Goal: Task Accomplishment & Management: Use online tool/utility

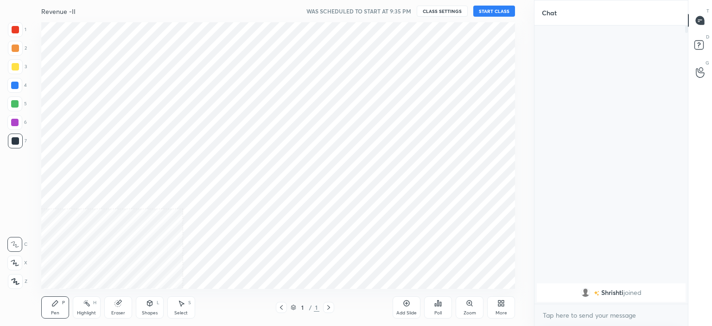
scroll to position [46101, 45871]
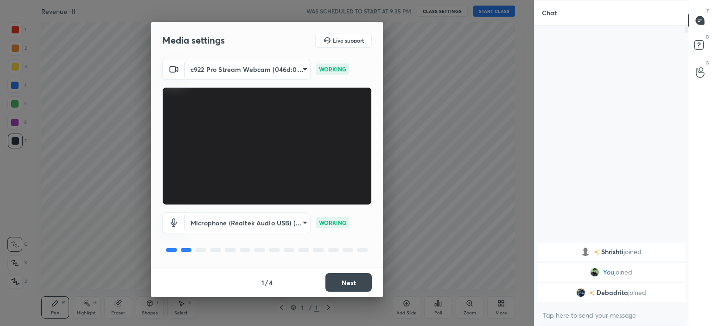
click at [342, 278] on button "Next" at bounding box center [349, 282] width 46 height 19
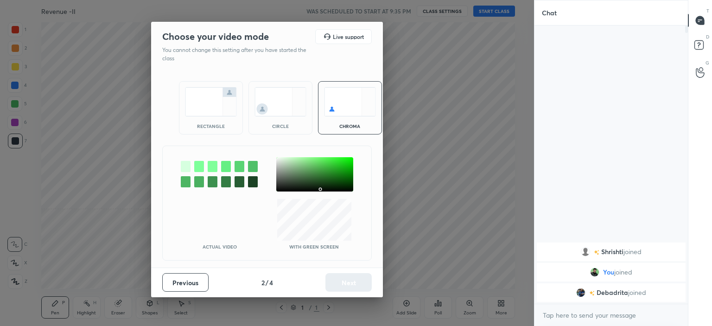
click at [321, 189] on div at bounding box center [314, 174] width 77 height 34
click at [319, 178] on div at bounding box center [314, 174] width 77 height 34
drag, startPoint x: 317, startPoint y: 175, endPoint x: 325, endPoint y: 180, distance: 9.3
click at [317, 174] on div at bounding box center [314, 174] width 77 height 34
click at [357, 285] on button "Next" at bounding box center [349, 282] width 46 height 19
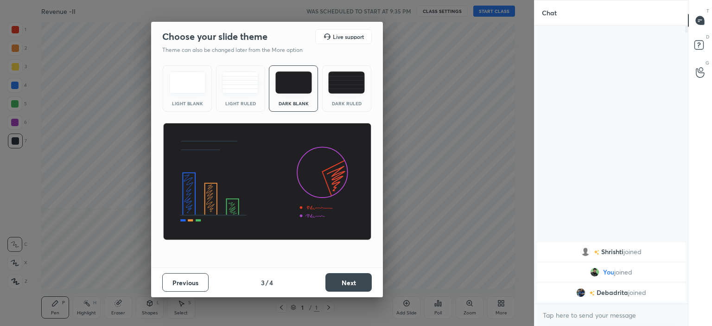
click at [366, 287] on button "Next" at bounding box center [349, 282] width 46 height 19
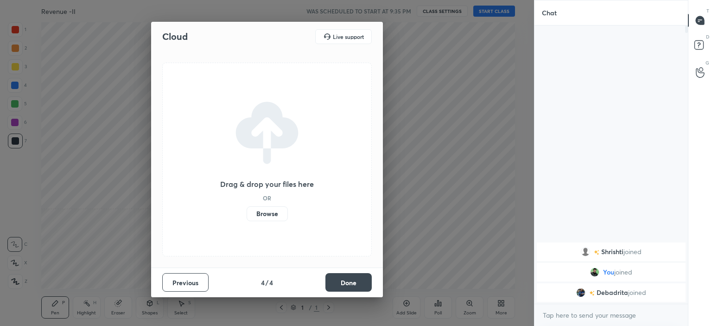
click at [366, 287] on button "Done" at bounding box center [349, 282] width 46 height 19
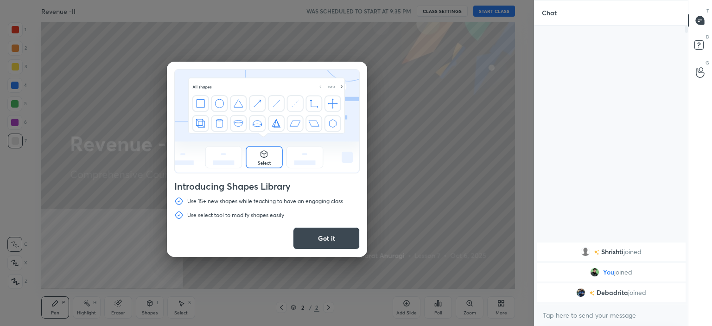
click at [326, 237] on button "Got it" at bounding box center [326, 238] width 67 height 22
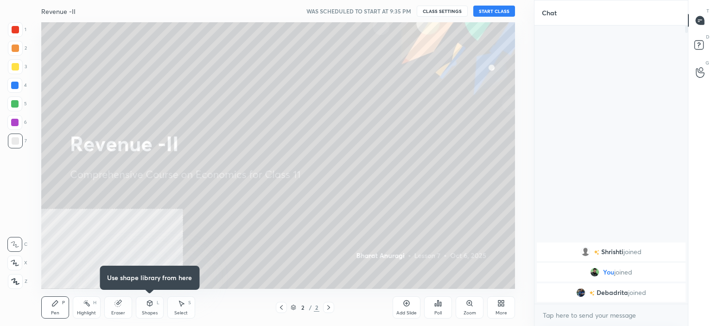
click at [495, 308] on div "More" at bounding box center [501, 307] width 28 height 22
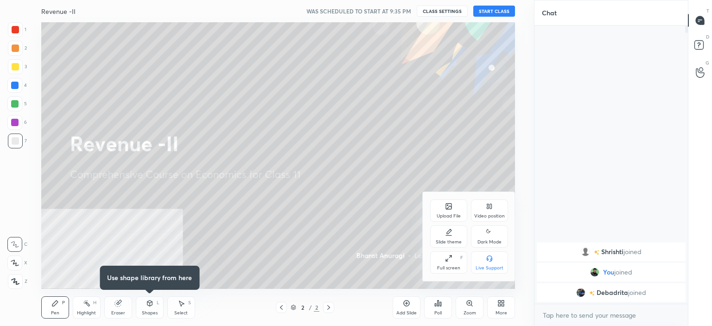
click at [146, 246] on div at bounding box center [356, 163] width 712 height 326
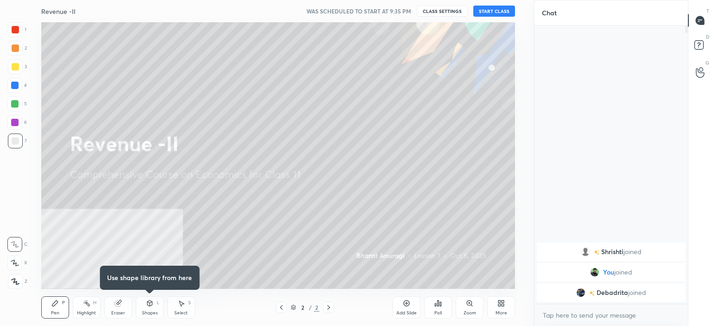
click at [146, 246] on div "Upload File Video position Slide theme Dark Mode Full screen F Live Support" at bounding box center [356, 163] width 712 height 326
click at [495, 314] on div "More" at bounding box center [501, 307] width 28 height 22
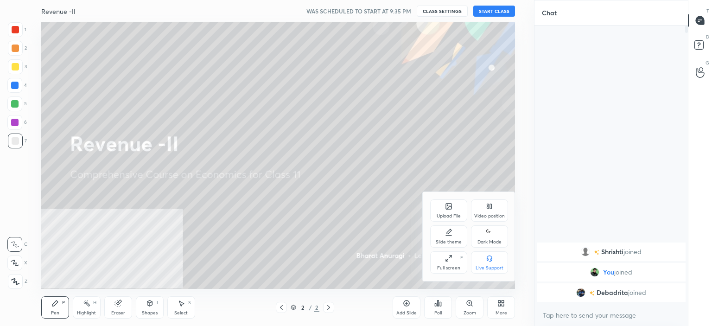
click at [169, 237] on div at bounding box center [356, 163] width 712 height 326
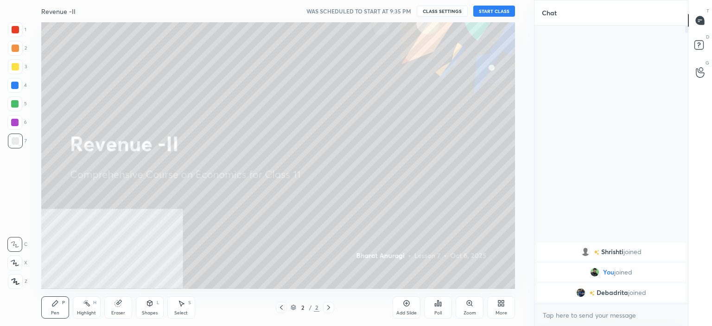
click at [504, 309] on div "More" at bounding box center [501, 307] width 28 height 22
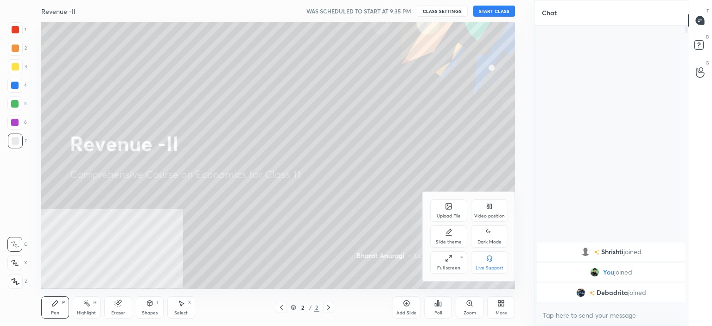
click at [445, 240] on div "Slide theme" at bounding box center [449, 242] width 26 height 5
drag, startPoint x: 455, startPoint y: 262, endPoint x: 537, endPoint y: 302, distance: 90.6
click at [455, 263] on div "Dark Blank" at bounding box center [448, 262] width 37 height 22
click at [514, 307] on div at bounding box center [356, 163] width 712 height 326
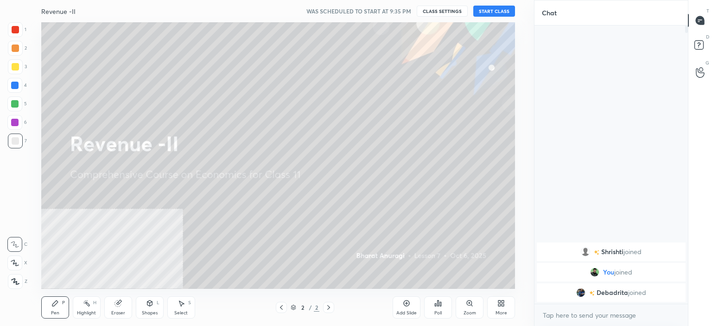
click at [508, 307] on div "More" at bounding box center [501, 307] width 28 height 22
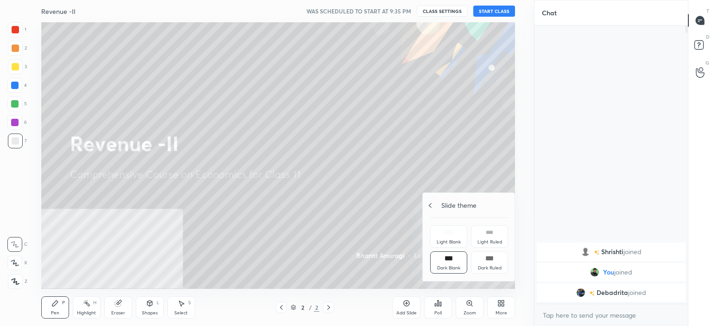
click at [431, 205] on icon at bounding box center [430, 205] width 7 height 7
click at [480, 240] on div "Dark Mode" at bounding box center [490, 242] width 24 height 5
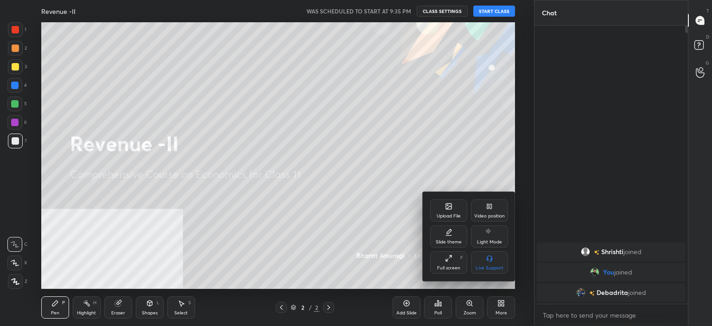
click at [292, 231] on div at bounding box center [356, 163] width 712 height 326
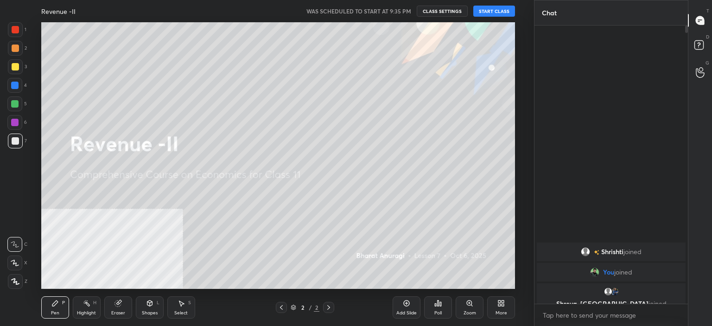
click at [495, 306] on div "More" at bounding box center [501, 307] width 28 height 22
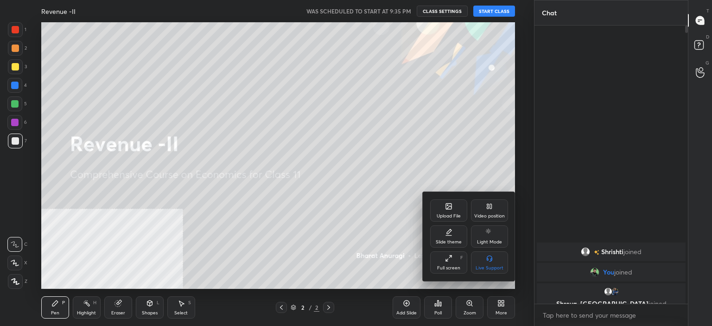
click at [448, 14] on div at bounding box center [356, 163] width 712 height 326
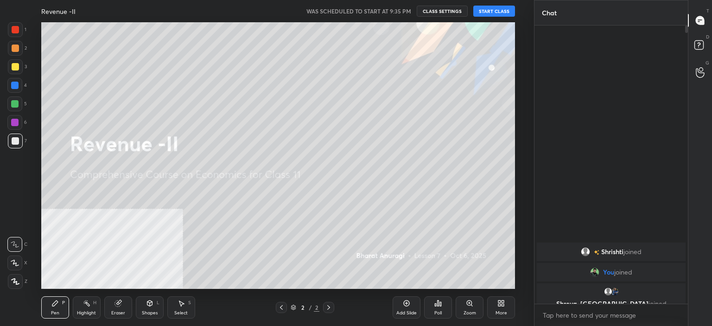
click at [447, 13] on button "CLASS SETTINGS" at bounding box center [442, 11] width 51 height 11
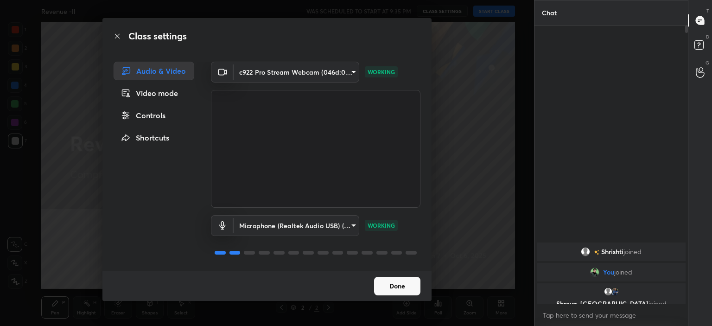
click at [157, 89] on div "Video mode" at bounding box center [154, 93] width 81 height 19
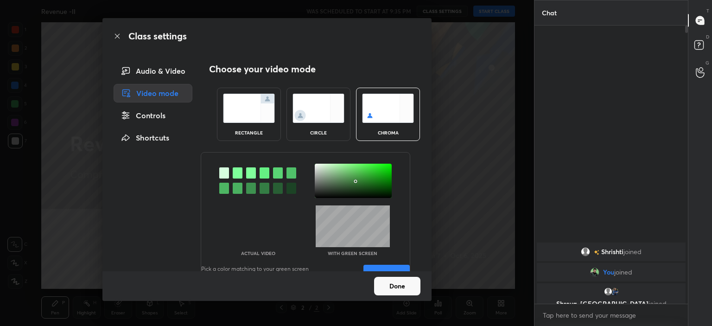
click at [358, 194] on div at bounding box center [353, 181] width 77 height 34
click at [361, 191] on div at bounding box center [353, 181] width 77 height 34
click at [359, 192] on div at bounding box center [353, 181] width 77 height 34
click at [403, 282] on button "Done" at bounding box center [397, 286] width 46 height 19
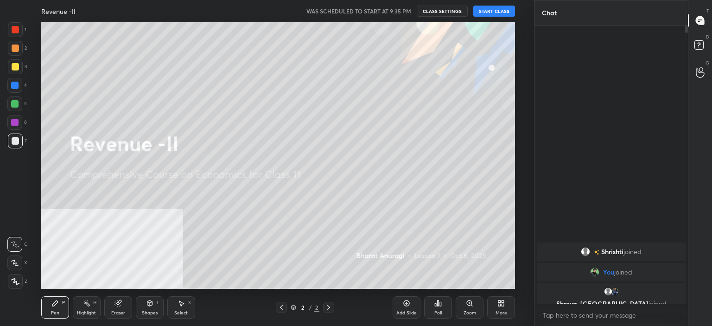
click at [447, 9] on button "CLASS SETTINGS" at bounding box center [442, 11] width 51 height 11
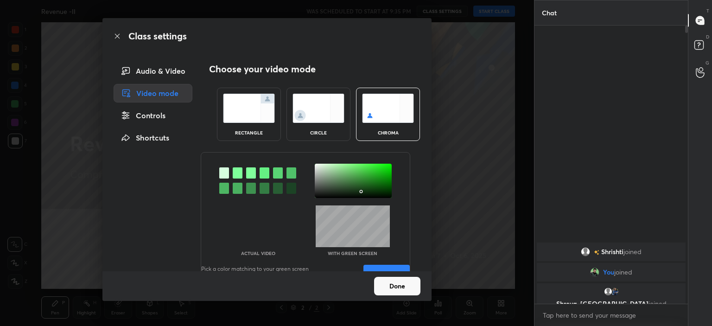
drag, startPoint x: 354, startPoint y: 189, endPoint x: 360, endPoint y: 191, distance: 6.2
click at [360, 191] on div at bounding box center [353, 181] width 77 height 34
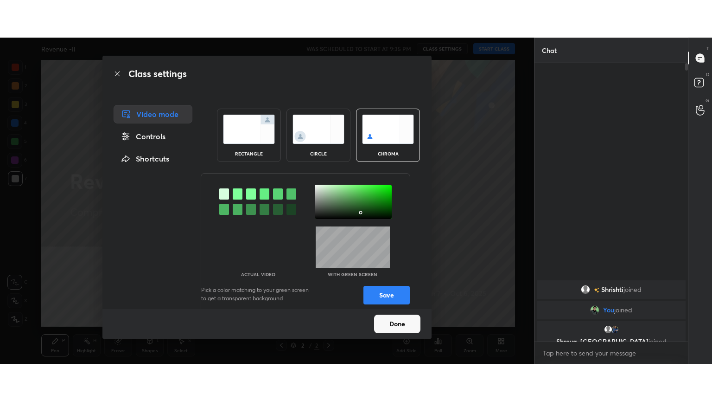
scroll to position [26, 0]
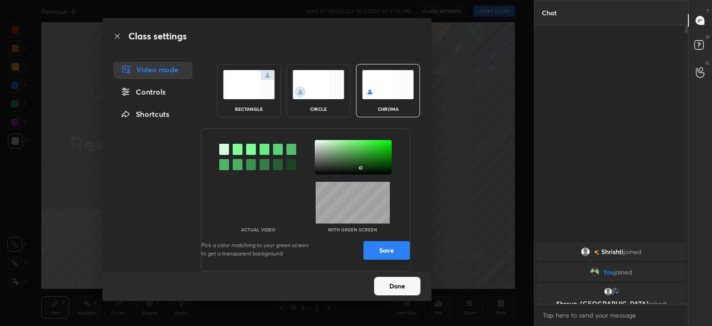
click at [373, 243] on button "Save" at bounding box center [387, 250] width 46 height 19
click at [403, 301] on div "Class settings Audio & Video Video mode Controls Shortcuts Choose your video mo…" at bounding box center [267, 163] width 534 height 326
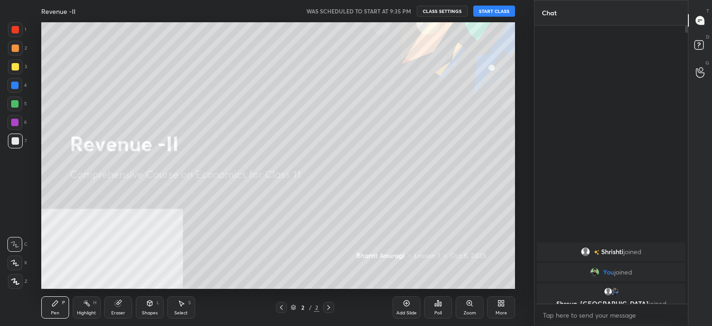
click at [494, 315] on div "More" at bounding box center [501, 307] width 28 height 22
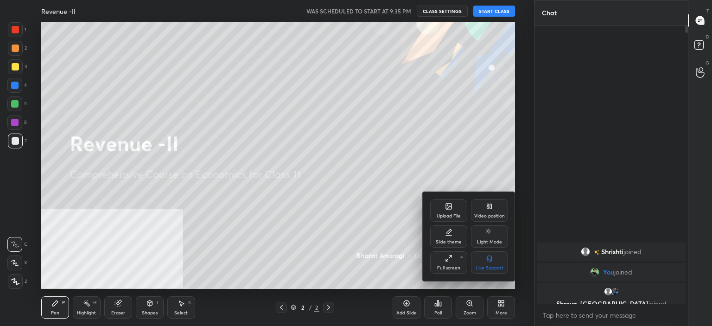
click at [501, 224] on div "Upload File Video position Slide theme Light Mode Full screen F Live Support" at bounding box center [469, 236] width 78 height 74
click at [498, 217] on div "Video position" at bounding box center [489, 216] width 31 height 5
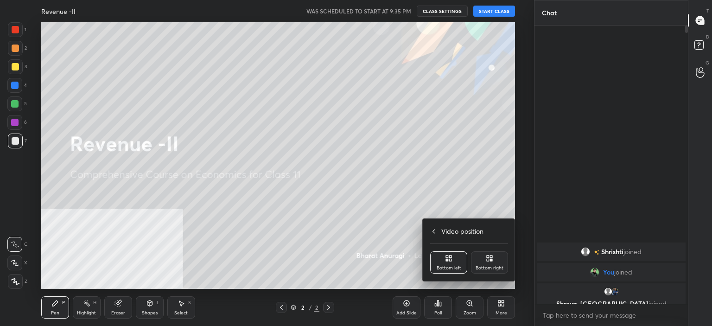
click at [499, 263] on div "Bottom right" at bounding box center [489, 262] width 37 height 22
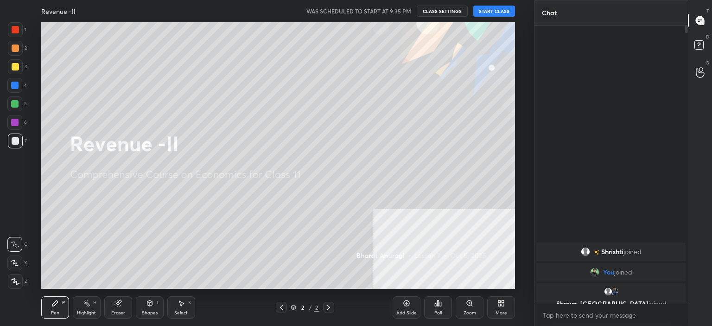
click at [618, 143] on div "[PERSON_NAME] joined You joined Shreya, [PERSON_NAME] joined" at bounding box center [611, 165] width 153 height 278
click at [581, 175] on div "[PERSON_NAME] joined You joined Shreya, [PERSON_NAME] joined" at bounding box center [611, 165] width 153 height 278
click at [503, 308] on div "More" at bounding box center [501, 307] width 28 height 22
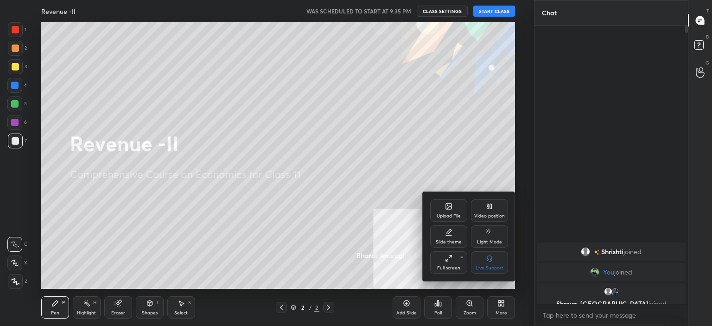
click at [456, 212] on div "Upload File" at bounding box center [448, 210] width 37 height 22
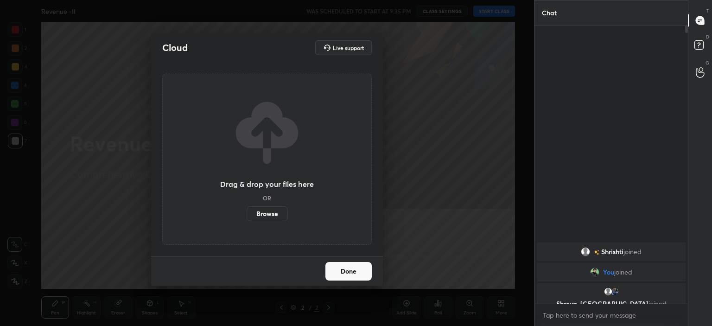
click at [262, 216] on label "Browse" at bounding box center [267, 213] width 41 height 15
click at [247, 216] on input "Browse" at bounding box center [247, 213] width 0 height 15
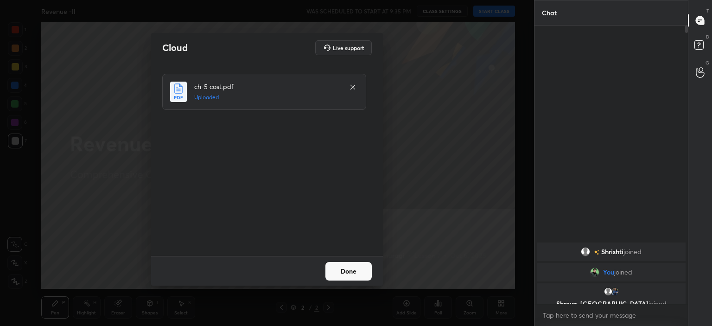
click at [525, 272] on div "Cloud Live support ch-5 cost.pdf Uploaded Done" at bounding box center [267, 163] width 534 height 326
click at [351, 258] on div "Done" at bounding box center [267, 271] width 232 height 30
click at [355, 265] on button "Done" at bounding box center [349, 271] width 46 height 19
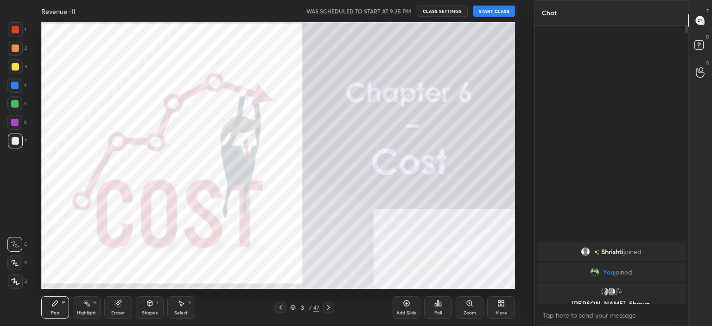
click at [491, 17] on div "Revenue -II WAS SCHEDULED TO START AT 9:35 PM CLASS SETTINGS START CLASS" at bounding box center [278, 11] width 474 height 22
click at [495, 13] on button "START CLASS" at bounding box center [494, 11] width 42 height 11
click at [495, 301] on div "More" at bounding box center [501, 307] width 28 height 22
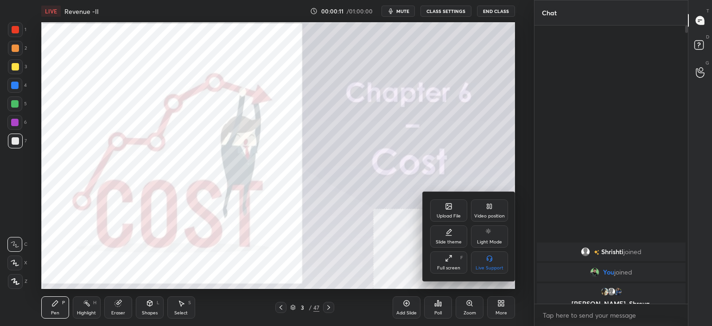
click at [449, 263] on div "Full screen F" at bounding box center [448, 262] width 37 height 22
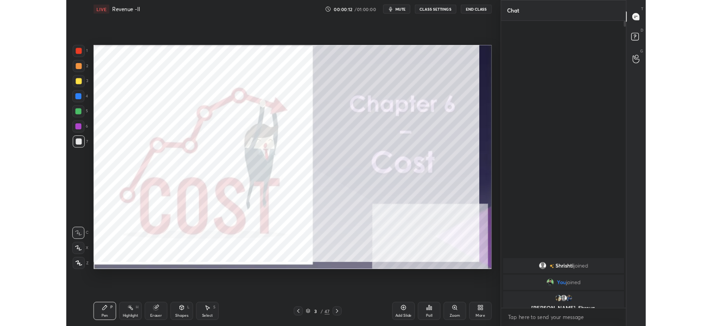
scroll to position [273, 151]
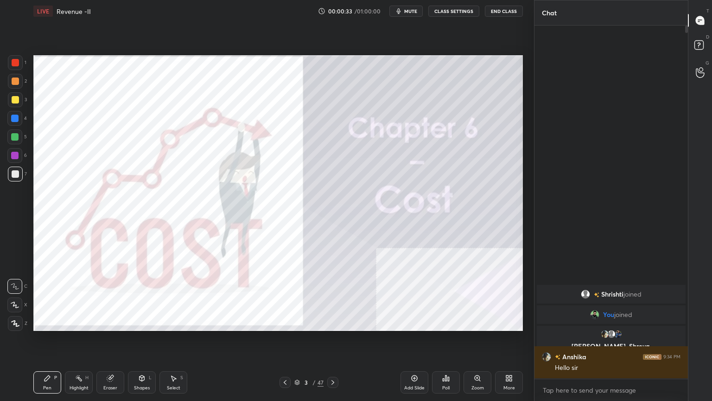
click at [48, 326] on div "Pen" at bounding box center [47, 387] width 8 height 5
click at [8, 320] on div at bounding box center [15, 323] width 15 height 15
click at [503, 326] on div "More" at bounding box center [509, 382] width 28 height 22
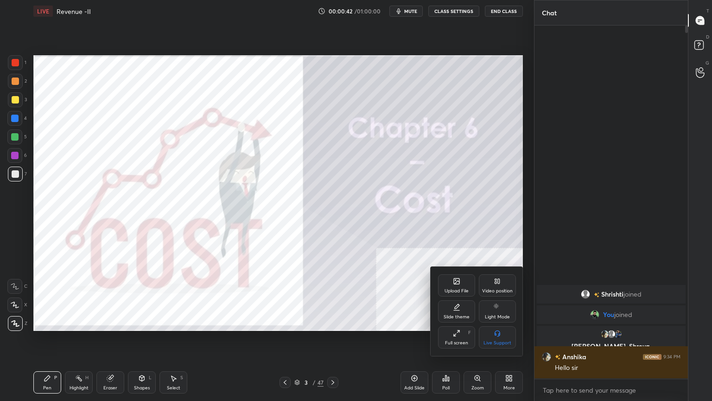
click at [451, 326] on div "Full screen F" at bounding box center [456, 337] width 37 height 22
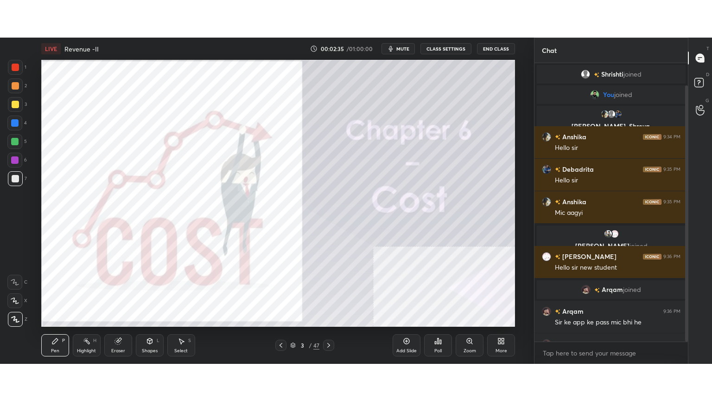
scroll to position [24, 0]
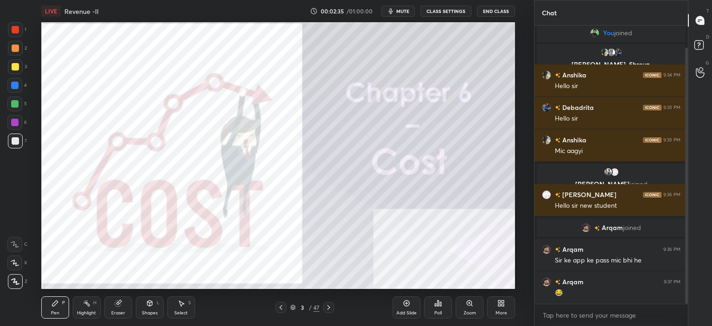
drag, startPoint x: 688, startPoint y: 281, endPoint x: 686, endPoint y: 302, distance: 20.9
click at [686, 302] on div at bounding box center [686, 176] width 3 height 256
click at [504, 311] on div "More" at bounding box center [502, 313] width 12 height 5
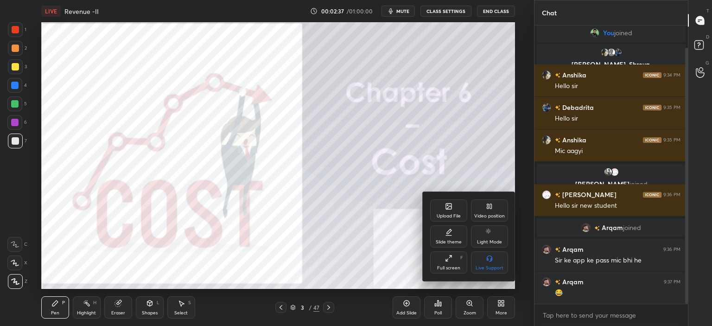
click at [460, 267] on div "Full screen F" at bounding box center [448, 262] width 37 height 22
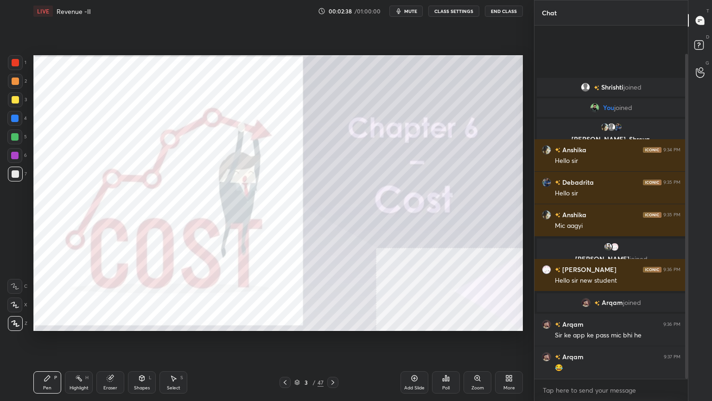
scroll to position [0, 0]
click at [412, 326] on div "Add Slide Poll Zoom More" at bounding box center [462, 382] width 122 height 52
click at [411, 326] on icon at bounding box center [414, 377] width 7 height 7
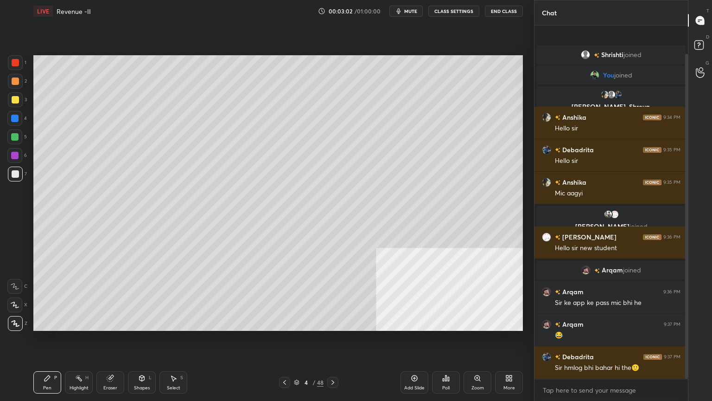
click at [13, 103] on div at bounding box center [15, 99] width 7 height 7
drag, startPoint x: 288, startPoint y: 380, endPoint x: 287, endPoint y: 385, distance: 4.7
click at [287, 326] on icon at bounding box center [284, 381] width 7 height 7
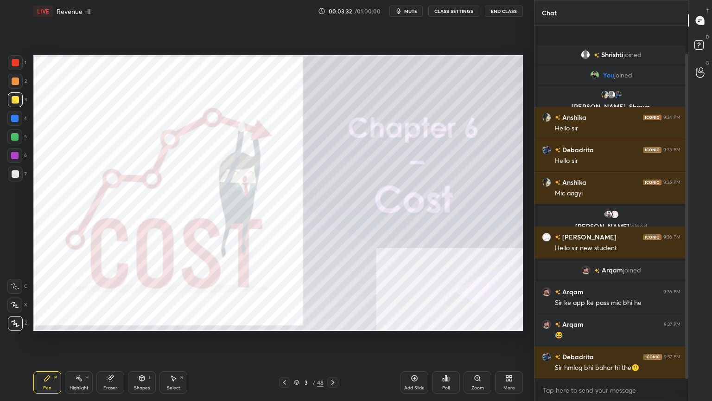
click at [333, 326] on icon at bounding box center [332, 381] width 7 height 7
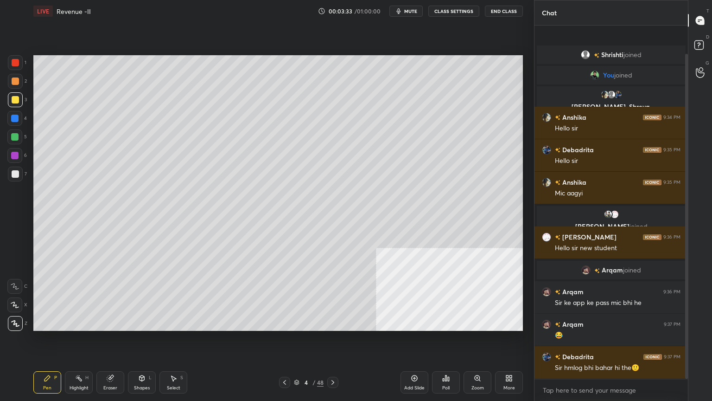
click at [332, 326] on icon at bounding box center [332, 381] width 7 height 7
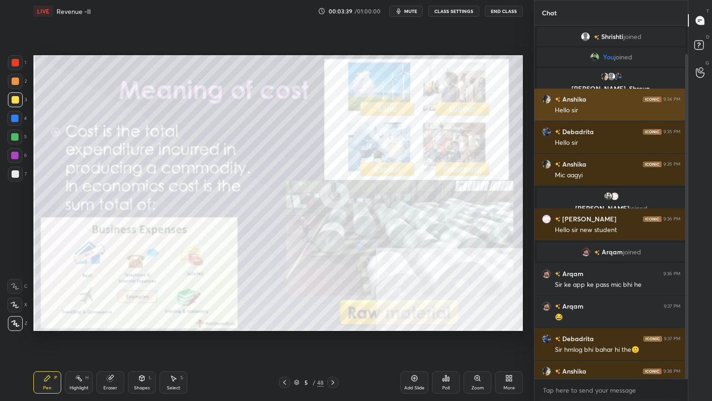
scroll to position [14, 0]
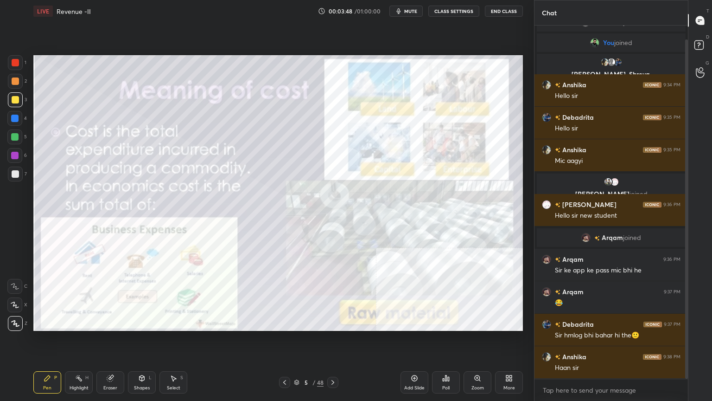
click at [333, 326] on icon at bounding box center [332, 381] width 7 height 7
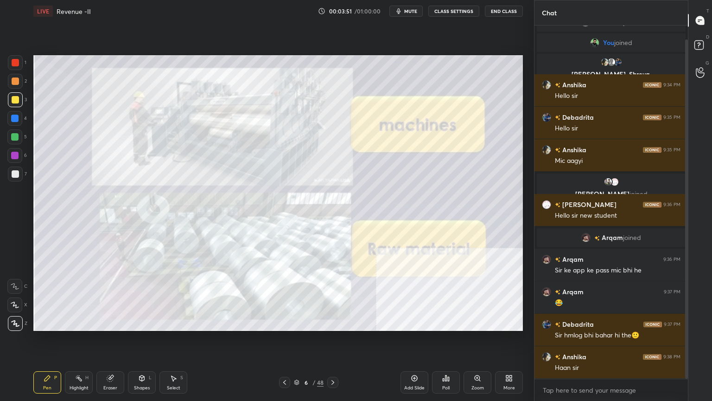
click at [9, 86] on div at bounding box center [15, 81] width 15 height 15
click at [335, 326] on div at bounding box center [332, 382] width 11 height 11
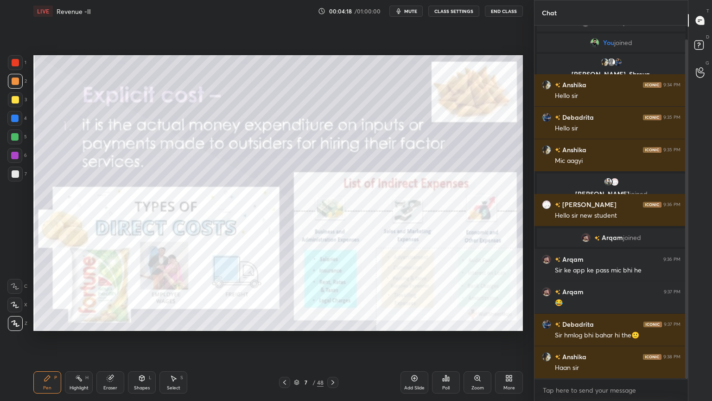
click at [284, 326] on icon at bounding box center [284, 381] width 7 height 7
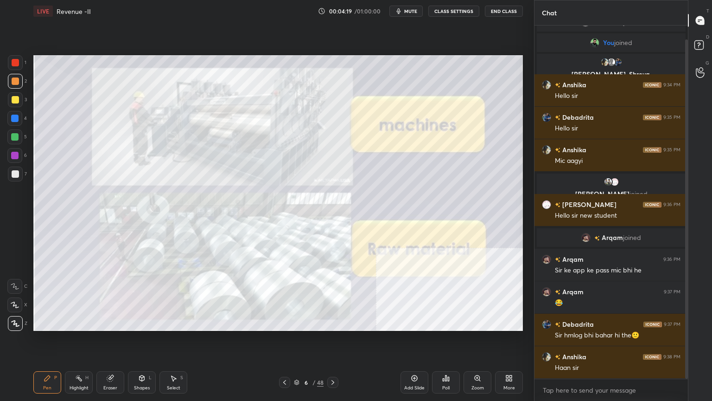
click at [334, 326] on icon at bounding box center [332, 381] width 7 height 7
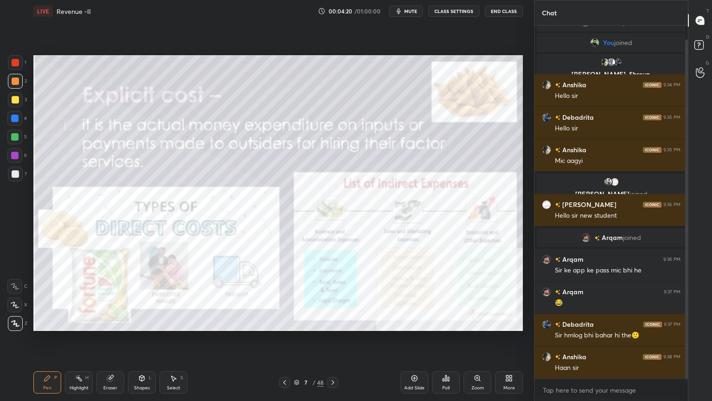
click at [145, 326] on icon at bounding box center [141, 377] width 7 height 7
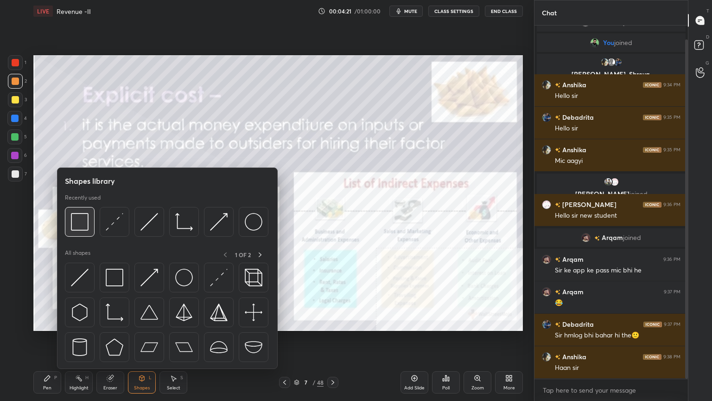
click at [80, 224] on img at bounding box center [80, 222] width 18 height 18
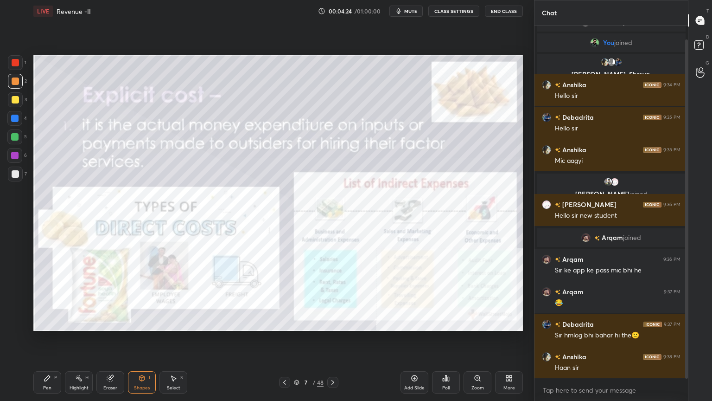
click at [335, 326] on div "Pen P Highlight H Eraser Shapes L Select S 7 / 48 Add Slide Poll Zoom More" at bounding box center [278, 382] width 490 height 37
click at [334, 326] on icon at bounding box center [332, 381] width 7 height 7
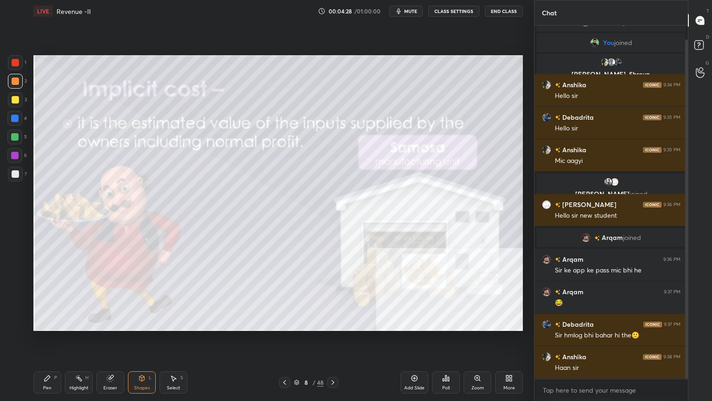
click at [283, 326] on icon at bounding box center [284, 381] width 7 height 7
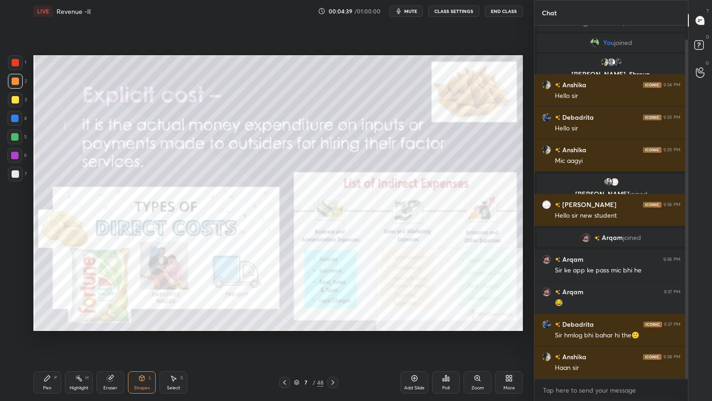
click at [338, 326] on div "Pen P Highlight H Eraser Shapes L Select S 7 / 48 Add Slide Poll Zoom More" at bounding box center [278, 382] width 490 height 37
click at [334, 326] on icon at bounding box center [332, 381] width 7 height 7
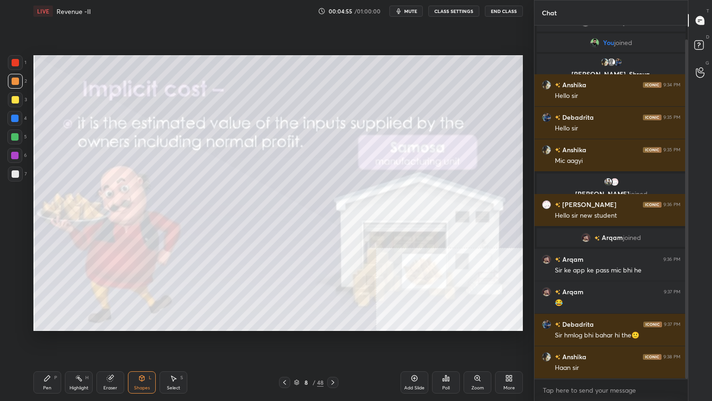
click at [524, 305] on div "Setting up your live class Poll for secs No correct answer Start poll" at bounding box center [278, 192] width 497 height 341
click at [217, 326] on div "Setting up your live class Poll for secs No correct answer Start poll" at bounding box center [278, 192] width 497 height 341
click at [335, 326] on div at bounding box center [332, 382] width 11 height 11
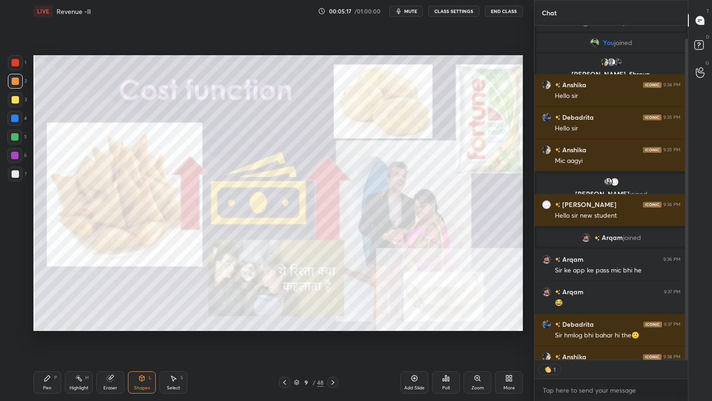
scroll to position [332, 151]
drag, startPoint x: 684, startPoint y: 335, endPoint x: 688, endPoint y: 346, distance: 12.2
click at [688, 326] on div "Chat [PERSON_NAME] joined You joined [PERSON_NAME], [PERSON_NAME], [PERSON_NAME…" at bounding box center [623, 200] width 178 height 401
drag, startPoint x: 688, startPoint y: 346, endPoint x: 683, endPoint y: 348, distance: 6.0
click at [687, 326] on div "Chat [PERSON_NAME] joined You joined [PERSON_NAME], [PERSON_NAME], [PERSON_NAME…" at bounding box center [623, 200] width 178 height 401
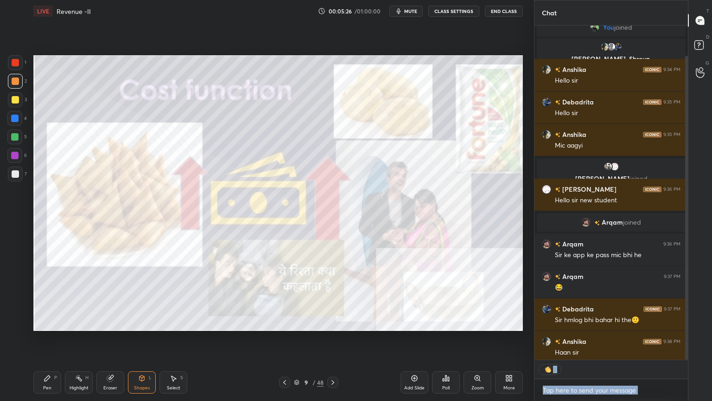
scroll to position [33, 0]
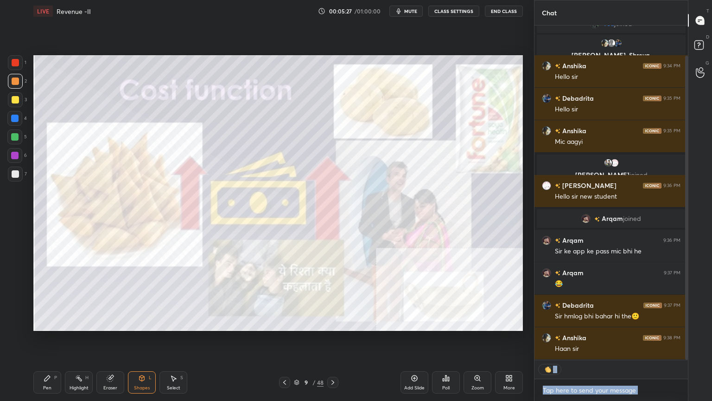
click at [615, 326] on div "2" at bounding box center [611, 369] width 153 height 19
click at [627, 326] on textarea at bounding box center [611, 390] width 139 height 15
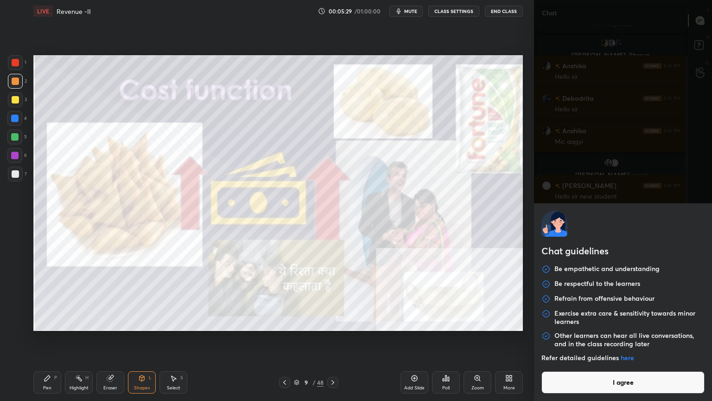
click at [593, 326] on button "I agree" at bounding box center [623, 382] width 163 height 22
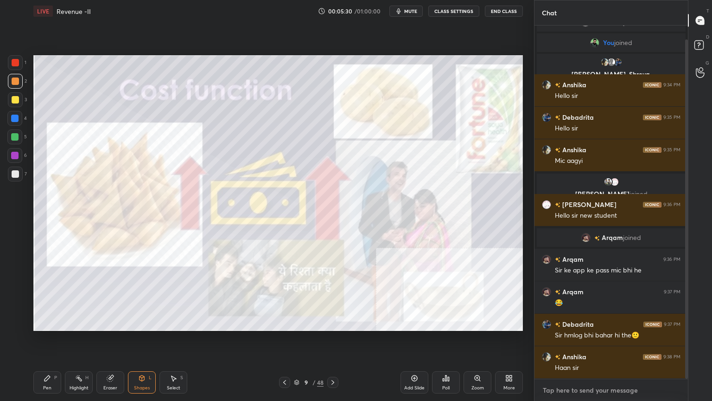
scroll to position [14, 0]
click at [335, 326] on icon at bounding box center [332, 381] width 7 height 7
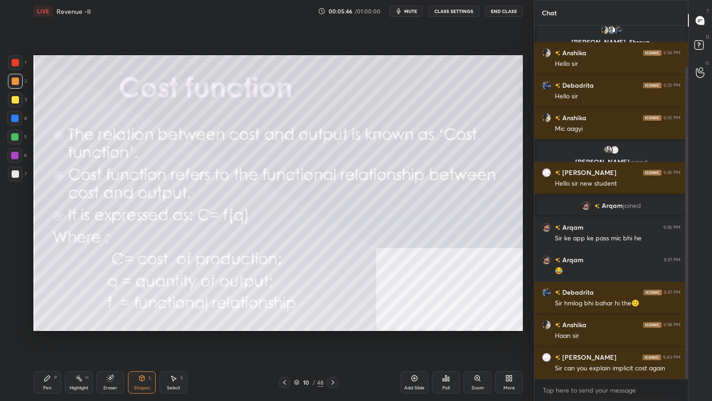
click at [50, 326] on div "Pen P" at bounding box center [47, 382] width 28 height 22
click at [19, 102] on div at bounding box center [15, 99] width 15 height 15
drag, startPoint x: 46, startPoint y: 383, endPoint x: 70, endPoint y: 344, distance: 45.3
click at [47, 326] on div "Pen P" at bounding box center [47, 382] width 28 height 22
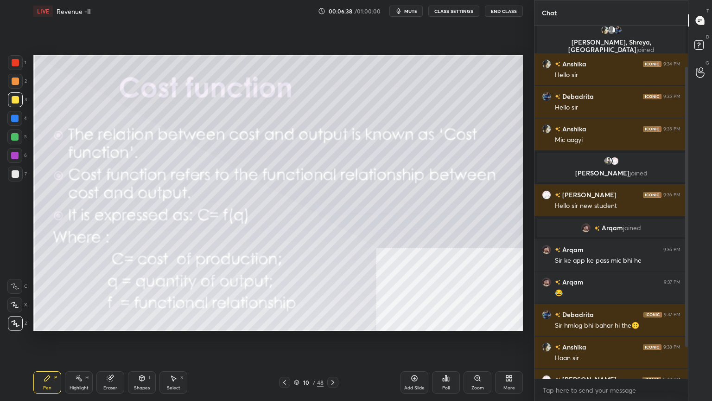
scroll to position [91, 0]
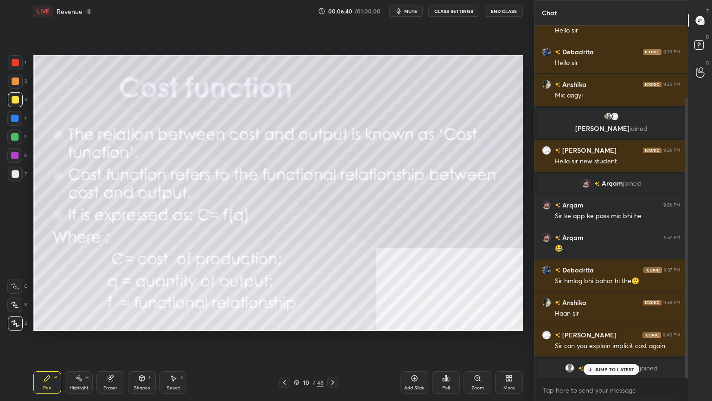
click at [597, 326] on div "JUMP TO LATEST" at bounding box center [611, 369] width 56 height 11
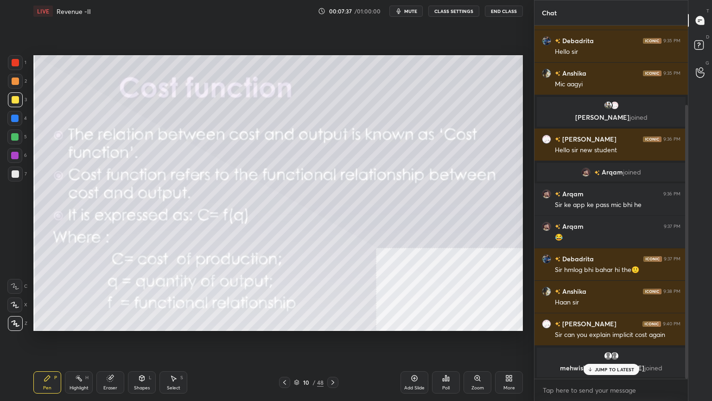
click at [611, 326] on p "JUMP TO LATEST" at bounding box center [615, 369] width 40 height 6
click at [334, 326] on icon at bounding box center [332, 381] width 7 height 7
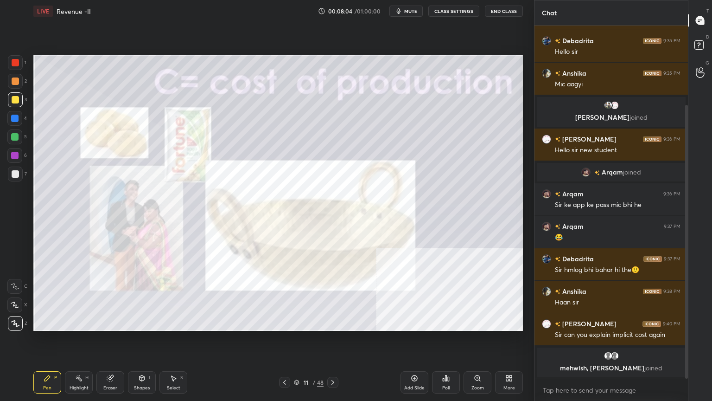
click at [334, 326] on div at bounding box center [332, 382] width 11 height 11
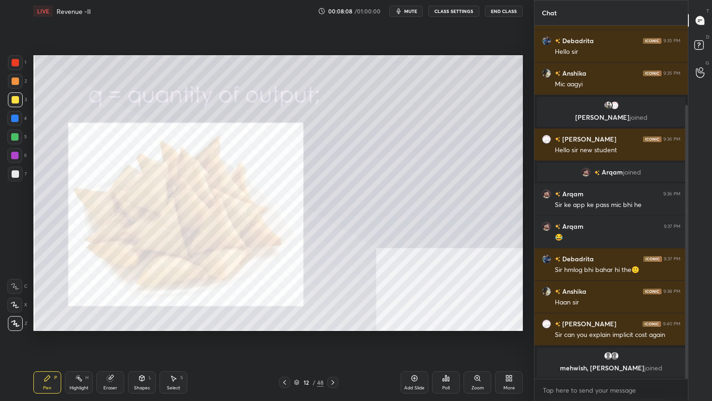
click at [328, 326] on div at bounding box center [332, 382] width 11 height 11
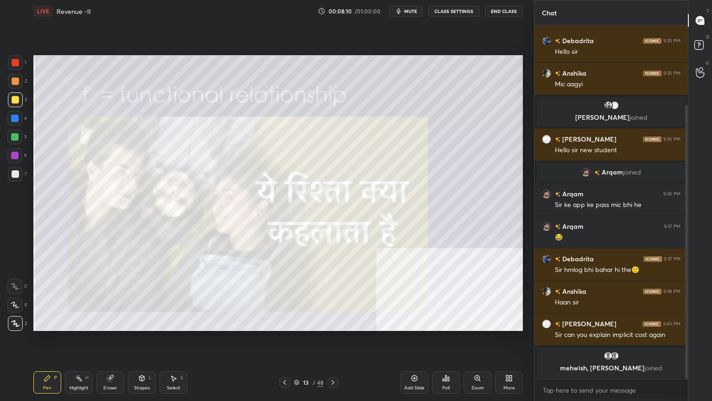
click at [328, 326] on div at bounding box center [332, 382] width 11 height 11
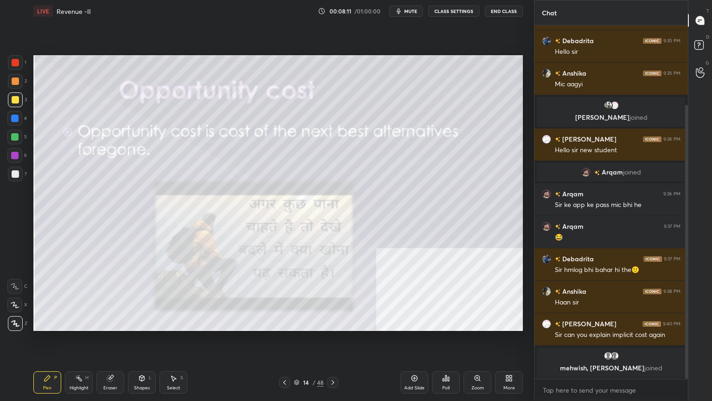
click at [285, 326] on div at bounding box center [284, 382] width 11 height 11
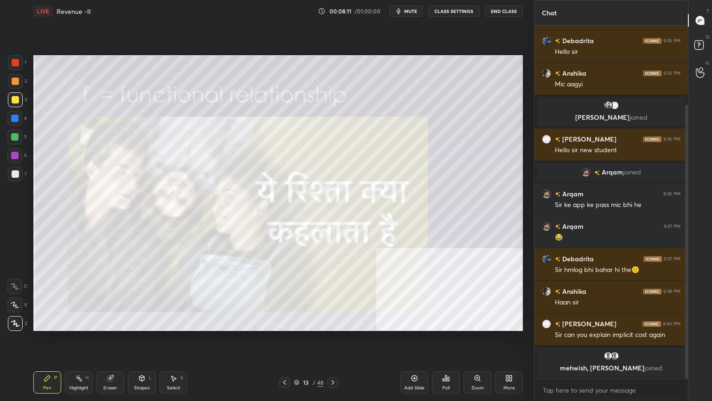
click at [283, 326] on div at bounding box center [284, 382] width 11 height 11
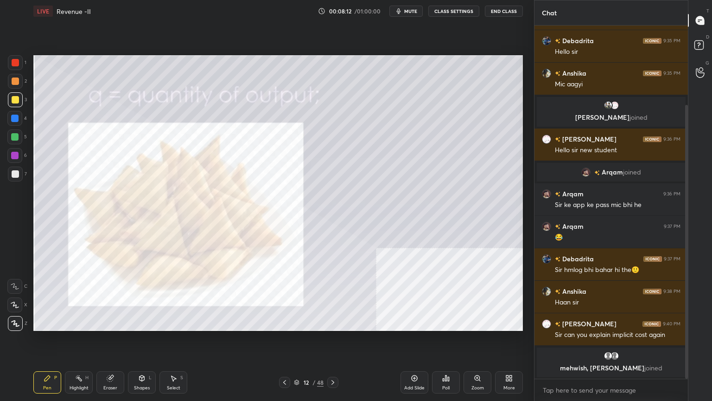
click at [285, 326] on icon at bounding box center [284, 381] width 7 height 7
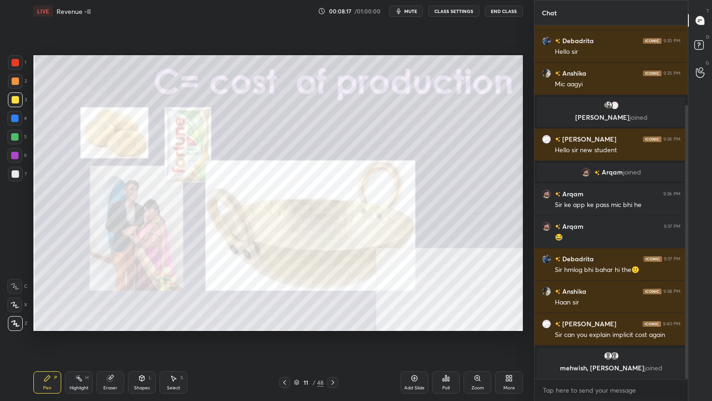
click at [335, 326] on icon at bounding box center [332, 381] width 7 height 7
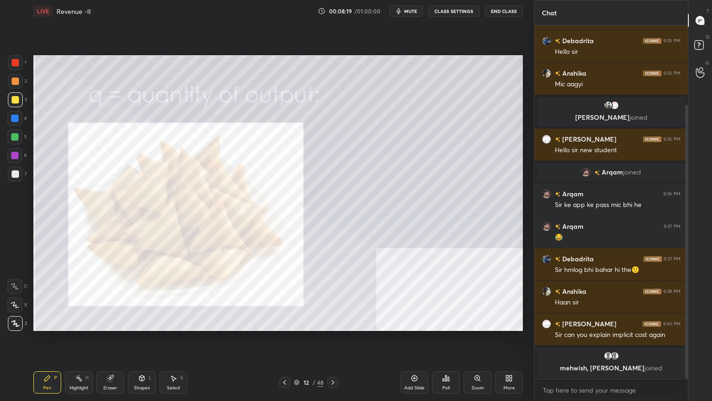
click at [284, 326] on icon at bounding box center [284, 381] width 7 height 7
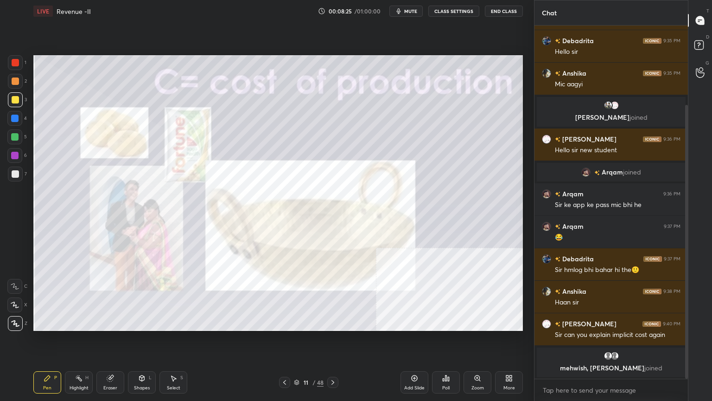
click at [332, 326] on icon at bounding box center [332, 381] width 7 height 7
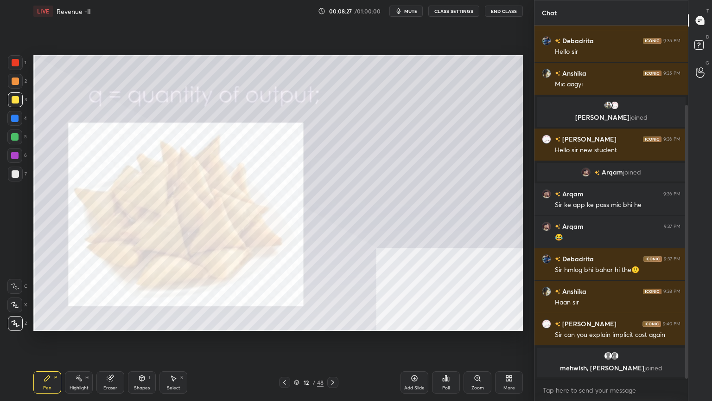
click at [335, 326] on icon at bounding box center [332, 381] width 7 height 7
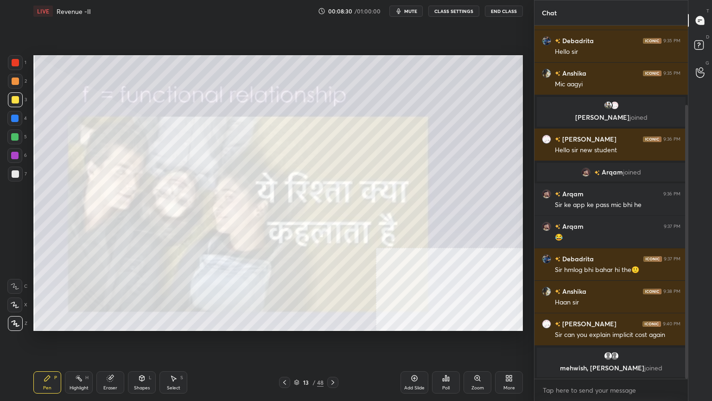
click at [333, 326] on icon at bounding box center [332, 381] width 7 height 7
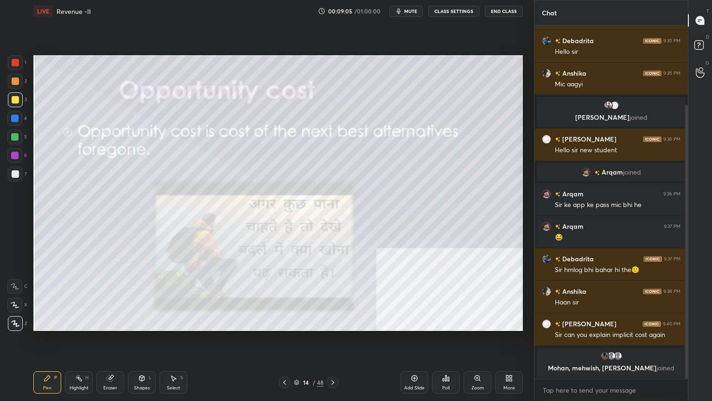
click at [333, 326] on icon at bounding box center [332, 381] width 7 height 7
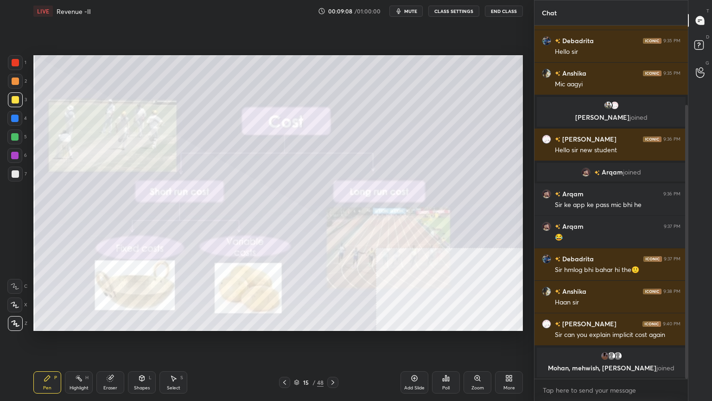
click at [138, 326] on div "Shapes L" at bounding box center [142, 382] width 28 height 22
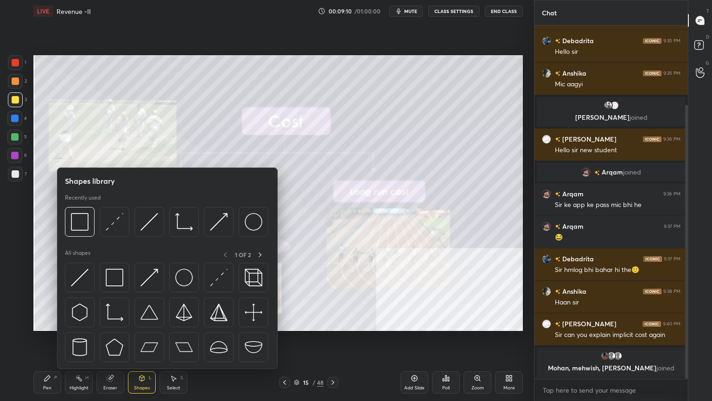
drag, startPoint x: 71, startPoint y: 235, endPoint x: 67, endPoint y: 236, distance: 4.8
click at [68, 236] on div at bounding box center [80, 222] width 30 height 30
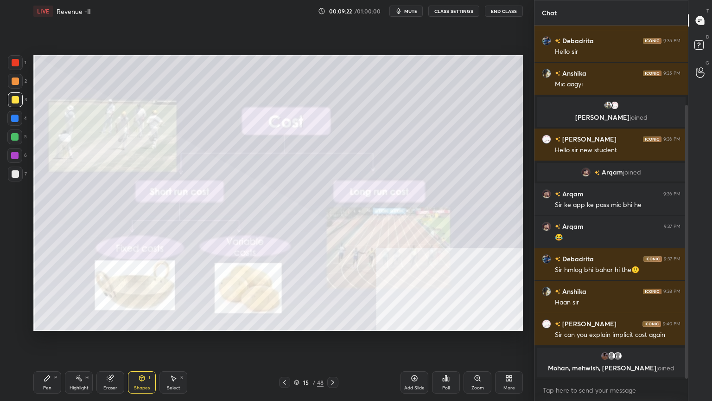
click at [48, 326] on icon at bounding box center [47, 377] width 7 height 7
click at [9, 174] on div at bounding box center [15, 173] width 15 height 15
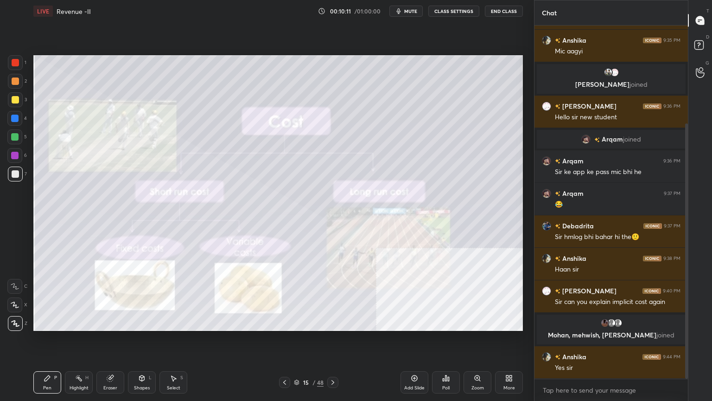
scroll to position [135, 0]
drag, startPoint x: 685, startPoint y: 358, endPoint x: 686, endPoint y: 371, distance: 12.5
click at [686, 326] on div at bounding box center [686, 250] width 3 height 255
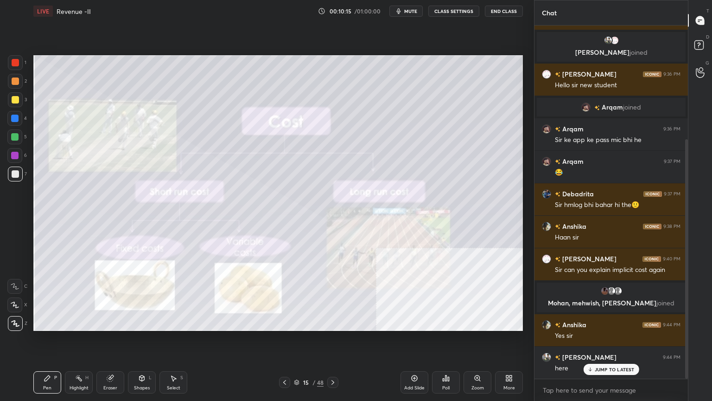
click at [334, 326] on icon at bounding box center [332, 381] width 7 height 7
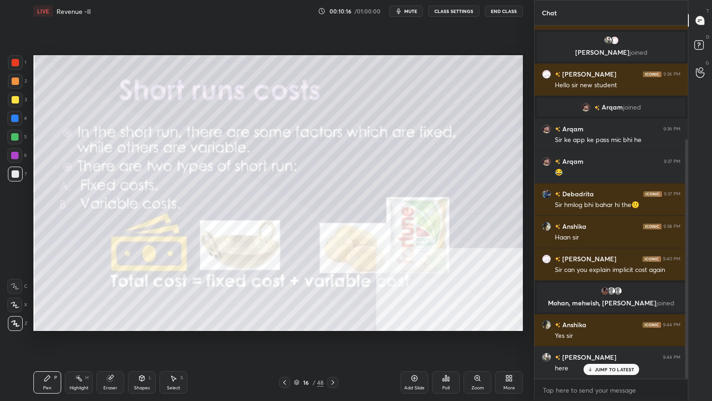
click at [285, 326] on icon at bounding box center [284, 381] width 7 height 7
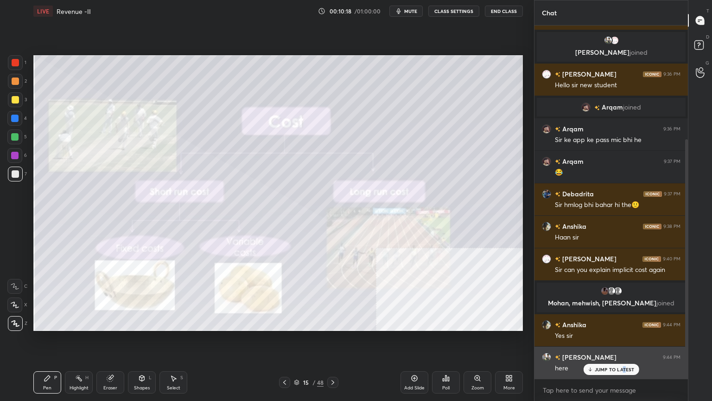
click at [624, 326] on div "JUMP TO LATEST" at bounding box center [611, 369] width 56 height 11
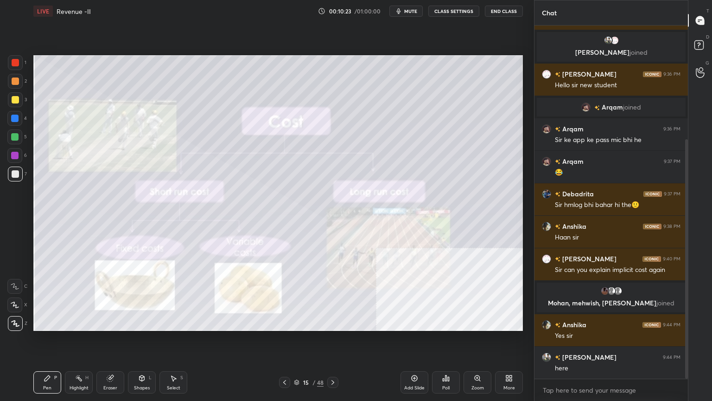
click at [333, 326] on icon at bounding box center [332, 381] width 7 height 7
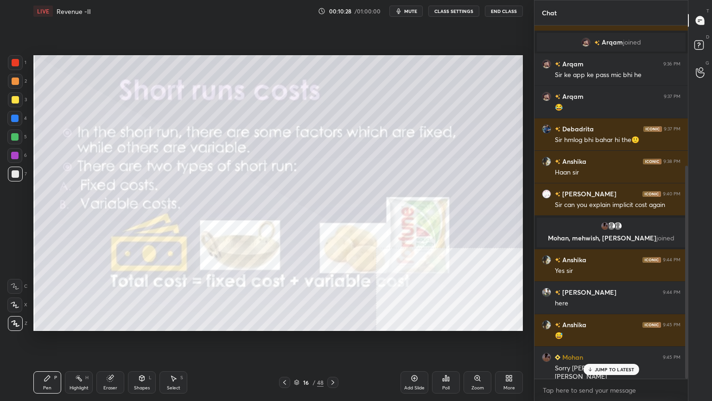
scroll to position [265, 0]
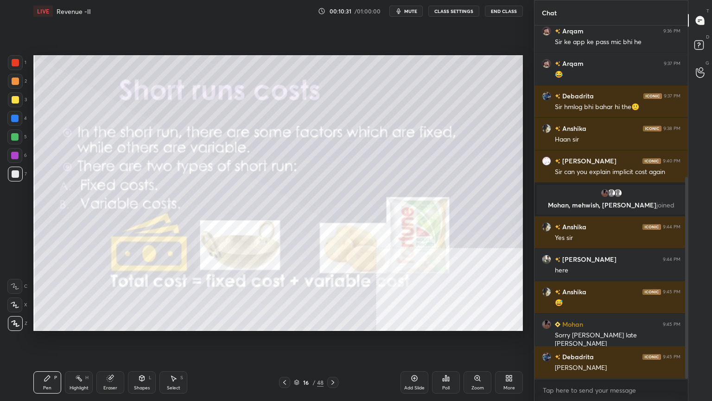
click at [134, 326] on div "Shapes L" at bounding box center [142, 382] width 28 height 22
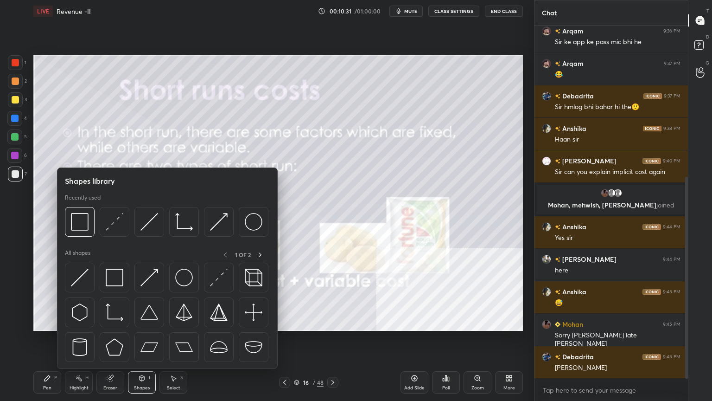
click at [114, 326] on div "Eraser" at bounding box center [110, 382] width 28 height 22
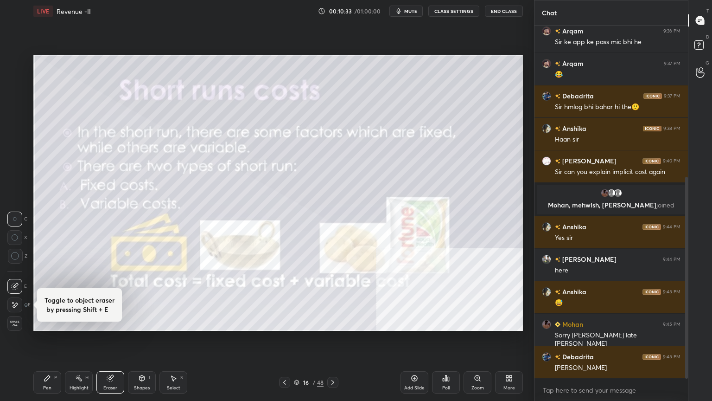
click at [10, 324] on span "Erase all" at bounding box center [15, 323] width 14 height 6
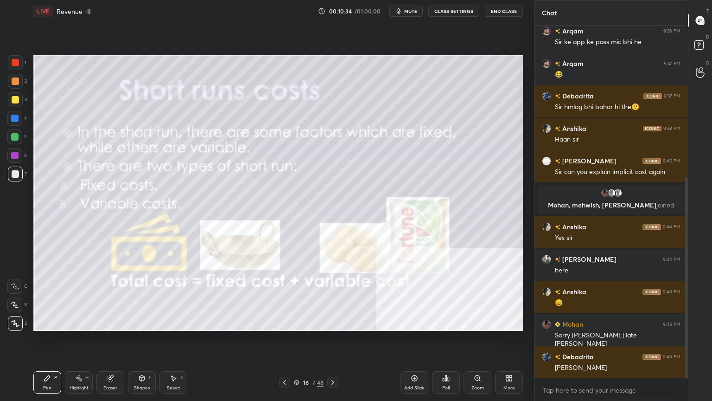
click at [44, 326] on div "Pen P" at bounding box center [47, 382] width 28 height 22
click at [15, 98] on div at bounding box center [15, 99] width 7 height 7
click at [13, 73] on div "1 2 3 4 5 6 7" at bounding box center [16, 120] width 19 height 130
click at [13, 82] on div at bounding box center [15, 80] width 7 height 7
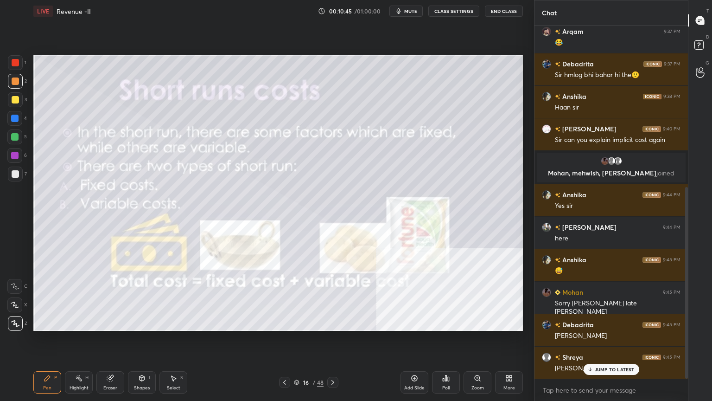
click at [414, 326] on div "Add Slide" at bounding box center [415, 382] width 28 height 22
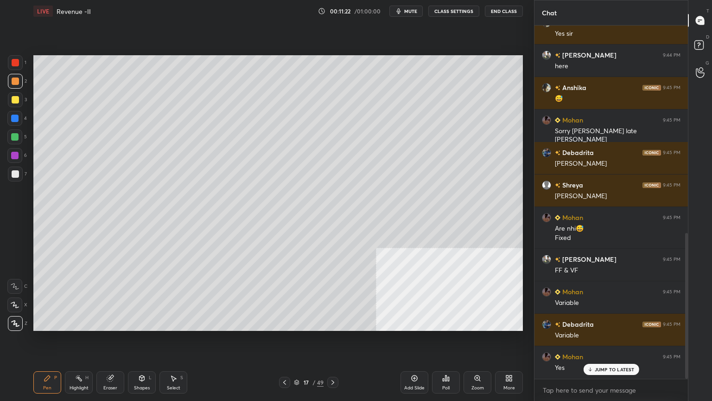
scroll to position [501, 0]
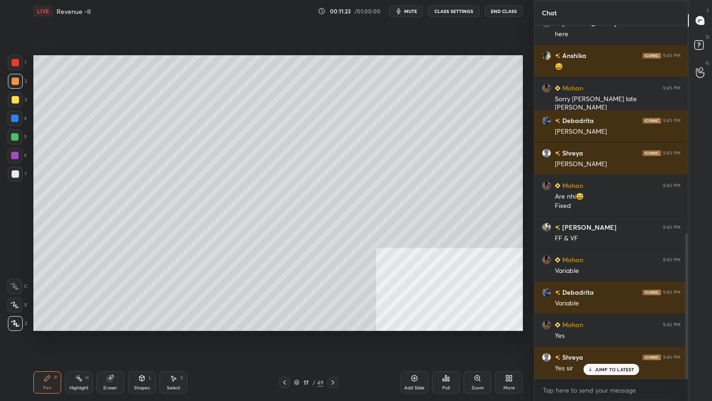
drag, startPoint x: 13, startPoint y: 105, endPoint x: 19, endPoint y: 103, distance: 5.7
click at [15, 105] on div at bounding box center [15, 99] width 15 height 15
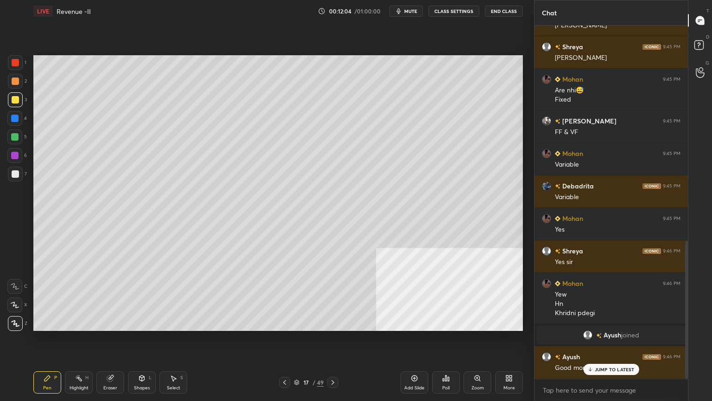
scroll to position [555, 0]
click at [615, 326] on p "JUMP TO LATEST" at bounding box center [615, 369] width 40 height 6
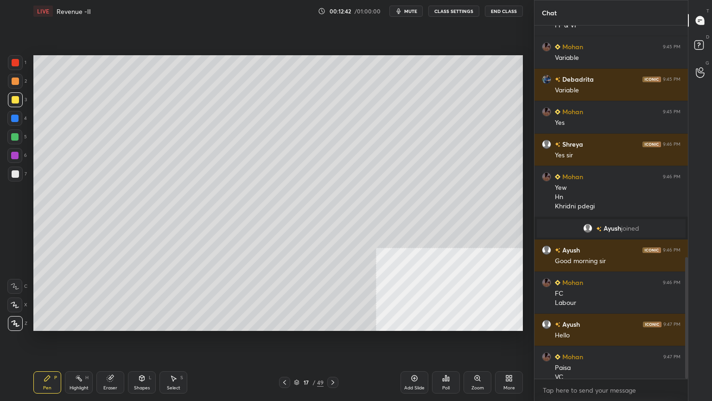
scroll to position [671, 0]
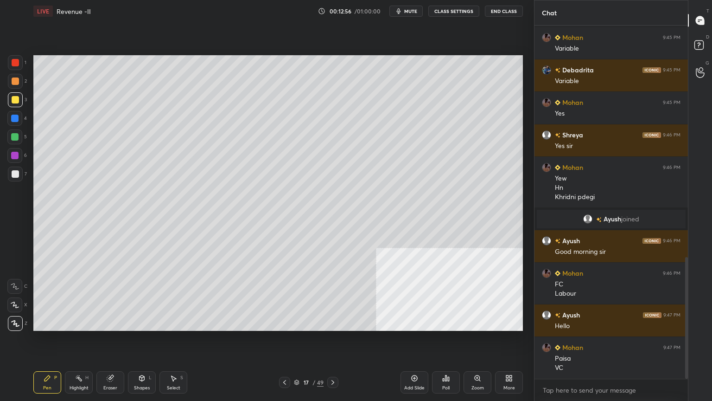
click at [408, 326] on div "Add Slide" at bounding box center [415, 382] width 28 height 22
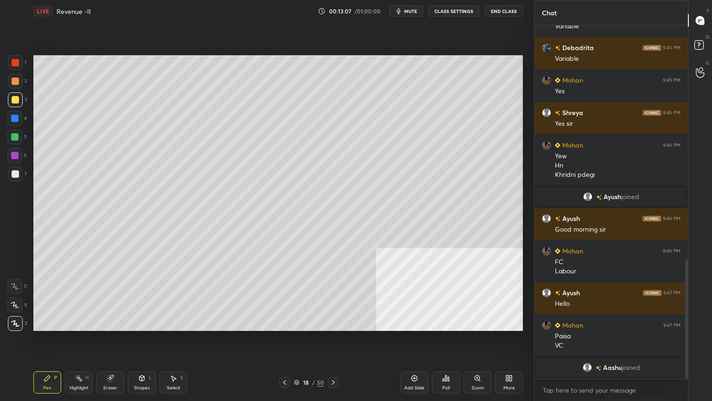
click at [284, 326] on icon at bounding box center [284, 381] width 7 height 7
click at [278, 326] on div "17 / 50" at bounding box center [309, 382] width 184 height 11
click at [282, 326] on icon at bounding box center [284, 381] width 7 height 7
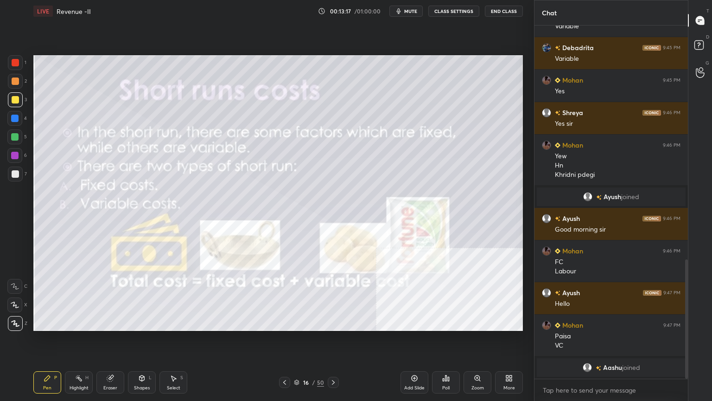
click at [331, 326] on icon at bounding box center [333, 381] width 7 height 7
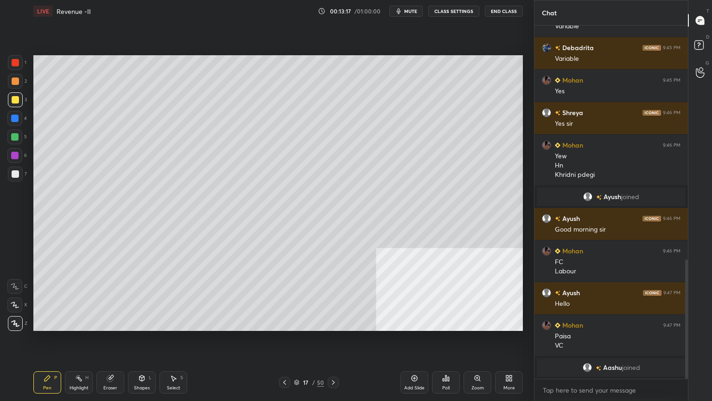
click at [333, 326] on icon at bounding box center [333, 381] width 7 height 7
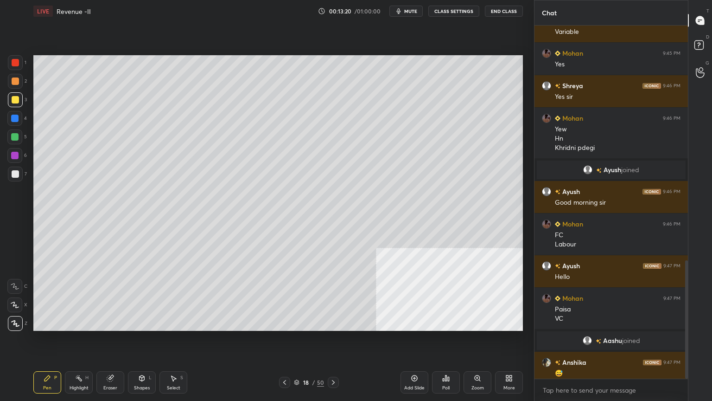
scroll to position [699, 0]
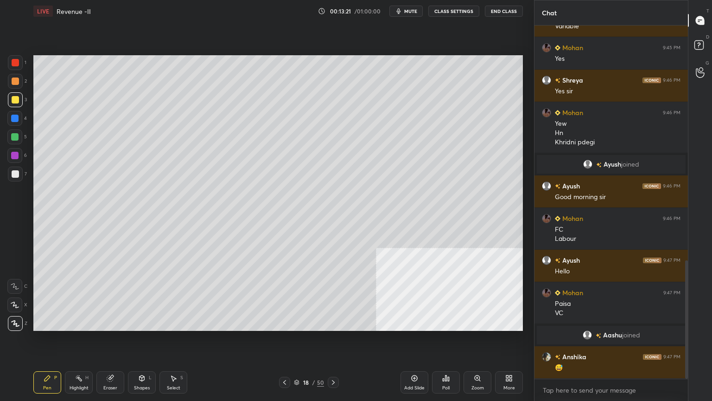
click at [53, 326] on div "Pen P" at bounding box center [47, 382] width 28 height 22
click at [13, 121] on div at bounding box center [14, 118] width 7 height 7
click at [12, 96] on div at bounding box center [15, 99] width 15 height 15
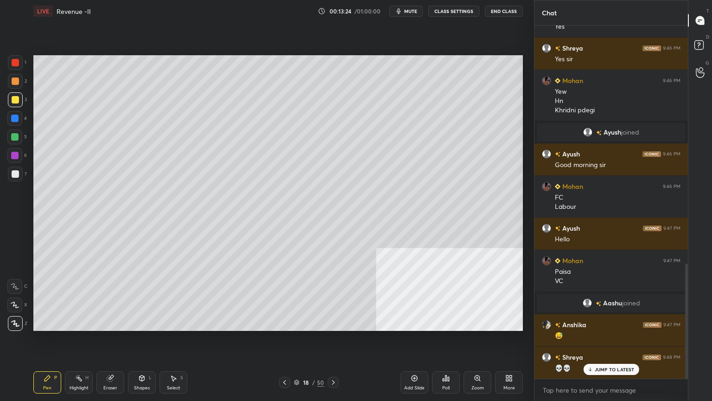
scroll to position [764, 0]
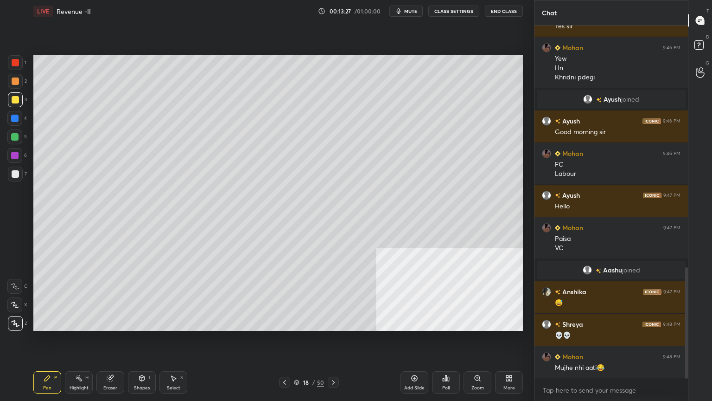
click at [288, 326] on div at bounding box center [284, 382] width 11 height 11
click at [286, 326] on div at bounding box center [284, 382] width 11 height 11
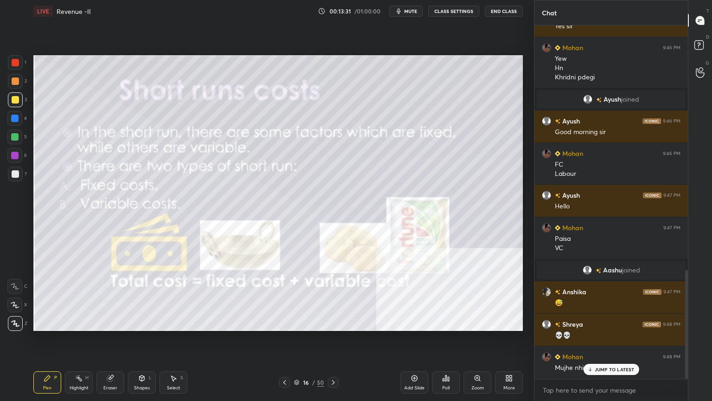
scroll to position [796, 0]
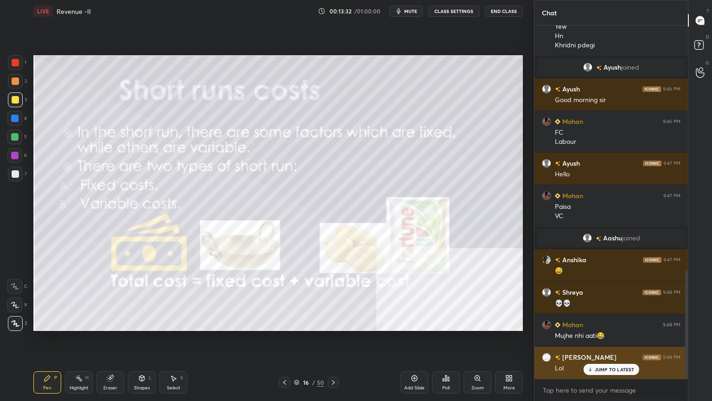
drag, startPoint x: 619, startPoint y: 368, endPoint x: 618, endPoint y: 373, distance: 4.7
click at [618, 326] on div "JUMP TO LATEST" at bounding box center [611, 369] width 56 height 11
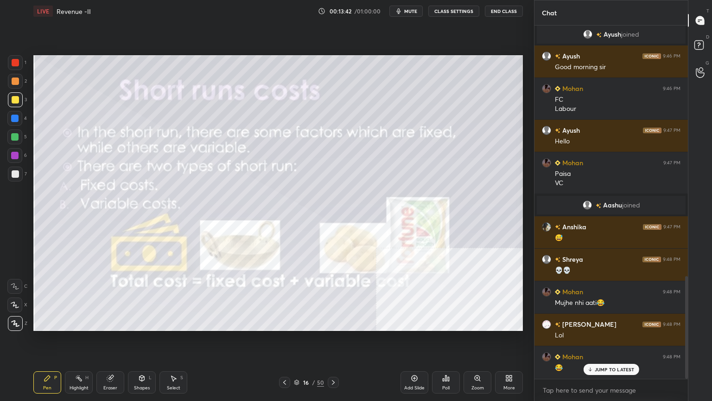
scroll to position [861, 0]
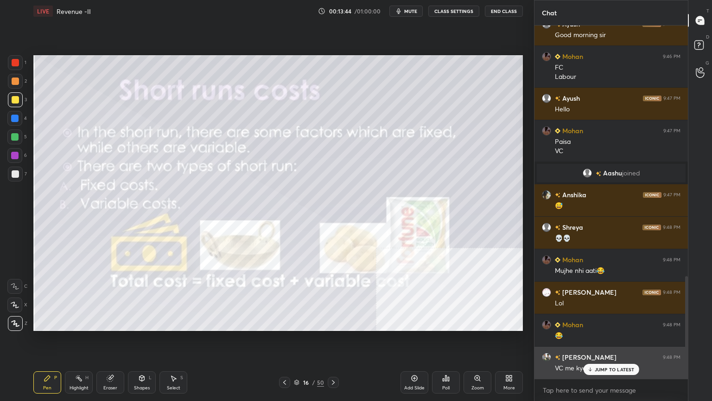
click at [599, 326] on p "JUMP TO LATEST" at bounding box center [615, 369] width 40 height 6
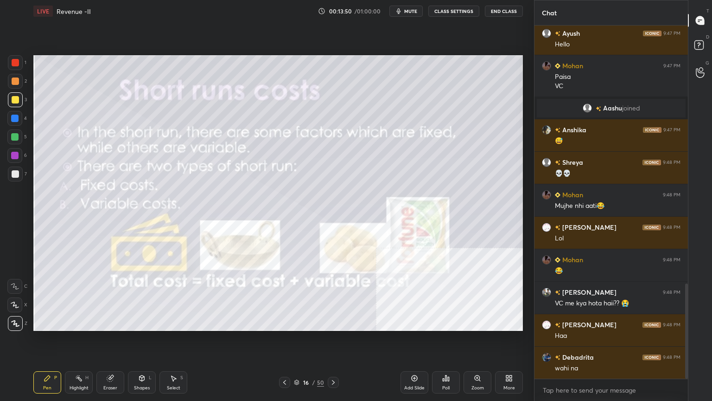
scroll to position [958, 0]
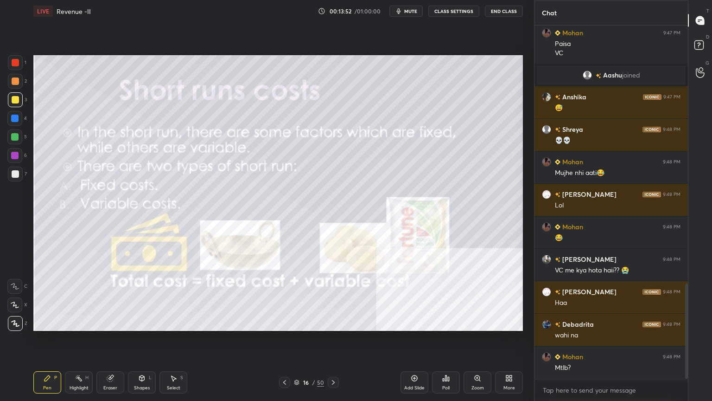
click at [312, 326] on div "16 / 50" at bounding box center [309, 382] width 30 height 8
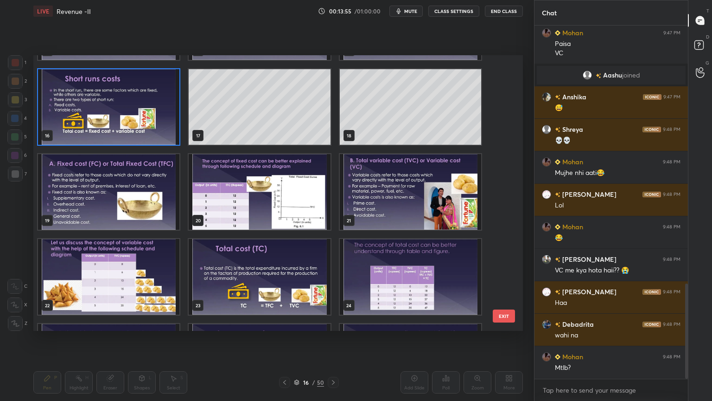
scroll to position [990, 0]
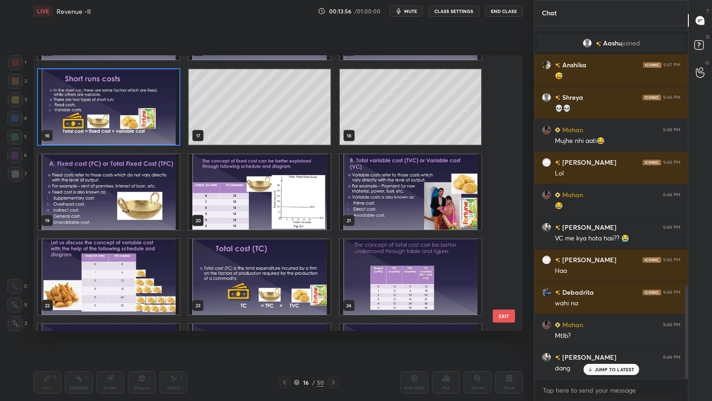
click at [109, 183] on img "grid" at bounding box center [108, 192] width 141 height 76
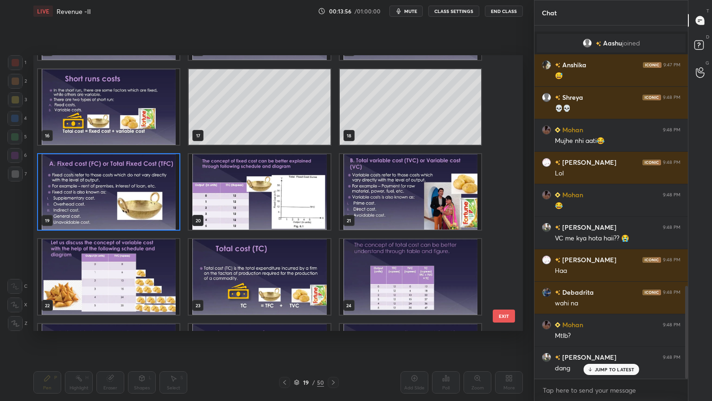
click at [108, 182] on img "grid" at bounding box center [108, 192] width 141 height 76
click at [108, 181] on img "grid" at bounding box center [108, 192] width 141 height 76
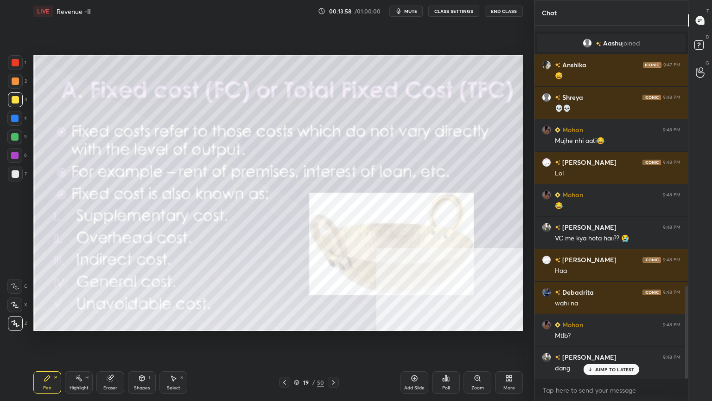
click at [144, 326] on div "Shapes L" at bounding box center [142, 382] width 28 height 22
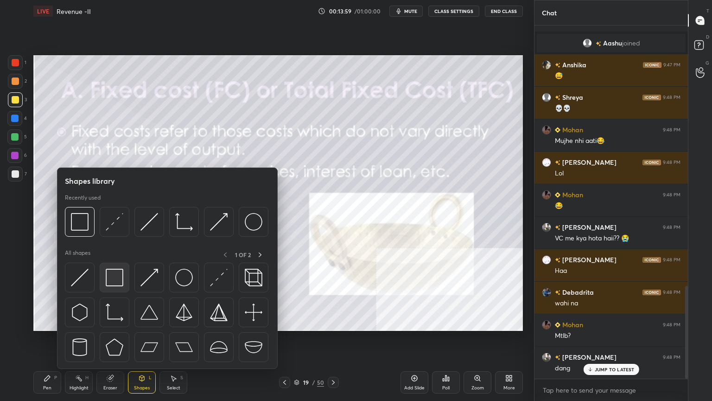
click at [109, 277] on img at bounding box center [115, 277] width 18 height 18
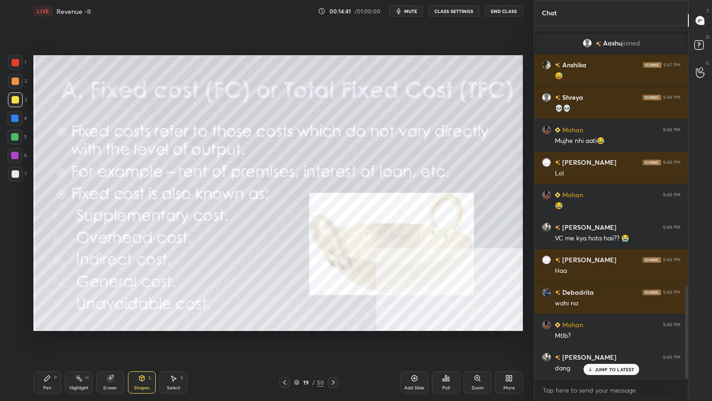
click at [72, 326] on div "Setting up your live class Poll for secs No correct answer Start poll" at bounding box center [278, 192] width 497 height 341
click at [51, 326] on div "Pen P" at bounding box center [47, 382] width 28 height 22
click at [121, 326] on div "Eraser" at bounding box center [110, 382] width 28 height 22
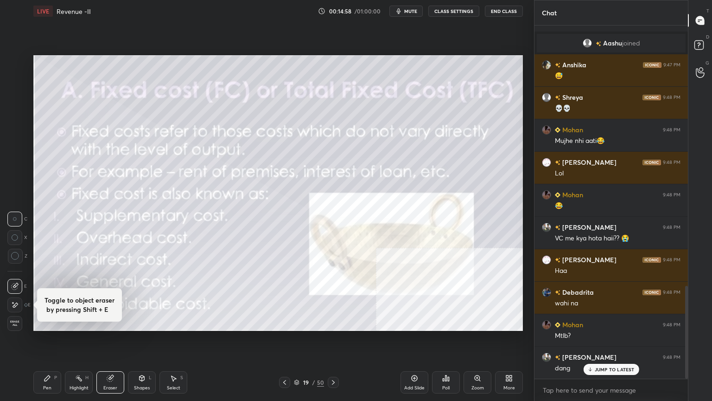
click at [122, 326] on div "Eraser" at bounding box center [110, 382] width 28 height 22
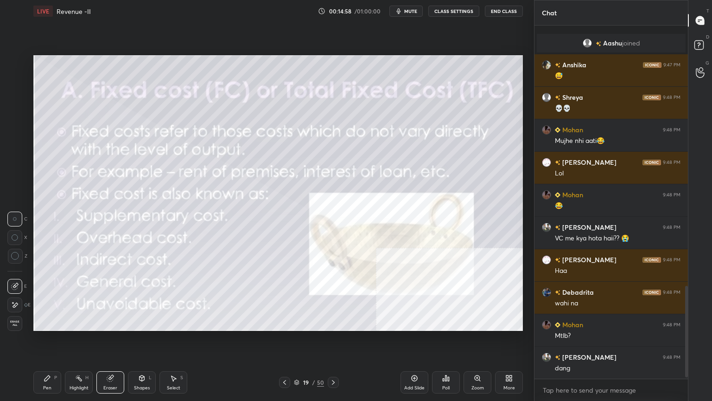
scroll to position [1040, 0]
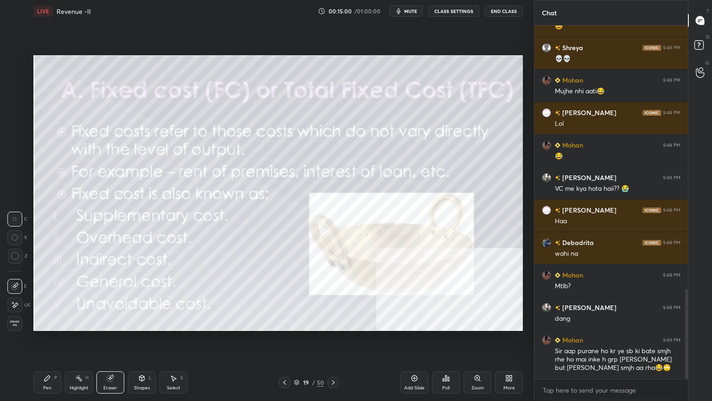
click at [11, 324] on span "Erase all" at bounding box center [15, 323] width 14 height 6
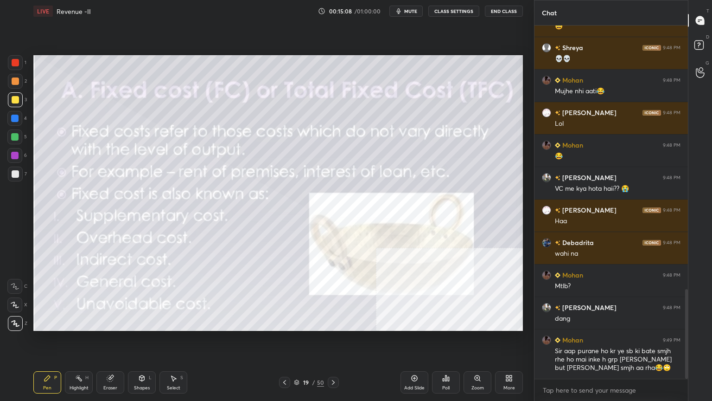
click at [49, 326] on div "Pen P" at bounding box center [47, 382] width 28 height 22
click at [13, 122] on div at bounding box center [14, 118] width 15 height 15
click at [13, 182] on div "7" at bounding box center [17, 175] width 19 height 19
click at [18, 174] on div at bounding box center [15, 173] width 7 height 7
click at [13, 83] on div at bounding box center [15, 80] width 7 height 7
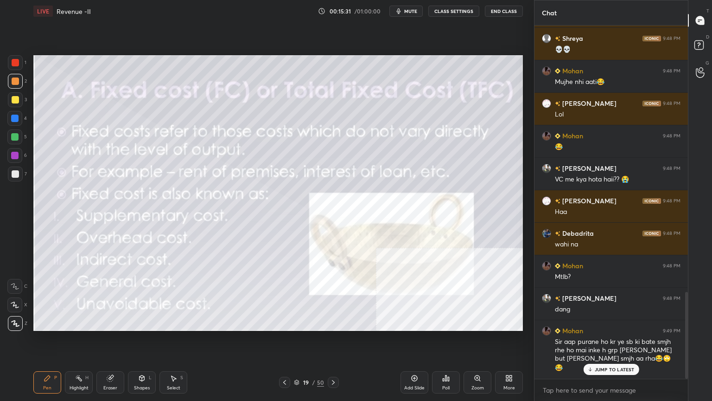
scroll to position [1081, 0]
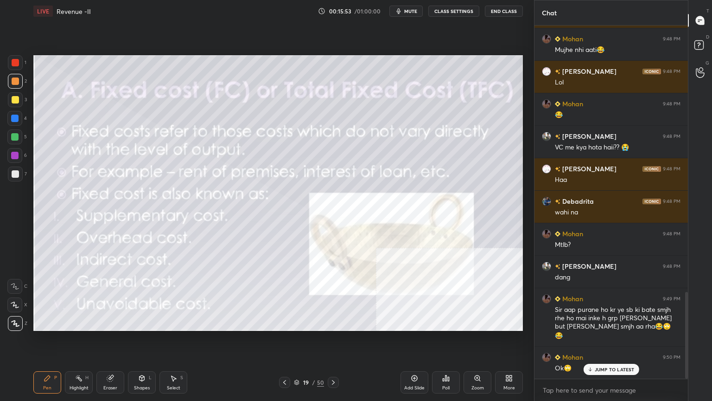
click at [403, 326] on div "Add Slide" at bounding box center [415, 382] width 28 height 22
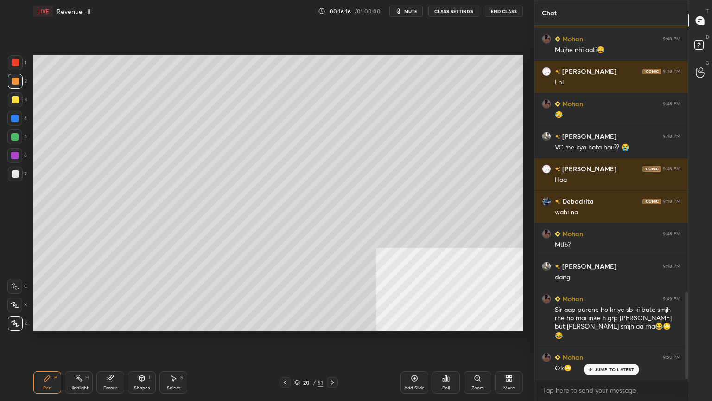
scroll to position [1091, 0]
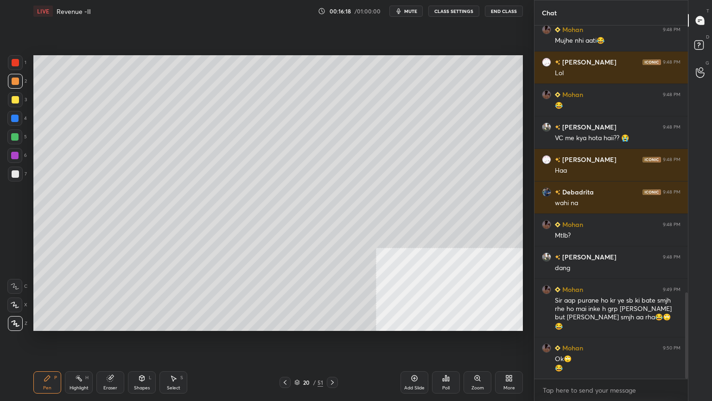
click at [17, 174] on div at bounding box center [15, 173] width 7 height 7
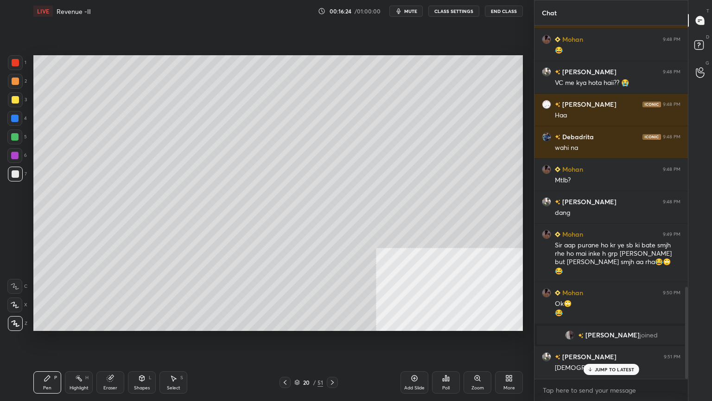
scroll to position [1005, 0]
click at [587, 326] on div "JUMP TO LATEST" at bounding box center [611, 369] width 56 height 11
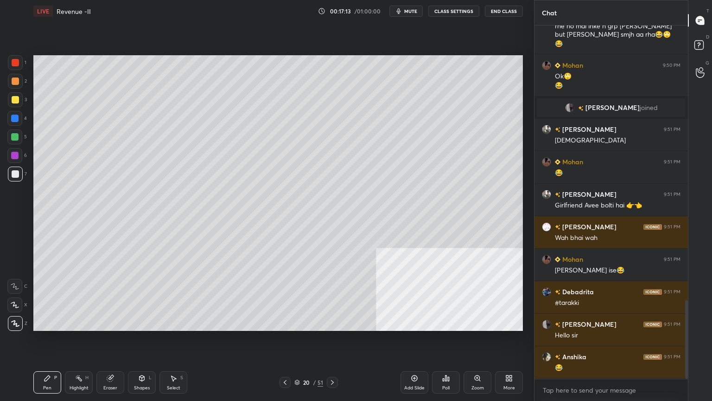
scroll to position [1265, 0]
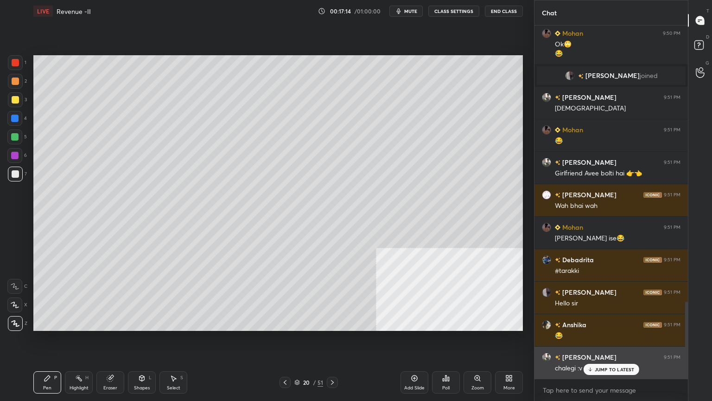
click at [597, 326] on p "JUMP TO LATEST" at bounding box center [615, 369] width 40 height 6
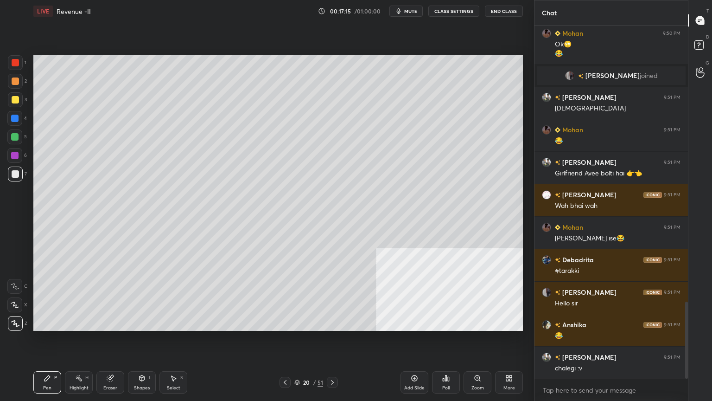
scroll to position [1298, 0]
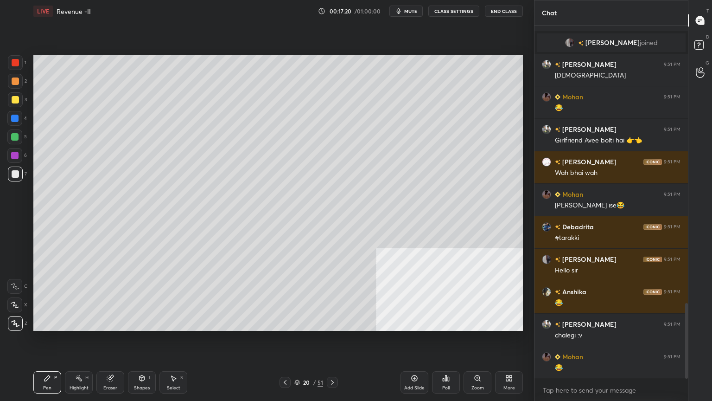
click at [14, 102] on div at bounding box center [15, 99] width 7 height 7
click at [284, 326] on div "Pen P Highlight H Eraser Shapes L Select S 20 / 51 Add Slide Poll Zoom More" at bounding box center [278, 382] width 490 height 37
click at [290, 326] on div at bounding box center [285, 382] width 11 height 11
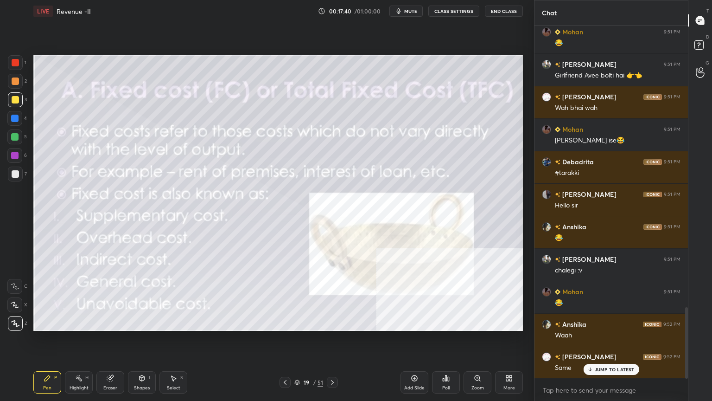
scroll to position [1395, 0]
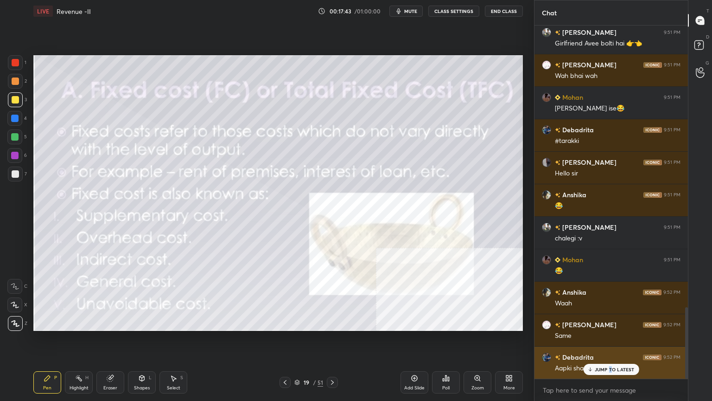
click at [610, 326] on p "JUMP TO LATEST" at bounding box center [615, 369] width 40 height 6
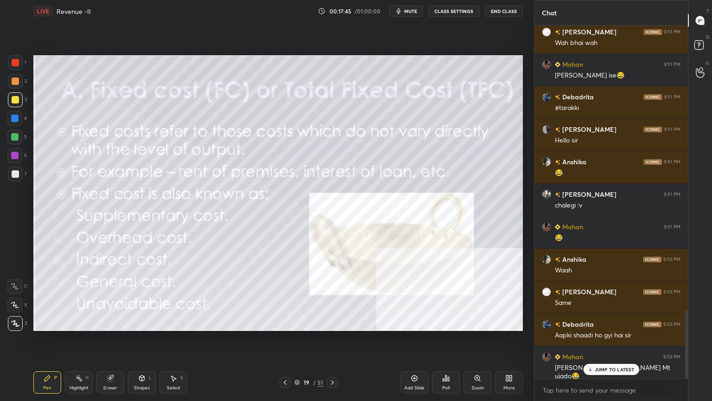
scroll to position [1460, 0]
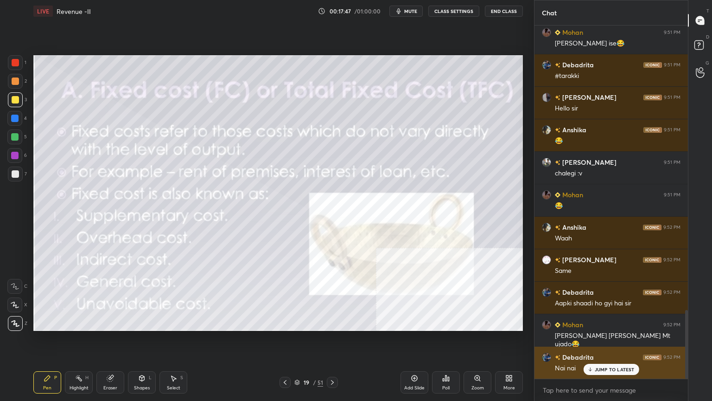
click at [596, 326] on p "JUMP TO LATEST" at bounding box center [615, 369] width 40 height 6
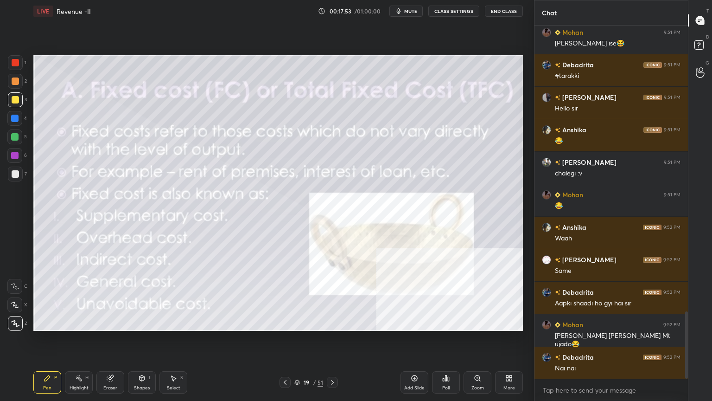
scroll to position [1493, 0]
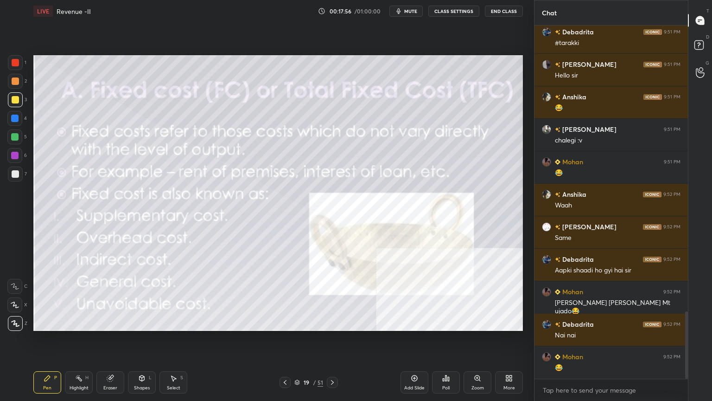
click at [12, 176] on div at bounding box center [15, 173] width 7 height 7
click at [17, 119] on div at bounding box center [14, 118] width 7 height 7
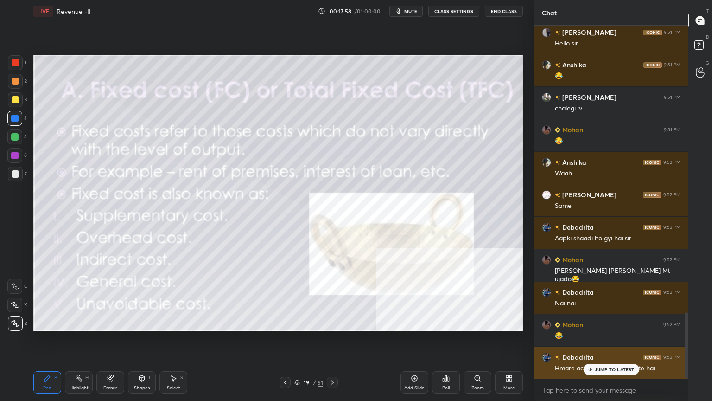
drag, startPoint x: 594, startPoint y: 368, endPoint x: 572, endPoint y: 373, distance: 22.0
click at [594, 326] on div "JUMP TO LATEST" at bounding box center [611, 369] width 56 height 11
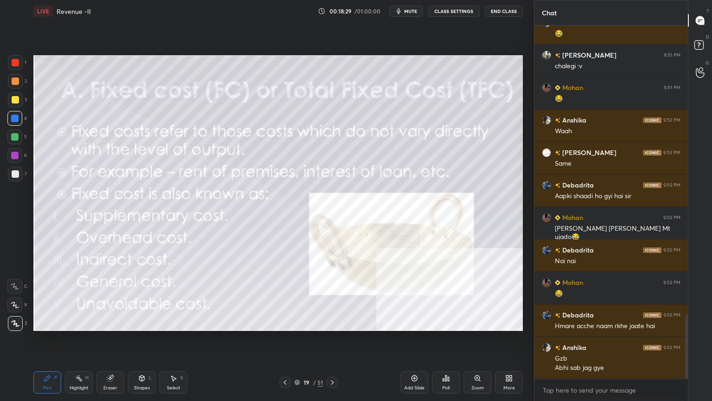
scroll to position [1599, 0]
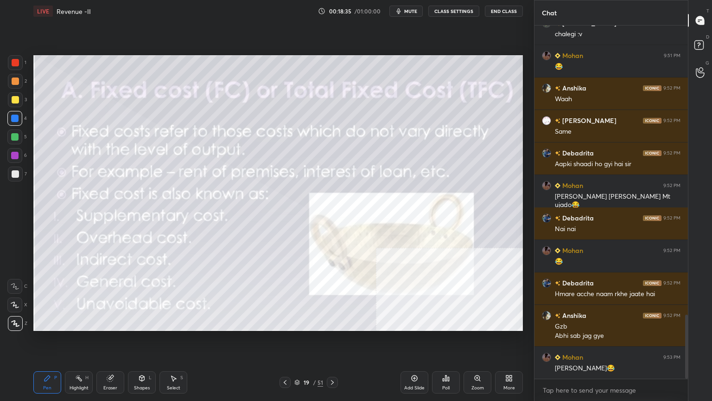
click at [423, 326] on div "Add Slide" at bounding box center [415, 382] width 28 height 22
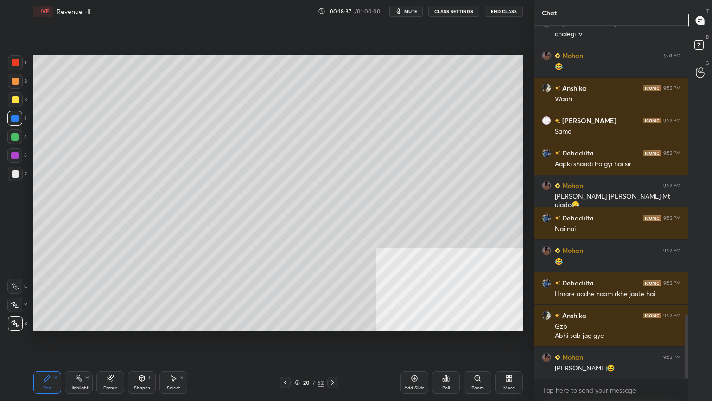
click at [141, 326] on div "Shapes L" at bounding box center [142, 382] width 28 height 22
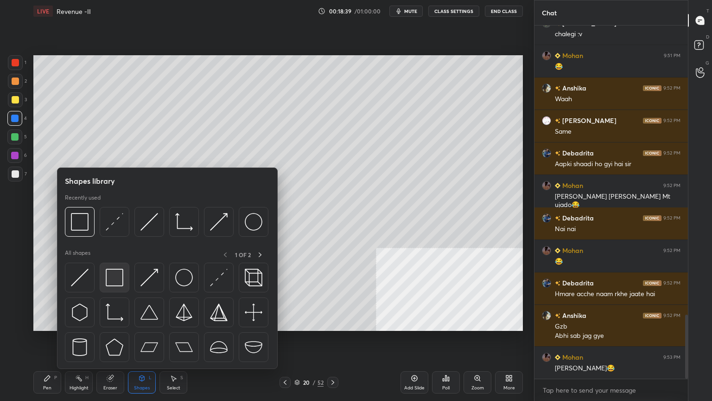
click at [116, 280] on img at bounding box center [115, 277] width 18 height 18
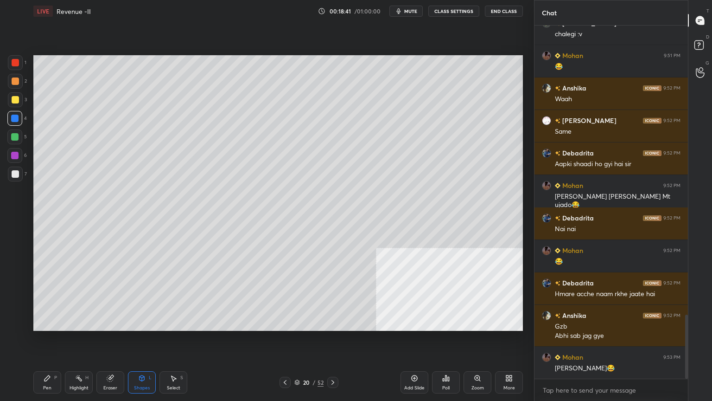
click at [500, 326] on div "More" at bounding box center [509, 382] width 28 height 22
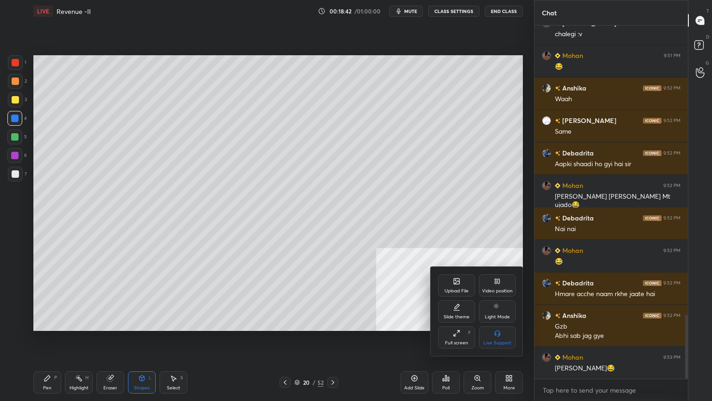
click at [463, 314] on div "Slide theme" at bounding box center [457, 316] width 26 height 5
click at [493, 326] on div "Dark Ruled" at bounding box center [498, 342] width 24 height 5
click at [400, 317] on div at bounding box center [356, 200] width 712 height 401
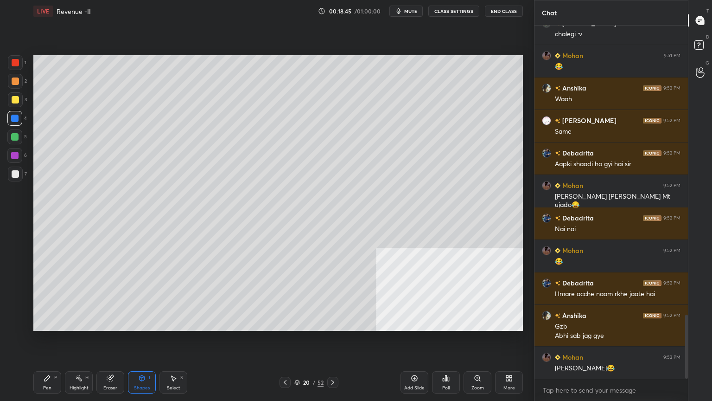
click at [414, 326] on div "Add Slide" at bounding box center [415, 382] width 28 height 22
click at [147, 326] on div "Shapes" at bounding box center [142, 387] width 16 height 5
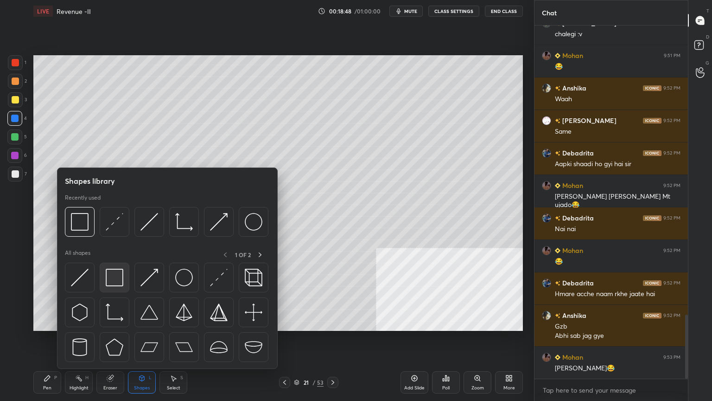
click at [105, 277] on div at bounding box center [115, 277] width 30 height 30
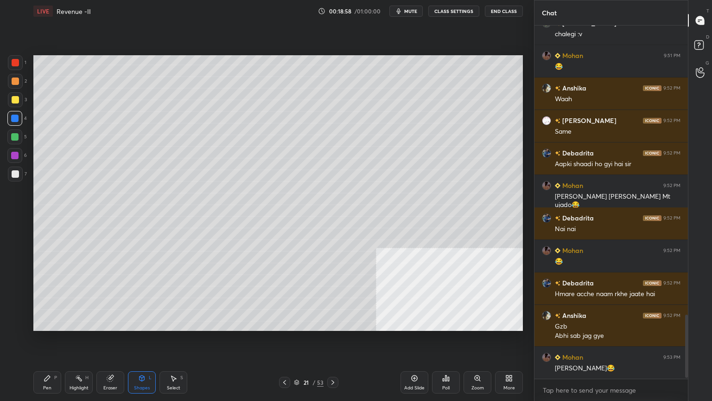
scroll to position [1621, 0]
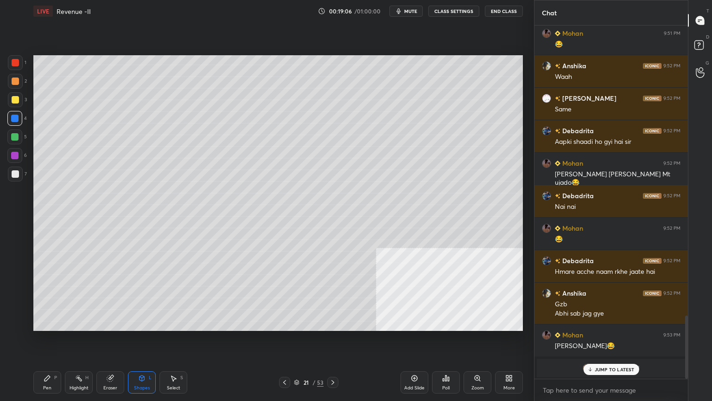
drag, startPoint x: 616, startPoint y: 370, endPoint x: 545, endPoint y: 367, distance: 70.6
click at [615, 326] on p "JUMP TO LATEST" at bounding box center [615, 369] width 40 height 6
drag, startPoint x: 51, startPoint y: 381, endPoint x: 43, endPoint y: 383, distance: 8.0
click at [51, 326] on div "Pen P" at bounding box center [47, 382] width 28 height 22
click at [13, 177] on div at bounding box center [15, 173] width 7 height 7
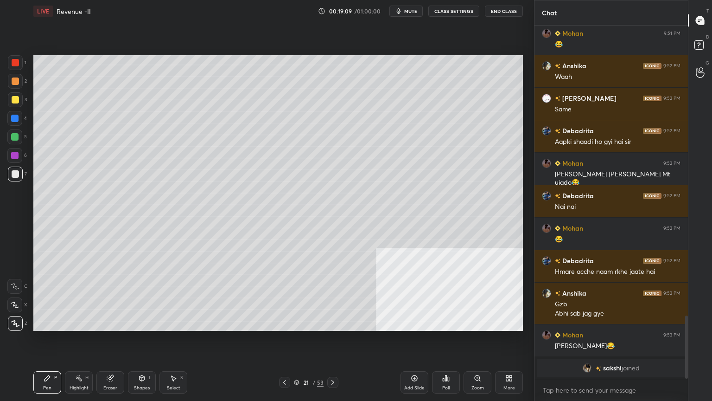
click at [143, 326] on div "Shapes L" at bounding box center [142, 382] width 28 height 22
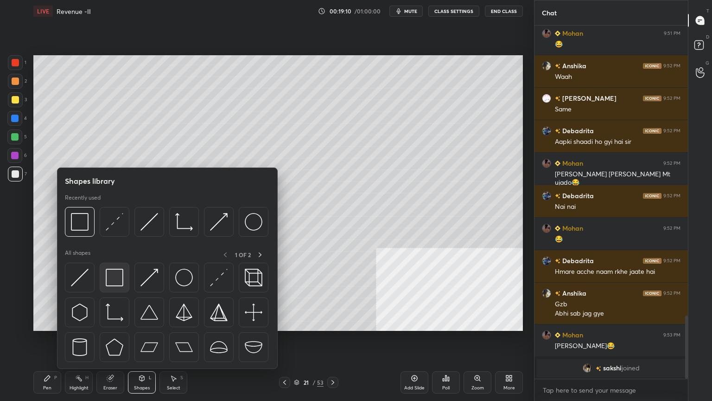
click at [106, 281] on img at bounding box center [115, 277] width 18 height 18
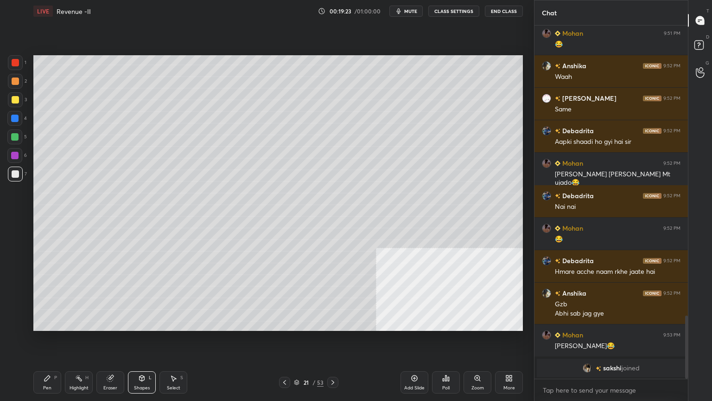
click at [15, 102] on div at bounding box center [15, 99] width 7 height 7
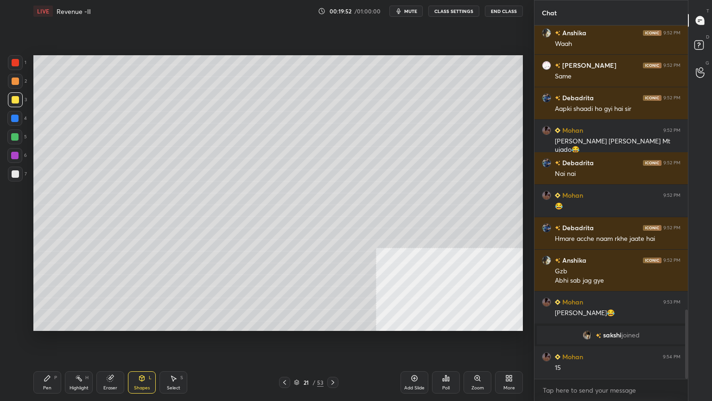
scroll to position [1449, 0]
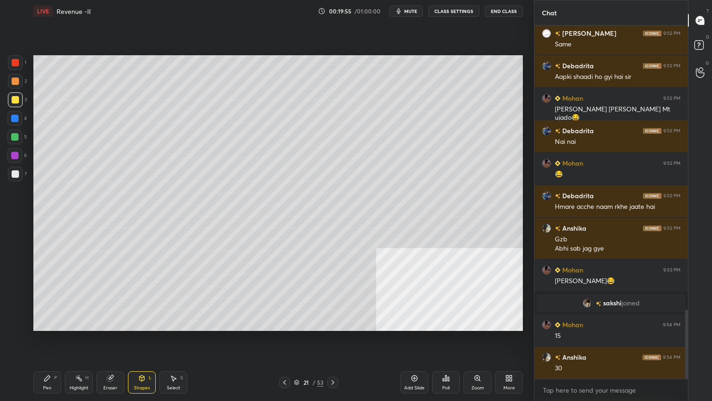
drag, startPoint x: 50, startPoint y: 382, endPoint x: 61, endPoint y: 374, distance: 14.0
click at [51, 326] on div "Pen P" at bounding box center [47, 382] width 28 height 22
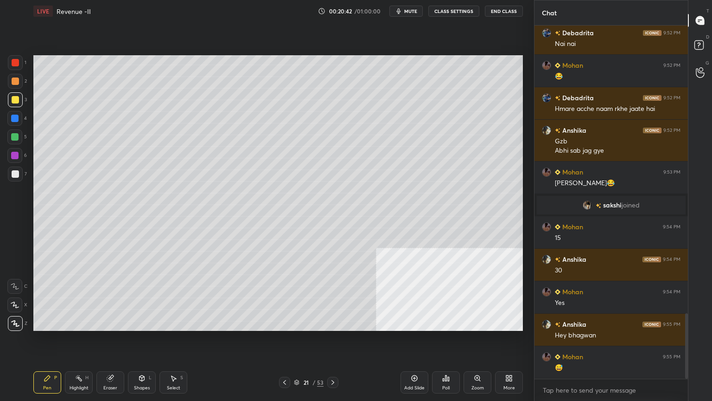
scroll to position [1578, 0]
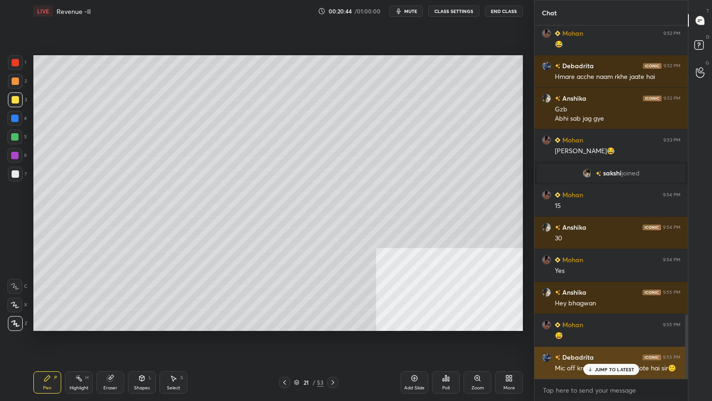
click at [600, 326] on p "JUMP TO LATEST" at bounding box center [615, 369] width 40 height 6
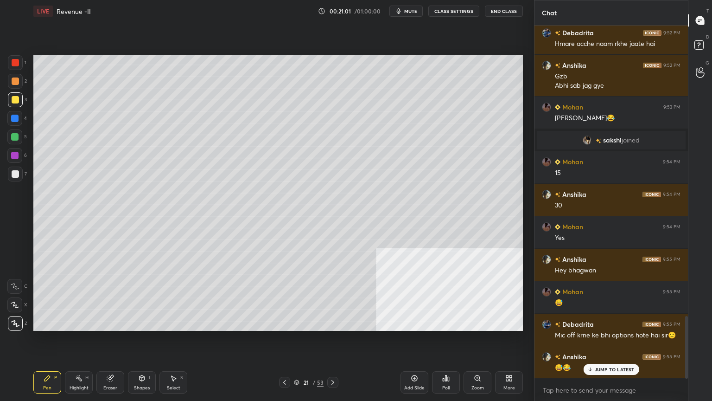
scroll to position [1643, 0]
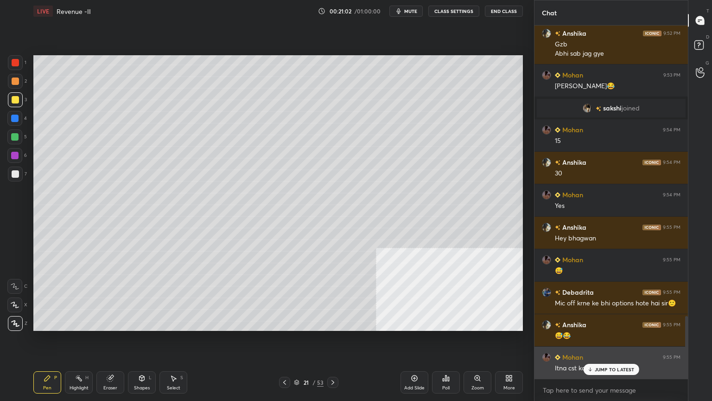
drag, startPoint x: 629, startPoint y: 365, endPoint x: 621, endPoint y: 370, distance: 9.4
click at [627, 326] on div "JUMP TO LATEST" at bounding box center [611, 369] width 56 height 11
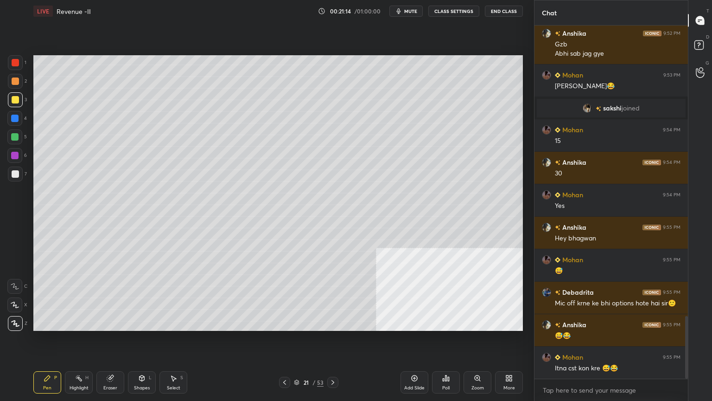
click at [36, 326] on div "Pen P Highlight H Eraser Shapes L Select S 21 / 53 Add Slide Poll Zoom More" at bounding box center [278, 382] width 490 height 37
click at [41, 326] on div "Pen P" at bounding box center [47, 382] width 28 height 22
click at [14, 178] on div at bounding box center [15, 173] width 15 height 15
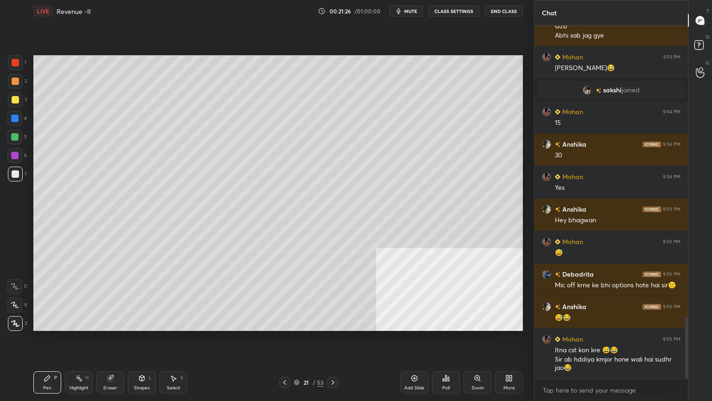
scroll to position [1693, 0]
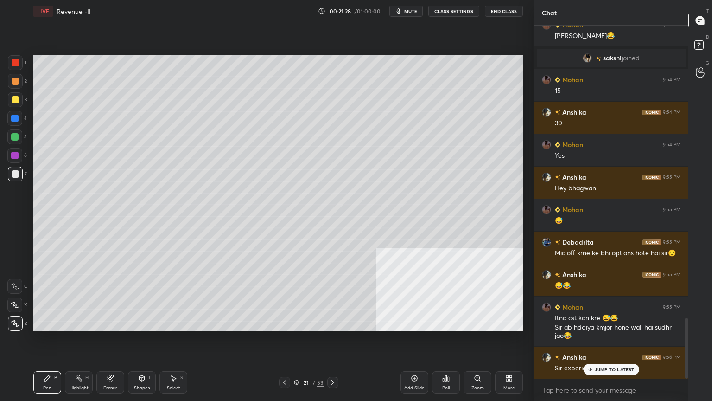
click at [601, 326] on p "JUMP TO LATEST" at bounding box center [615, 369] width 40 height 6
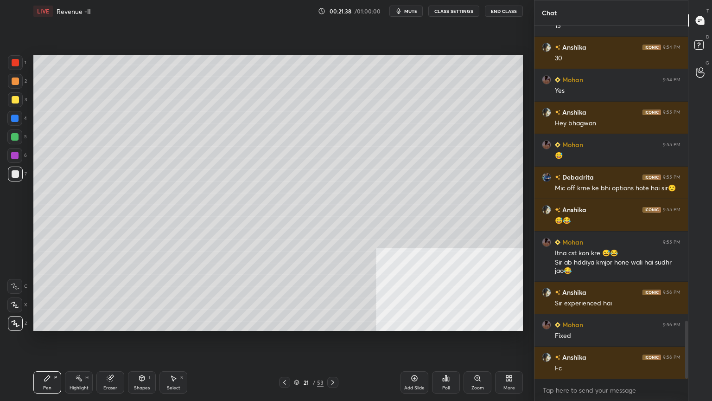
scroll to position [1791, 0]
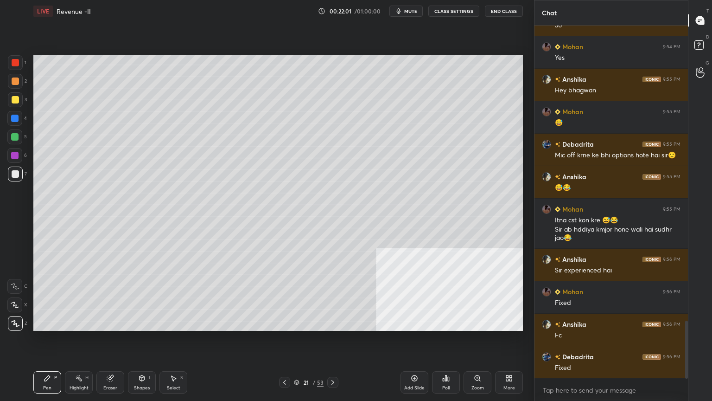
click at [52, 326] on div "Pen P" at bounding box center [47, 382] width 28 height 22
click at [12, 122] on div at bounding box center [14, 118] width 15 height 15
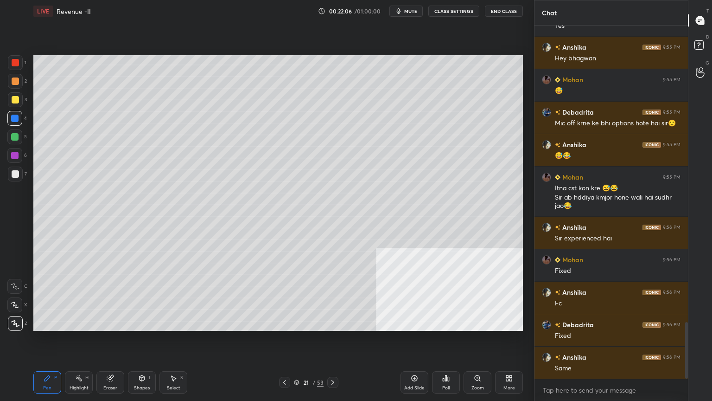
scroll to position [1856, 0]
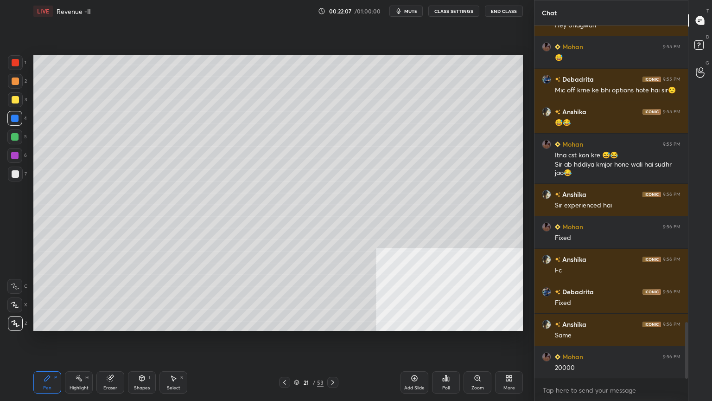
click at [12, 99] on div at bounding box center [15, 99] width 7 height 7
click at [45, 326] on div "Pen P" at bounding box center [47, 382] width 28 height 22
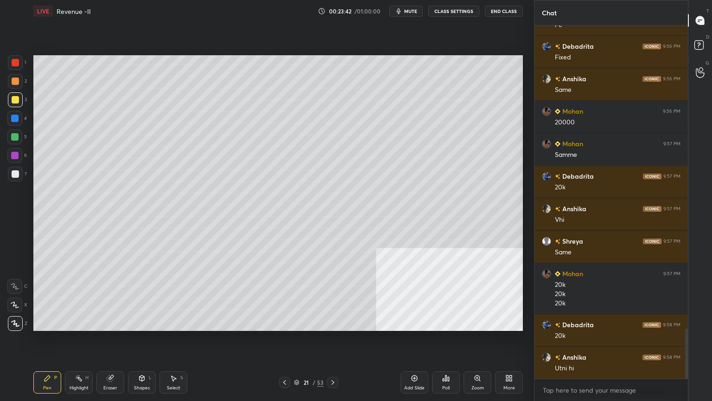
scroll to position [2134, 0]
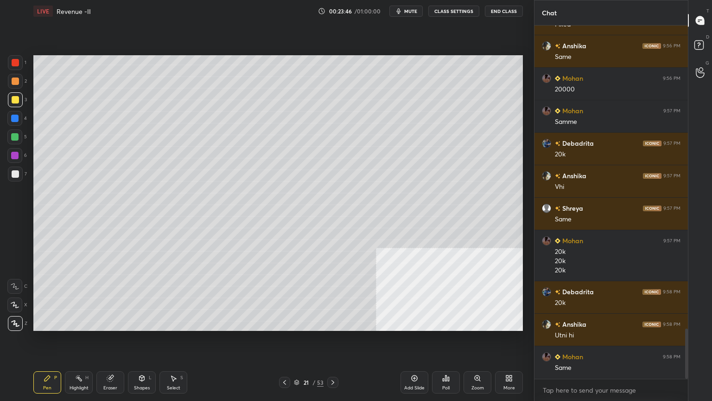
click at [15, 172] on div at bounding box center [15, 173] width 7 height 7
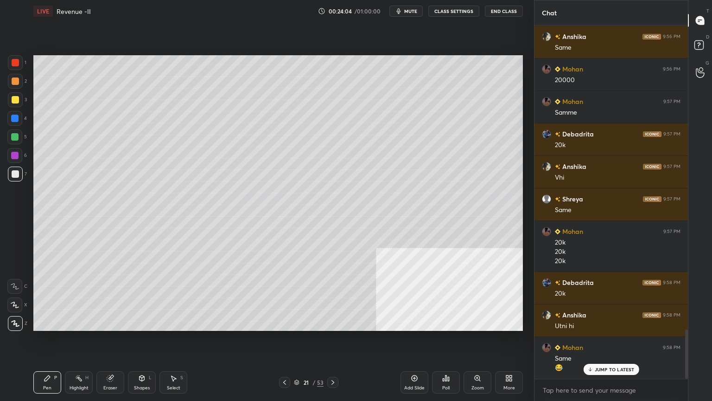
scroll to position [2176, 0]
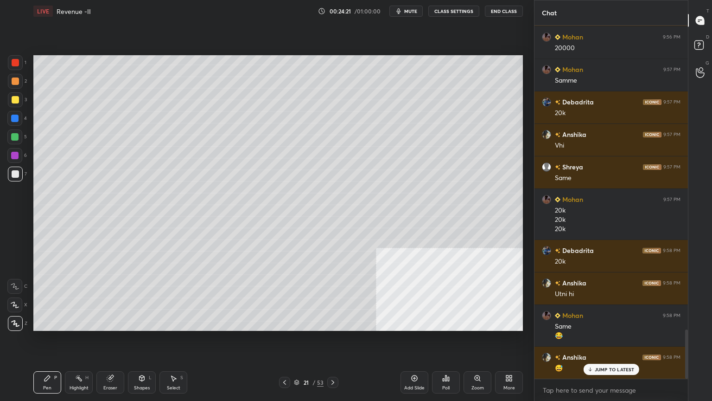
click at [13, 102] on div at bounding box center [15, 99] width 7 height 7
click at [12, 80] on div at bounding box center [15, 80] width 7 height 7
click at [16, 61] on div at bounding box center [15, 62] width 7 height 7
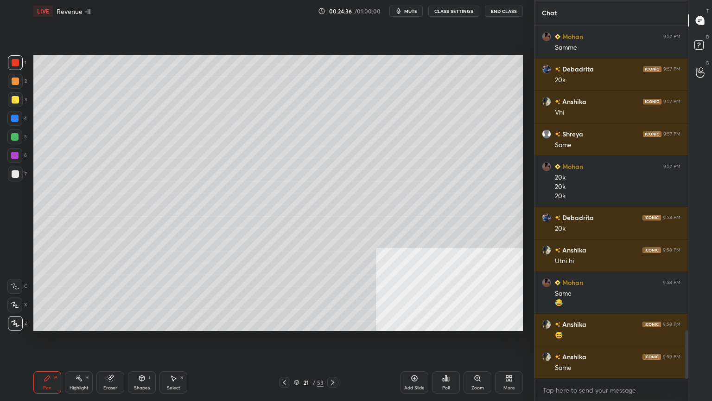
scroll to position [2241, 0]
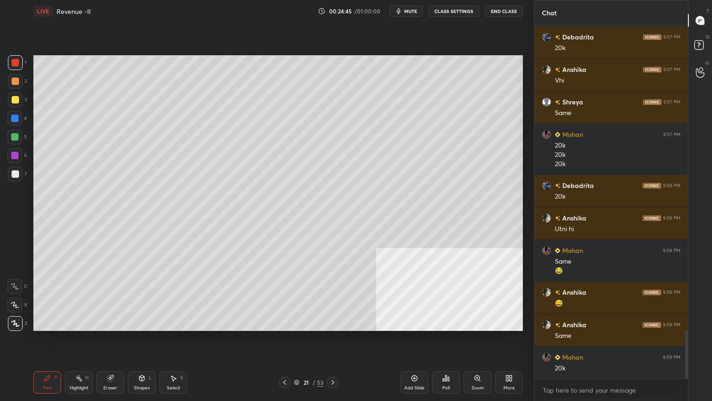
click at [15, 172] on div at bounding box center [15, 173] width 7 height 7
click at [404, 326] on div "Add Slide" at bounding box center [415, 382] width 28 height 22
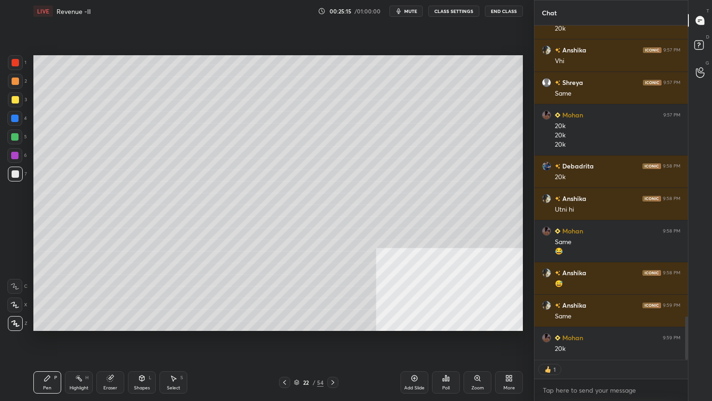
drag, startPoint x: 686, startPoint y: 344, endPoint x: 688, endPoint y: 363, distance: 19.6
click at [688, 326] on div "Mohan 9:57 PM Samme [PERSON_NAME] 9:57 PM 20k [PERSON_NAME] 9:57 PM Vhi Shreya …" at bounding box center [611, 213] width 153 height 375
drag, startPoint x: 143, startPoint y: 378, endPoint x: 147, endPoint y: 384, distance: 6.8
click at [144, 326] on icon at bounding box center [142, 378] width 5 height 6
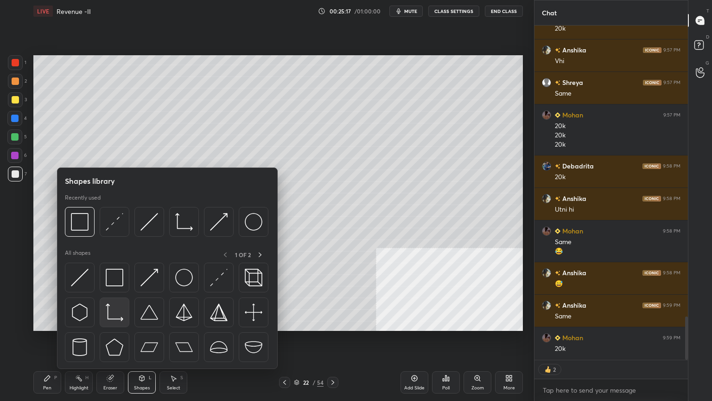
click at [104, 313] on div at bounding box center [115, 312] width 30 height 30
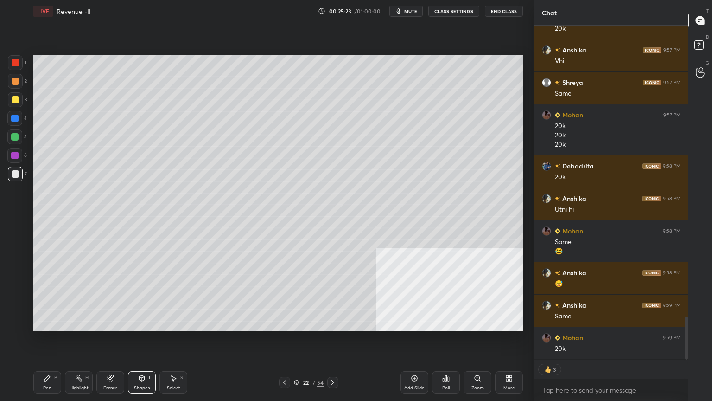
click at [16, 102] on div at bounding box center [15, 99] width 7 height 7
click at [46, 326] on div "Pen P" at bounding box center [47, 382] width 28 height 22
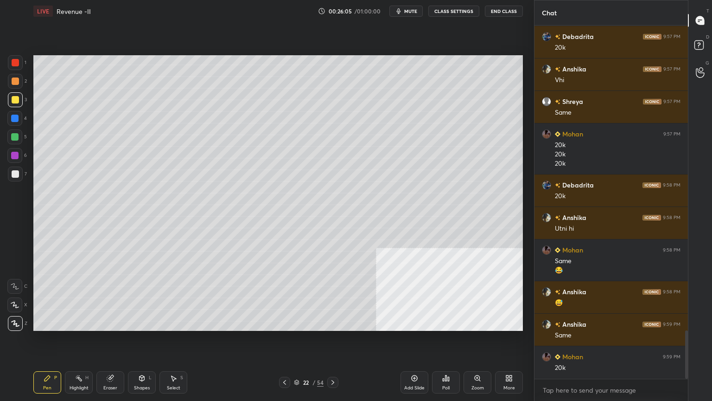
scroll to position [350, 151]
click at [15, 140] on div at bounding box center [14, 136] width 7 height 7
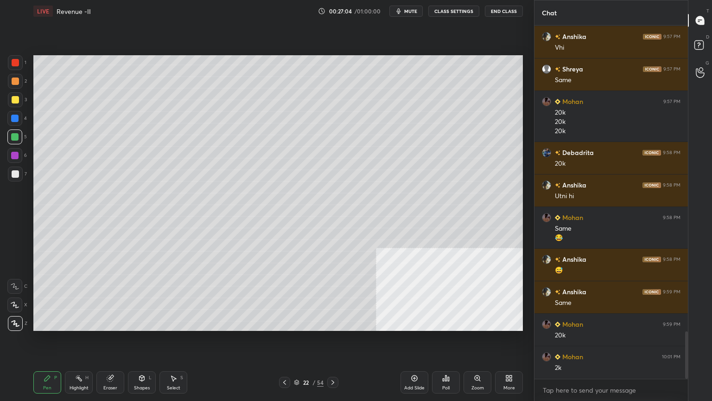
click at [134, 326] on div "Shapes L" at bounding box center [142, 382] width 28 height 22
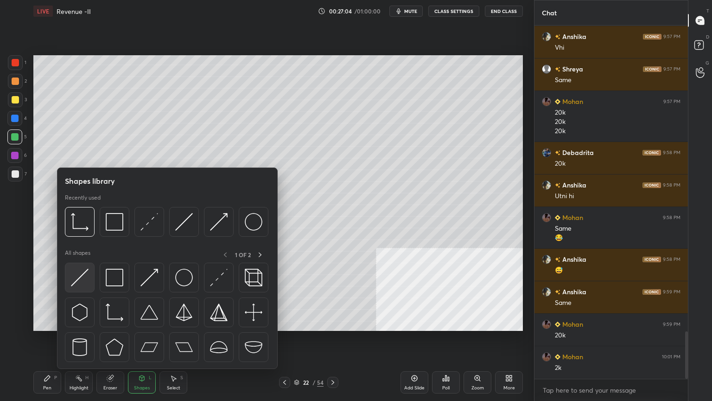
click at [89, 278] on div at bounding box center [80, 277] width 30 height 30
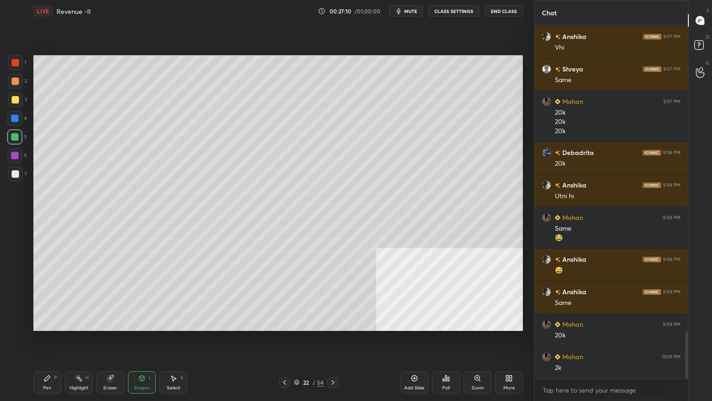
click at [47, 326] on div "Pen P" at bounding box center [47, 382] width 28 height 22
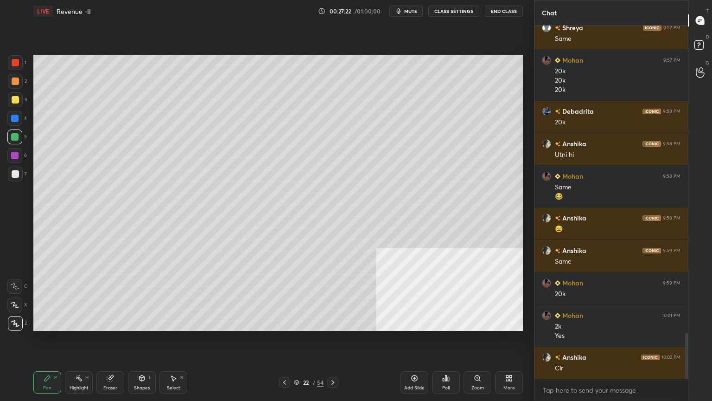
scroll to position [2348, 0]
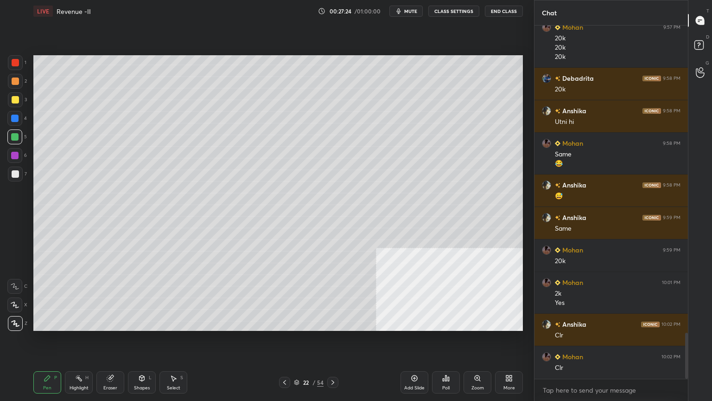
click at [284, 326] on icon at bounding box center [284, 381] width 7 height 7
click at [286, 326] on icon at bounding box center [284, 381] width 7 height 7
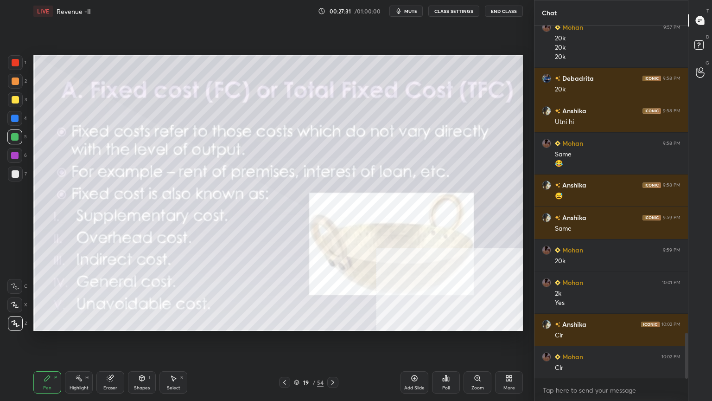
click at [324, 326] on div "19 / 54" at bounding box center [308, 382] width 59 height 11
click at [321, 326] on div "54" at bounding box center [320, 382] width 6 height 8
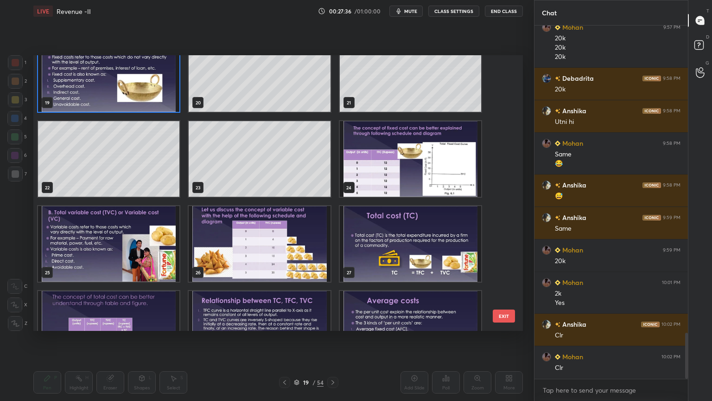
scroll to position [538, 0]
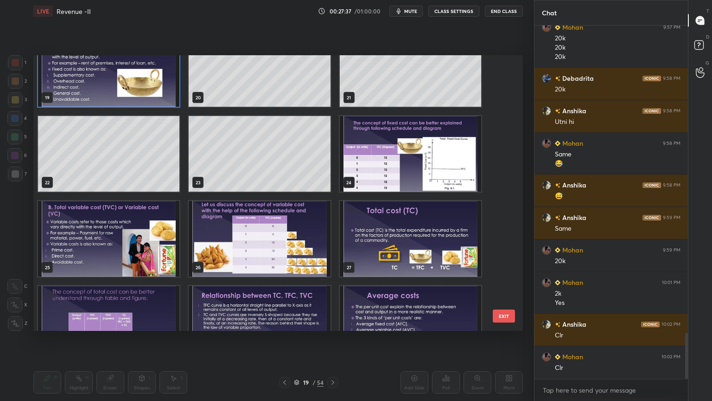
click at [449, 172] on img "grid" at bounding box center [410, 154] width 141 height 76
click at [450, 173] on img "grid" at bounding box center [410, 154] width 141 height 76
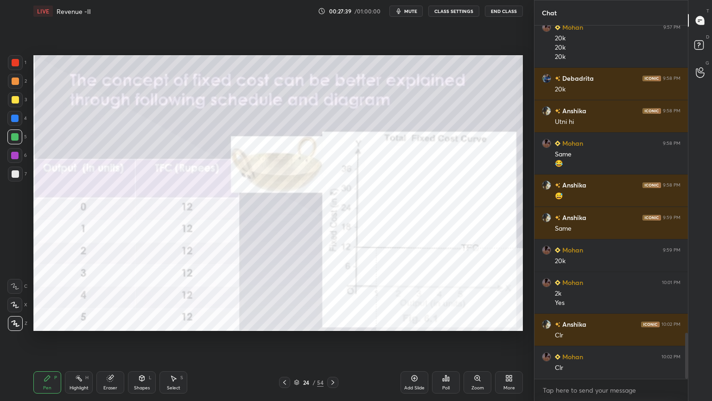
click at [9, 63] on div at bounding box center [15, 62] width 15 height 15
click at [332, 326] on icon at bounding box center [332, 381] width 7 height 7
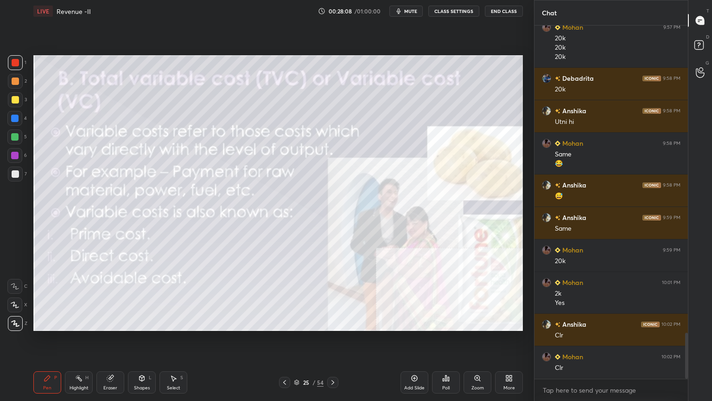
click at [137, 326] on div "Shapes L" at bounding box center [142, 382] width 28 height 22
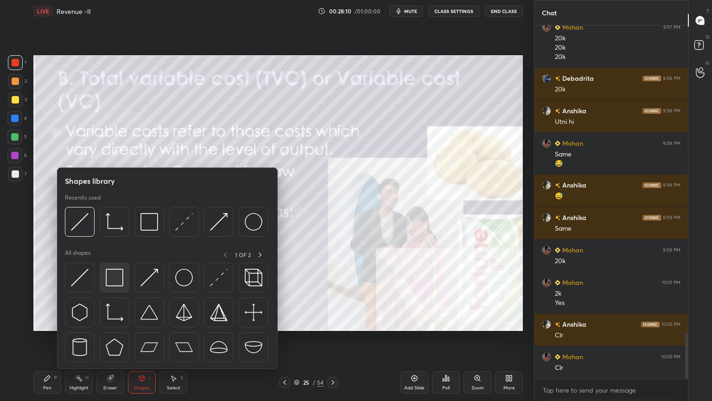
click at [114, 279] on img at bounding box center [115, 277] width 18 height 18
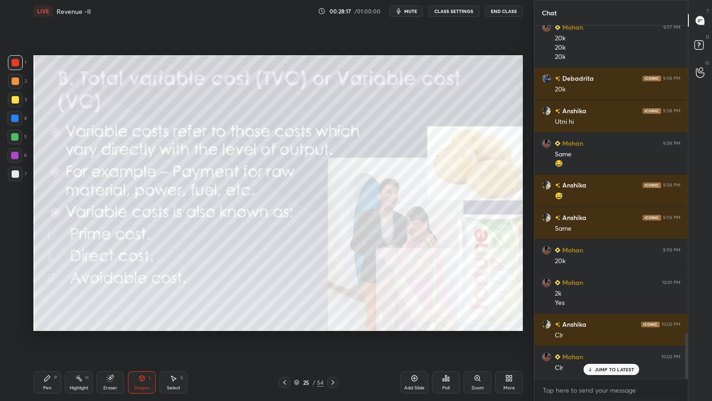
scroll to position [2380, 0]
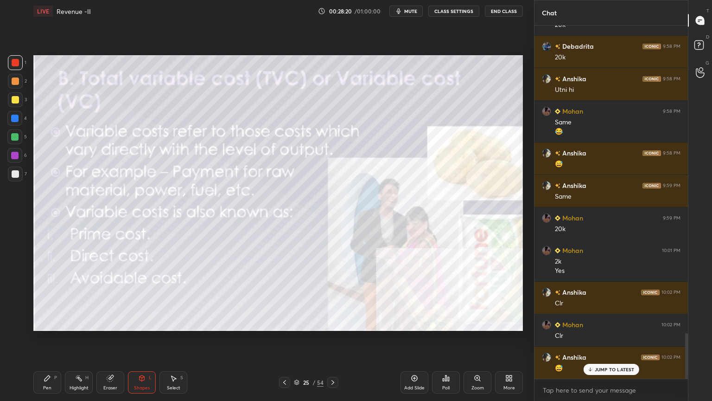
click at [479, 326] on div "Zoom" at bounding box center [478, 382] width 28 height 22
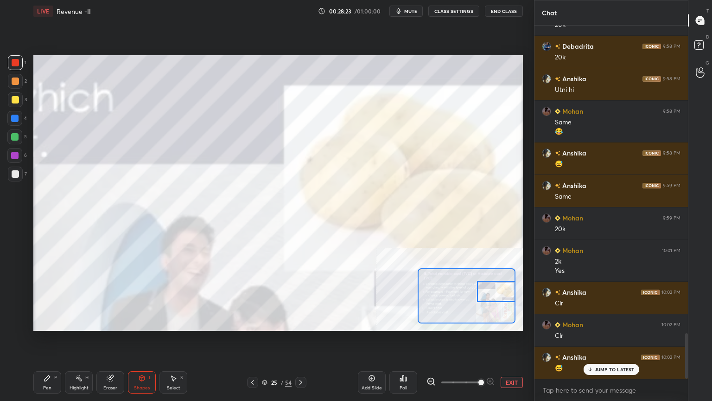
drag, startPoint x: 498, startPoint y: 312, endPoint x: 502, endPoint y: 296, distance: 16.3
click at [502, 296] on div at bounding box center [496, 291] width 38 height 21
click at [430, 326] on icon at bounding box center [431, 381] width 9 height 9
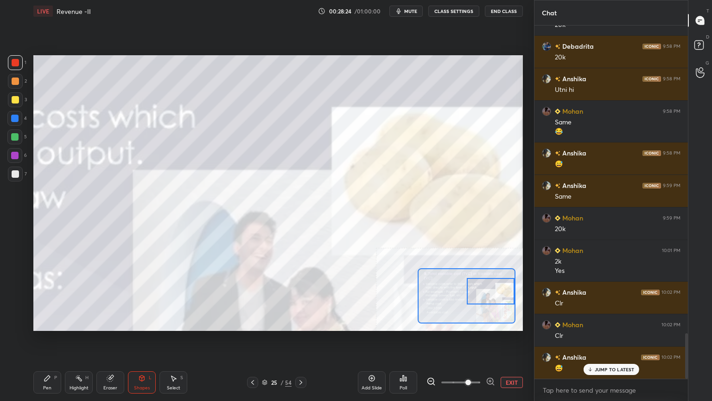
click at [430, 326] on icon at bounding box center [431, 381] width 9 height 9
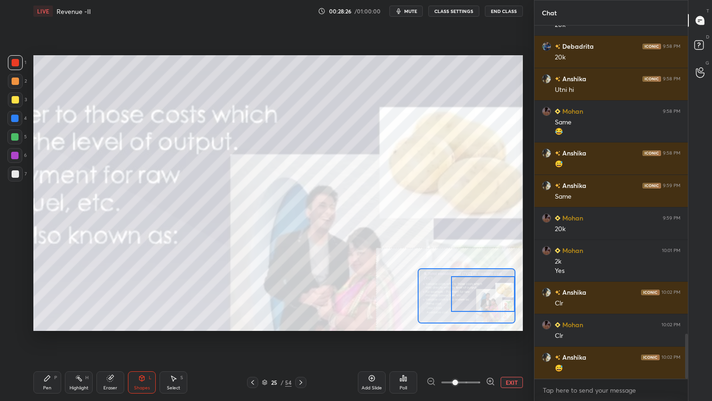
scroll to position [2420, 0]
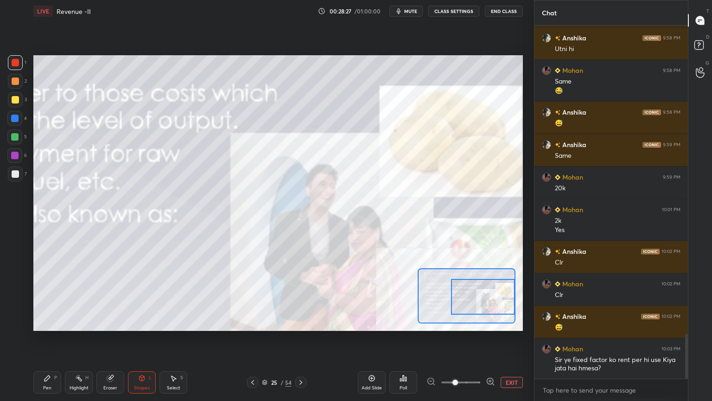
drag, startPoint x: 473, startPoint y: 294, endPoint x: 490, endPoint y: 300, distance: 17.3
click at [492, 300] on div at bounding box center [483, 297] width 64 height 36
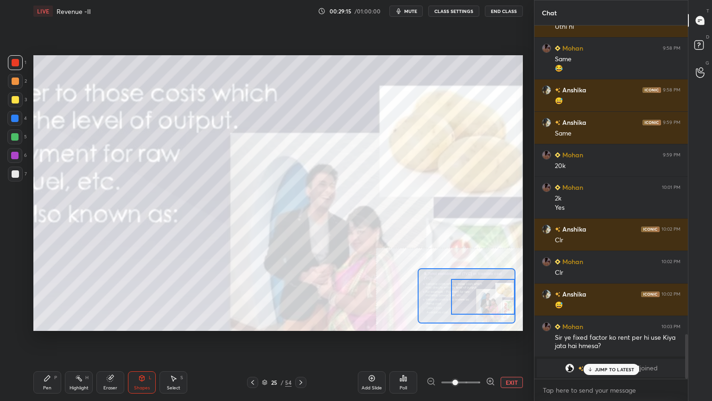
drag, startPoint x: 592, startPoint y: 367, endPoint x: 587, endPoint y: 369, distance: 5.4
click at [592, 326] on icon at bounding box center [590, 369] width 6 height 6
click at [508, 326] on button "EXIT" at bounding box center [512, 382] width 22 height 11
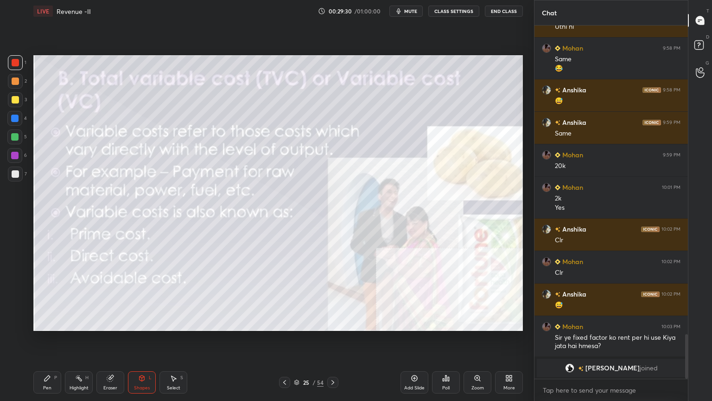
click at [59, 326] on div "Pen P" at bounding box center [47, 382] width 28 height 22
click at [52, 326] on div "Pen P" at bounding box center [47, 382] width 28 height 22
click at [15, 96] on div at bounding box center [15, 99] width 7 height 7
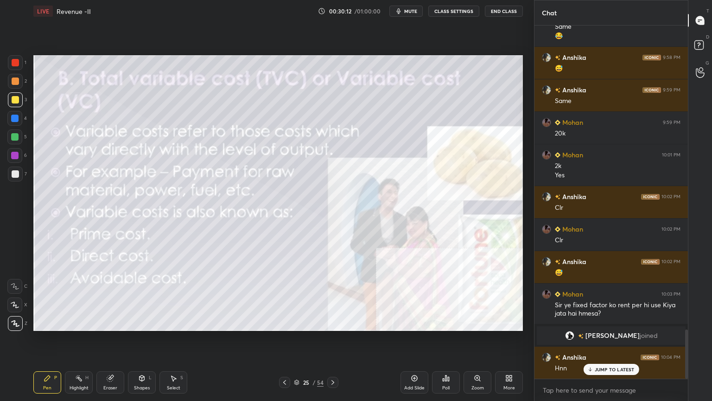
click at [412, 326] on div "Add Slide" at bounding box center [414, 387] width 20 height 5
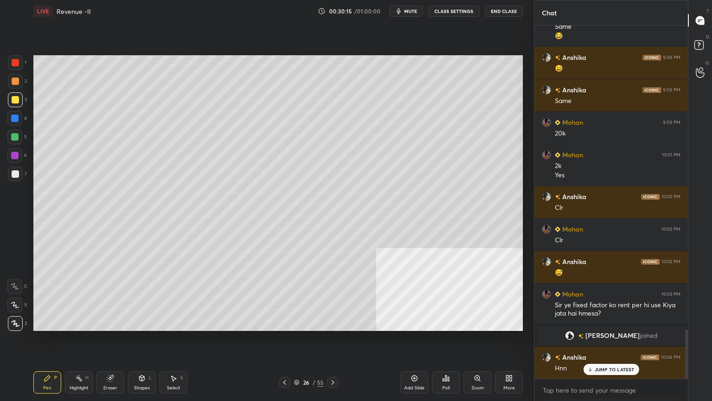
click at [306, 326] on div "26" at bounding box center [305, 382] width 9 height 6
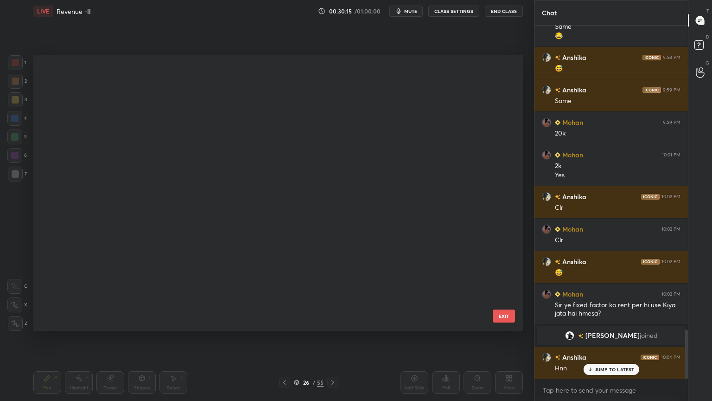
scroll to position [273, 485]
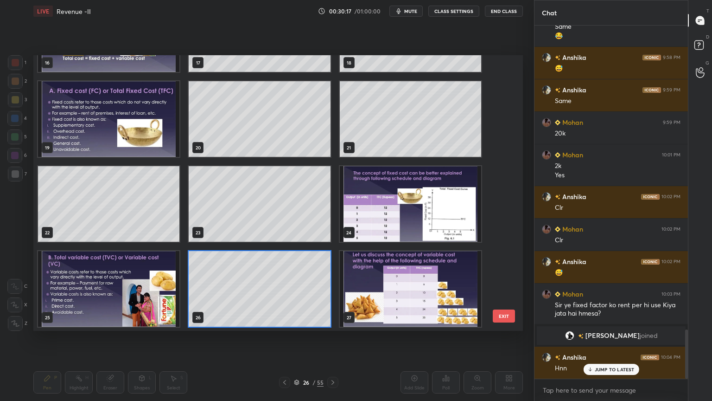
click at [357, 299] on img "grid" at bounding box center [410, 289] width 141 height 76
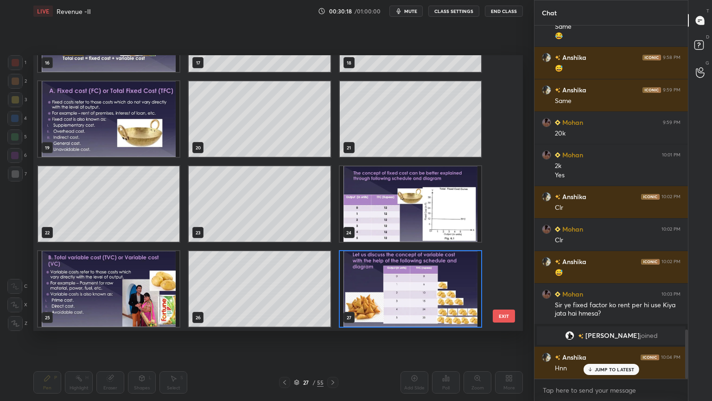
click at [364, 299] on img "grid" at bounding box center [410, 289] width 141 height 76
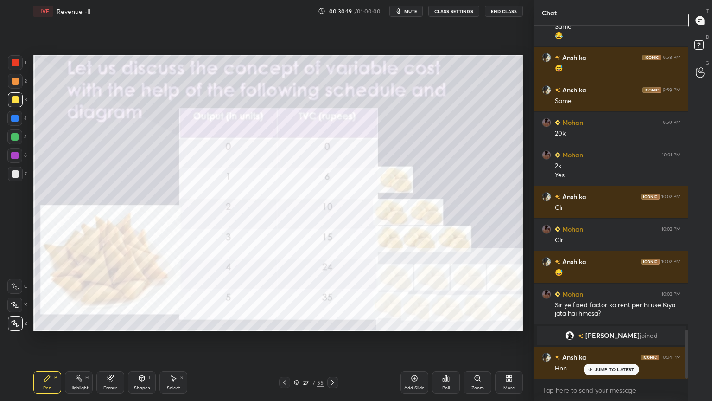
click at [466, 326] on div "Zoom" at bounding box center [478, 382] width 28 height 22
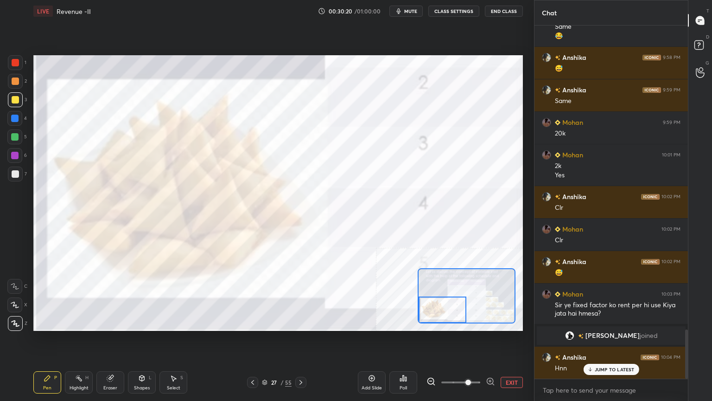
click at [419, 323] on div "Setting up your live class Poll for secs No correct answer Start poll" at bounding box center [278, 192] width 490 height 275
drag, startPoint x: 446, startPoint y: 305, endPoint x: 434, endPoint y: 311, distance: 13.5
click at [434, 311] on div at bounding box center [443, 309] width 48 height 26
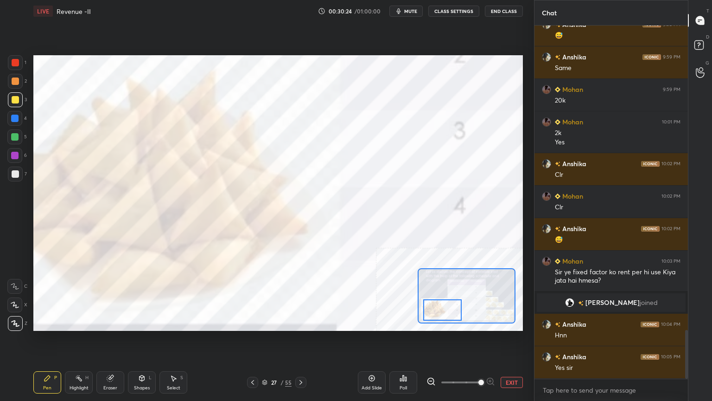
drag, startPoint x: 472, startPoint y: 380, endPoint x: 477, endPoint y: 377, distance: 5.4
click at [479, 326] on span at bounding box center [482, 382] width 6 height 6
click at [452, 309] on div at bounding box center [467, 295] width 98 height 55
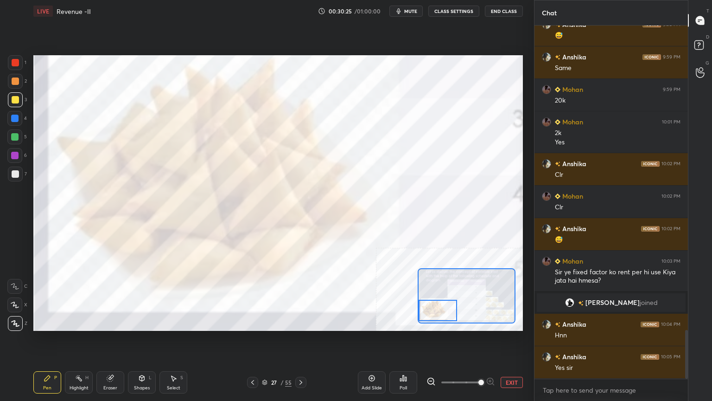
drag, startPoint x: 438, startPoint y: 310, endPoint x: 421, endPoint y: 306, distance: 17.2
click at [423, 311] on div at bounding box center [438, 310] width 38 height 21
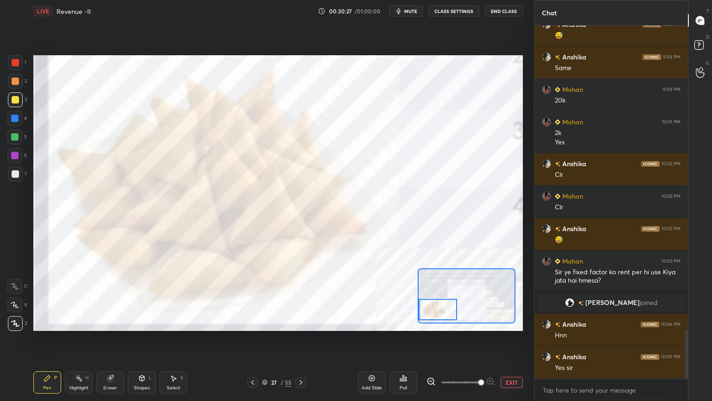
click at [432, 306] on div at bounding box center [438, 309] width 38 height 21
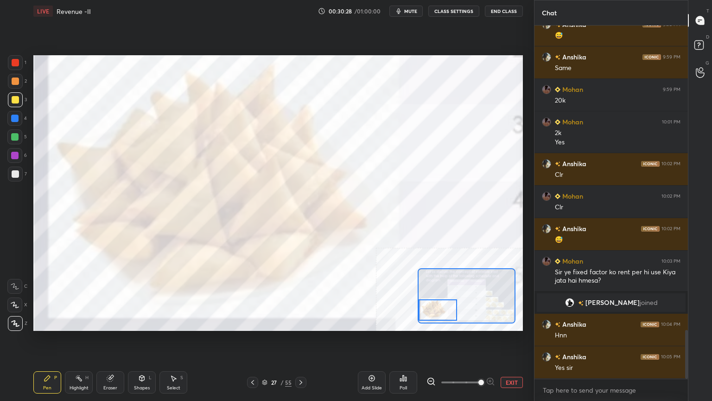
drag, startPoint x: 16, startPoint y: 62, endPoint x: 9, endPoint y: 65, distance: 7.3
click at [15, 64] on div at bounding box center [15, 62] width 7 height 7
click at [13, 61] on div at bounding box center [15, 62] width 7 height 7
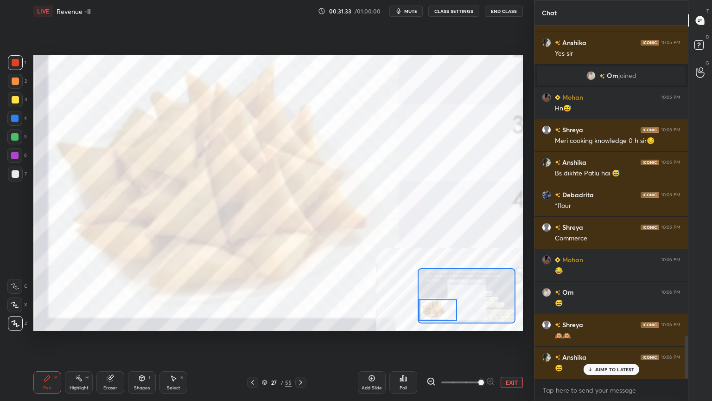
scroll to position [2561, 0]
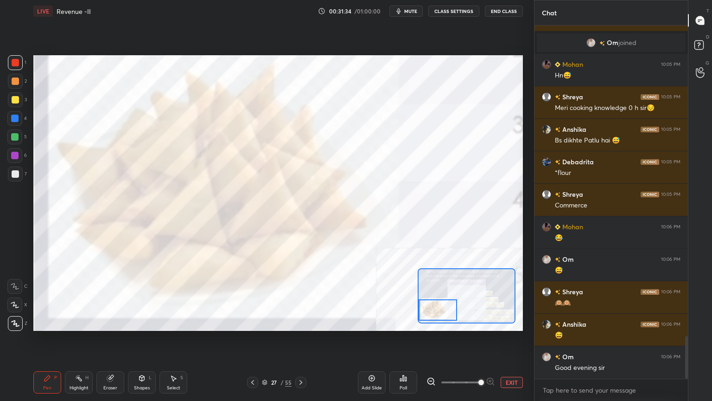
click at [431, 326] on icon at bounding box center [431, 381] width 2 height 0
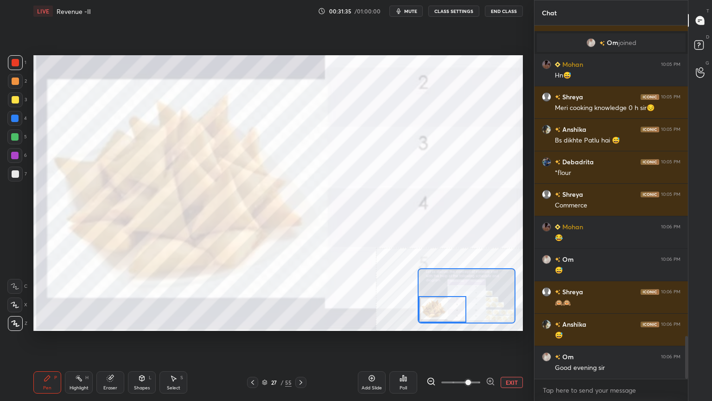
scroll to position [2593, 0]
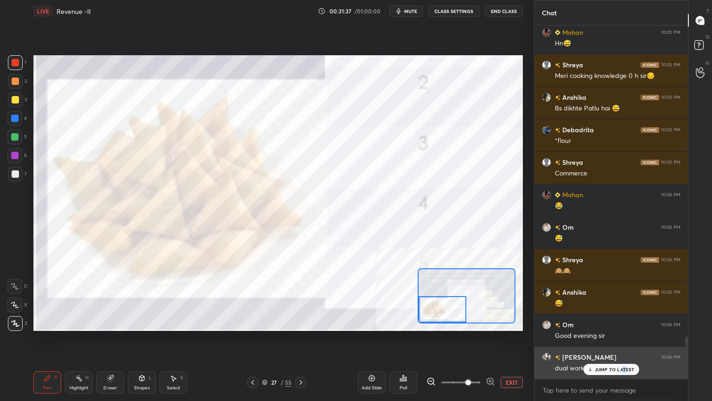
click at [624, 326] on div "JUMP TO LATEST" at bounding box center [611, 369] width 56 height 11
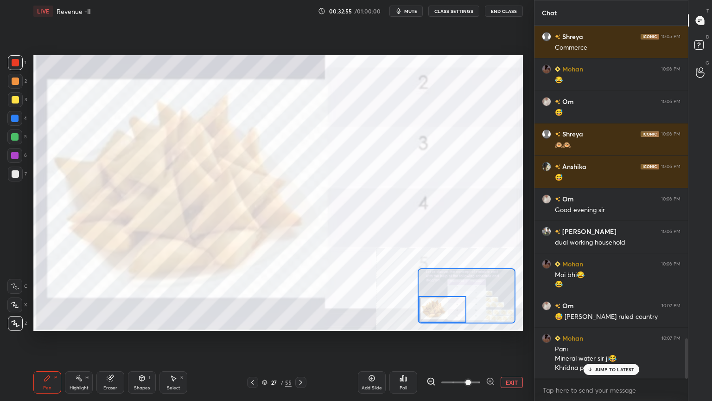
scroll to position [2751, 0]
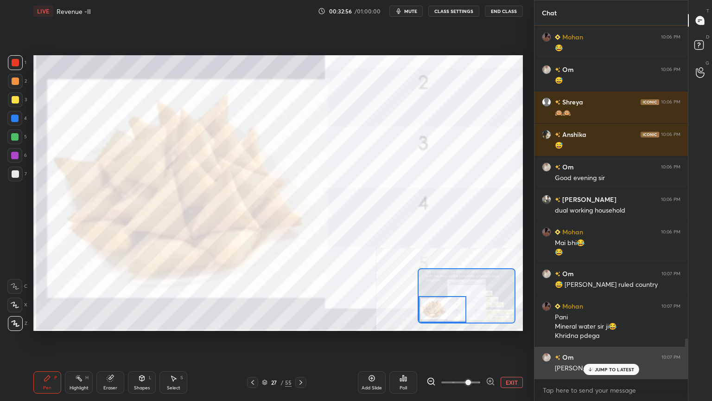
drag, startPoint x: 594, startPoint y: 367, endPoint x: 583, endPoint y: 372, distance: 12.7
click at [594, 326] on div "JUMP TO LATEST" at bounding box center [611, 369] width 56 height 11
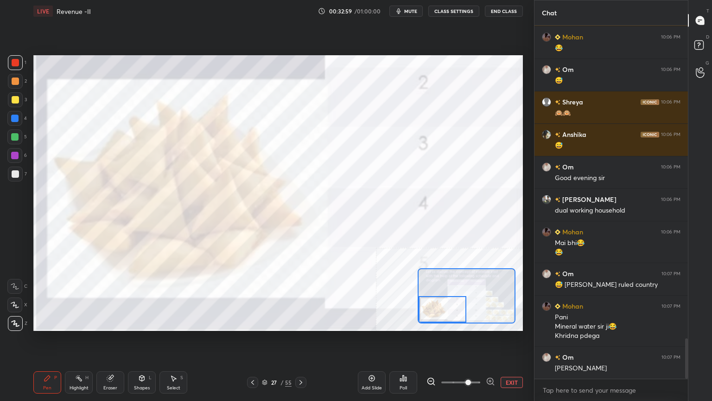
click at [521, 326] on button "EXIT" at bounding box center [512, 382] width 22 height 11
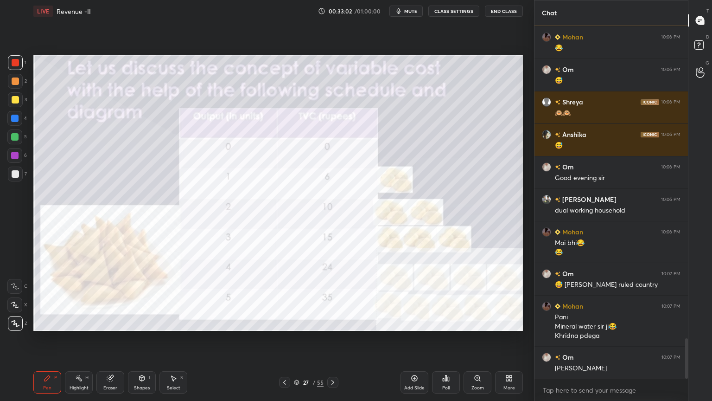
click at [479, 326] on div "Zoom" at bounding box center [478, 382] width 28 height 22
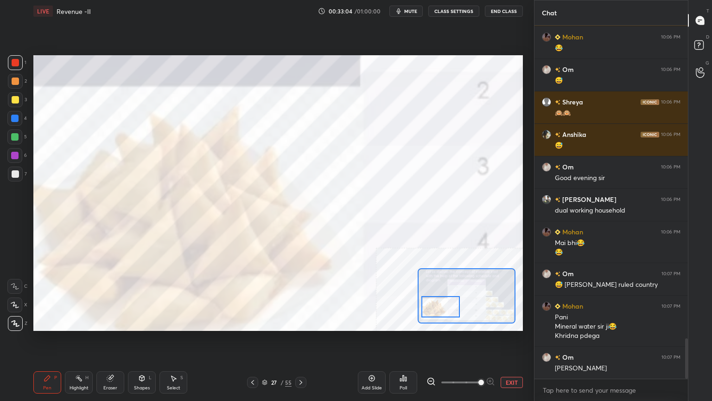
click at [434, 307] on div at bounding box center [440, 306] width 38 height 21
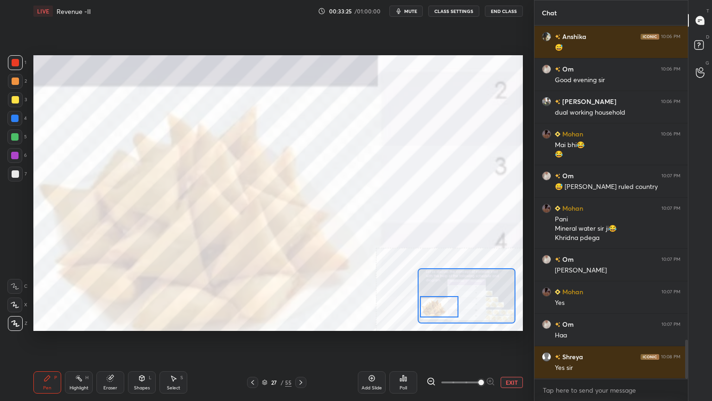
scroll to position [2880, 0]
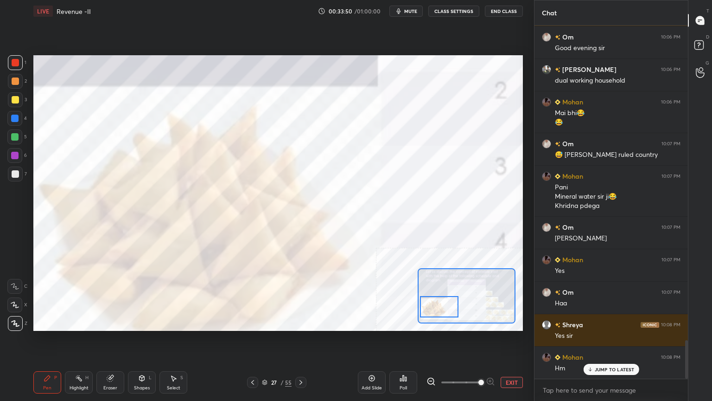
click at [11, 65] on div at bounding box center [15, 62] width 15 height 15
click at [508, 326] on button "EXIT" at bounding box center [512, 382] width 22 height 11
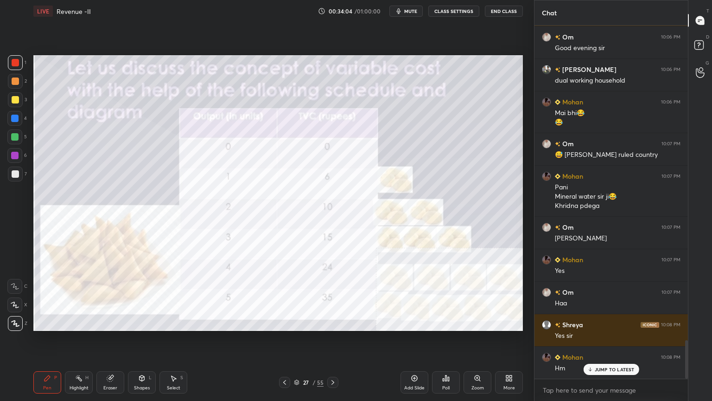
click at [416, 326] on icon at bounding box center [414, 377] width 7 height 7
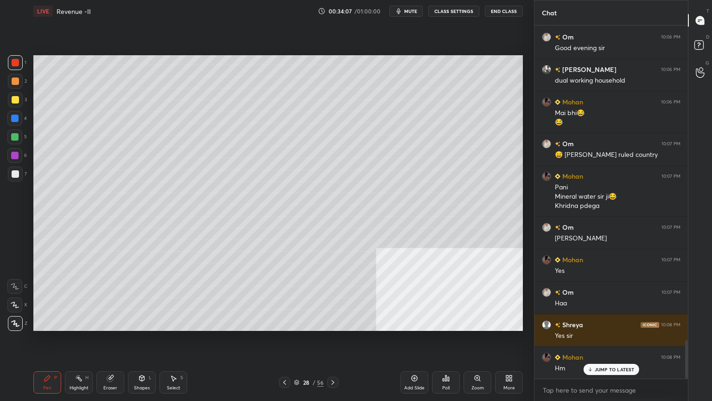
click at [17, 102] on div at bounding box center [15, 99] width 7 height 7
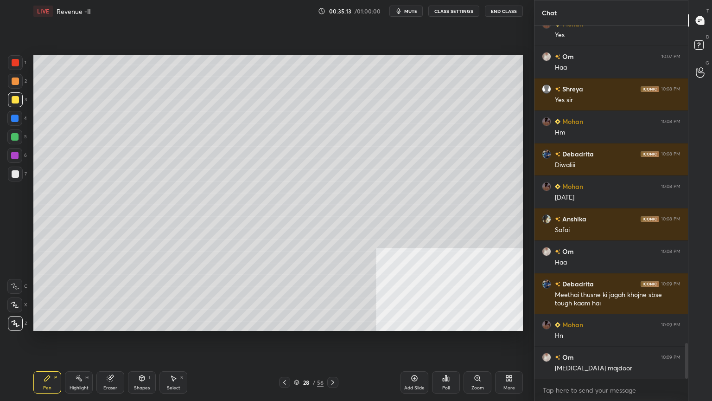
scroll to position [3149, 0]
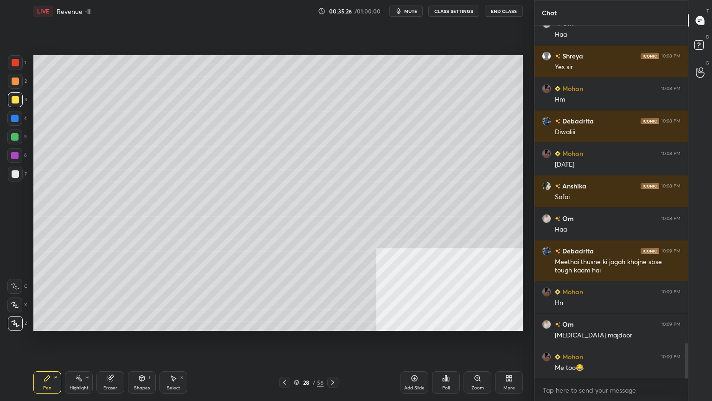
drag, startPoint x: 276, startPoint y: 380, endPoint x: 284, endPoint y: 378, distance: 8.5
click at [277, 326] on div "28 / 56" at bounding box center [309, 382] width 184 height 11
click at [284, 326] on icon at bounding box center [284, 381] width 7 height 7
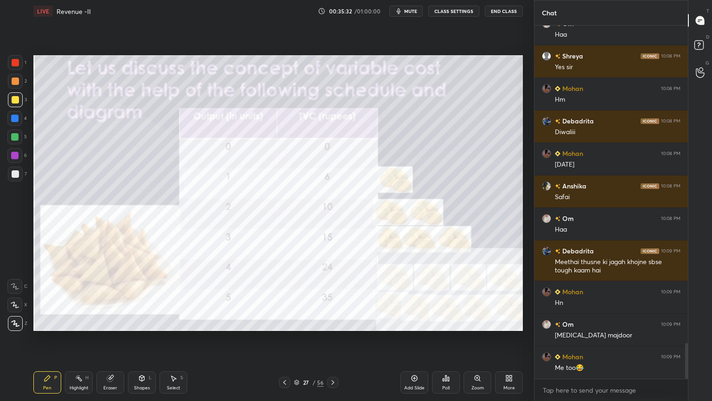
click at [15, 79] on div at bounding box center [15, 80] width 7 height 7
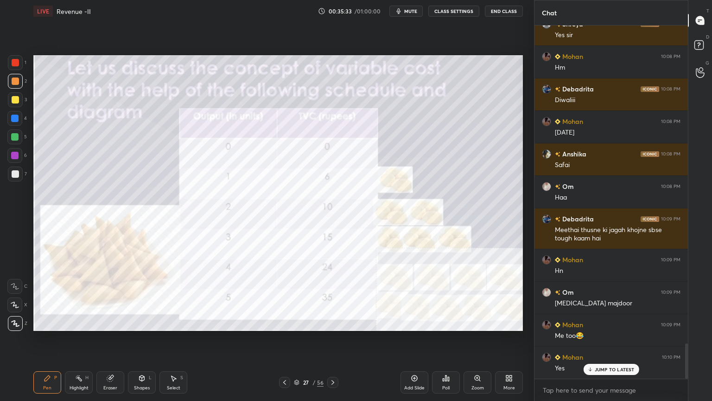
click at [15, 67] on div at bounding box center [15, 62] width 15 height 15
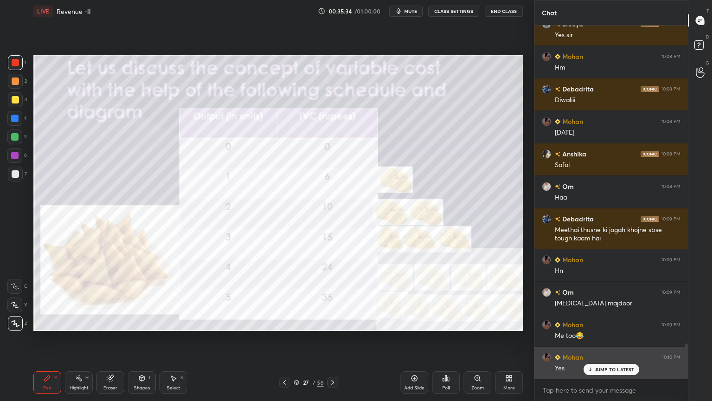
click at [606, 326] on p "JUMP TO LATEST" at bounding box center [615, 369] width 40 height 6
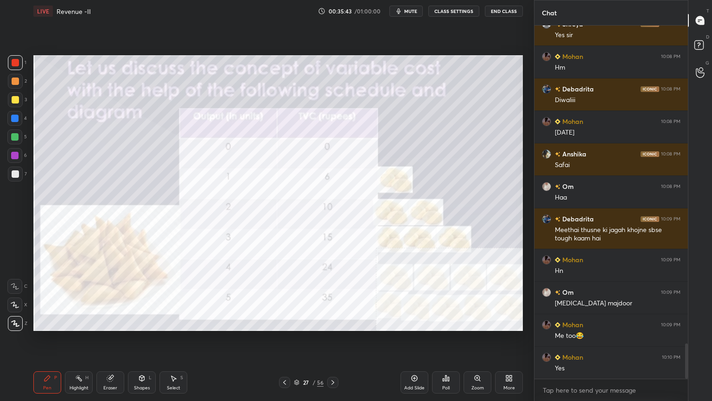
scroll to position [3214, 0]
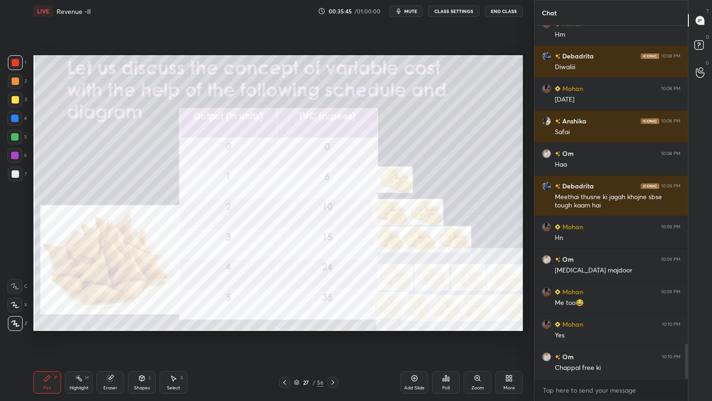
click at [479, 326] on div "Zoom" at bounding box center [478, 382] width 28 height 22
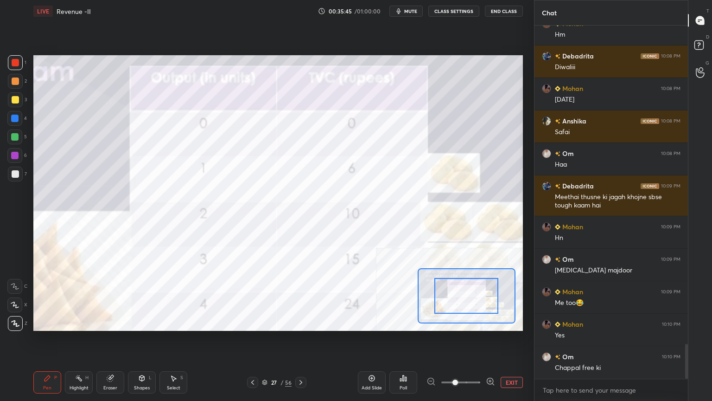
scroll to position [3246, 0]
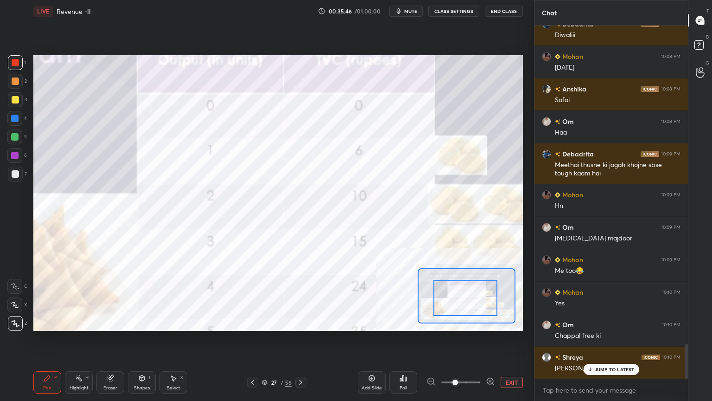
drag, startPoint x: 462, startPoint y: 298, endPoint x: 455, endPoint y: 308, distance: 11.7
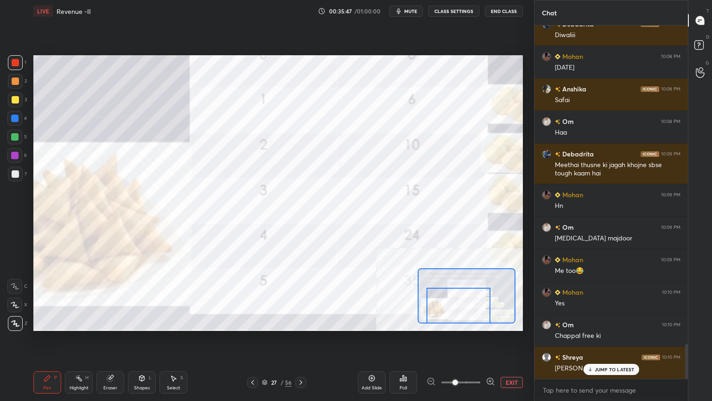
drag, startPoint x: 456, startPoint y: 309, endPoint x: 457, endPoint y: 297, distance: 12.1
click at [454, 308] on div at bounding box center [459, 305] width 64 height 36
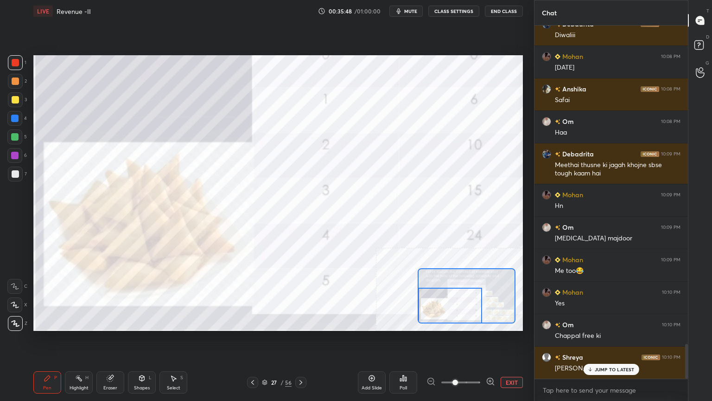
click at [451, 325] on div "Setting up your live class Poll for secs No correct answer Start poll" at bounding box center [278, 192] width 490 height 275
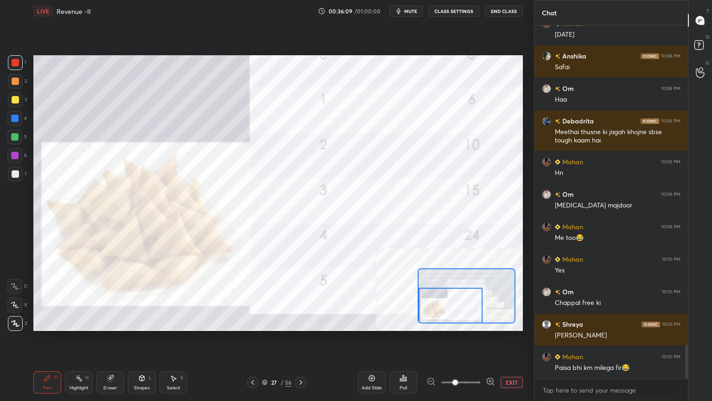
click at [505, 326] on button "EXIT" at bounding box center [512, 382] width 22 height 11
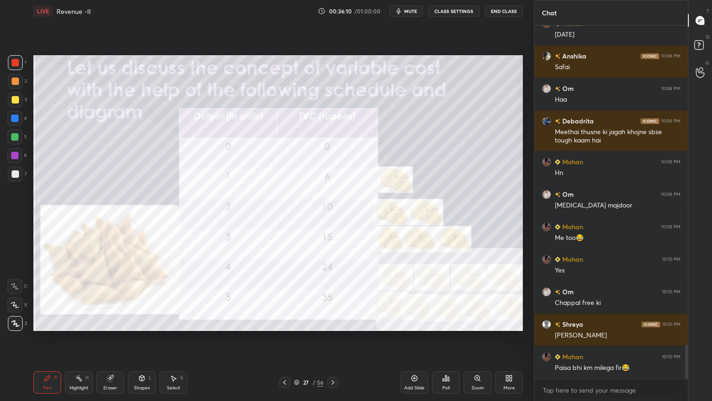
click at [284, 326] on div "Pen P Highlight H Eraser Shapes L Select S 27 / 56 Add Slide Poll Zoom More" at bounding box center [278, 382] width 490 height 37
click at [282, 326] on div "Pen P Highlight H Eraser Shapes L Select S 27 / 56 Add Slide Poll Zoom More" at bounding box center [278, 382] width 490 height 37
click at [283, 326] on icon at bounding box center [284, 381] width 7 height 7
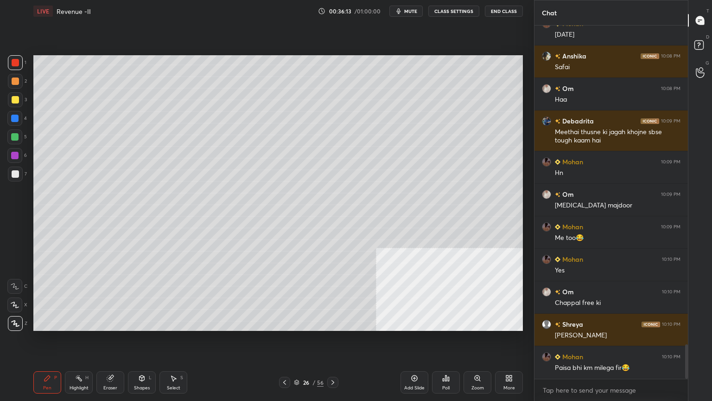
drag, startPoint x: 12, startPoint y: 102, endPoint x: 5, endPoint y: 103, distance: 7.5
click at [12, 103] on div at bounding box center [15, 99] width 7 height 7
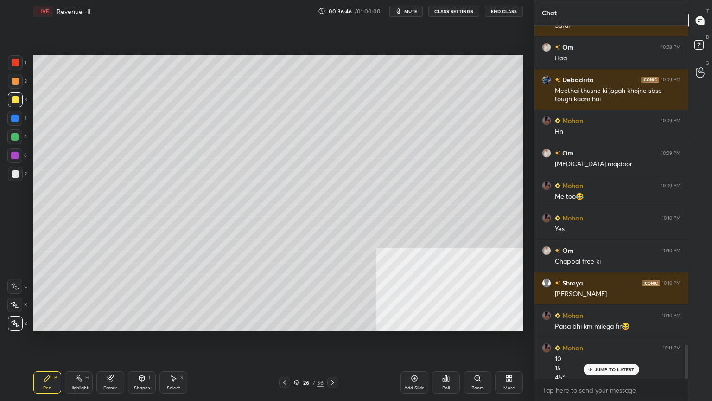
scroll to position [3329, 0]
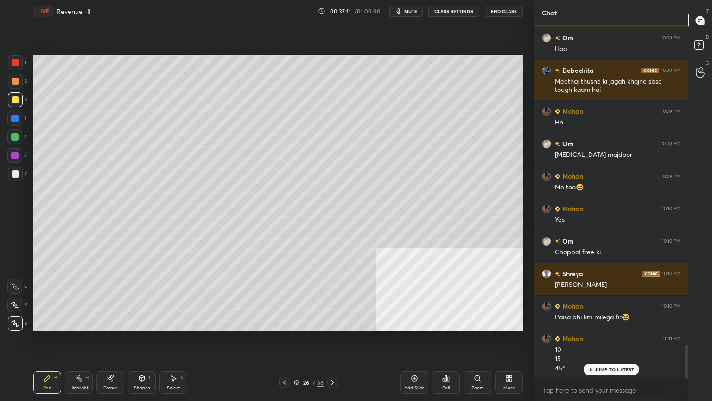
click at [422, 326] on div "Add Slide" at bounding box center [414, 387] width 20 height 5
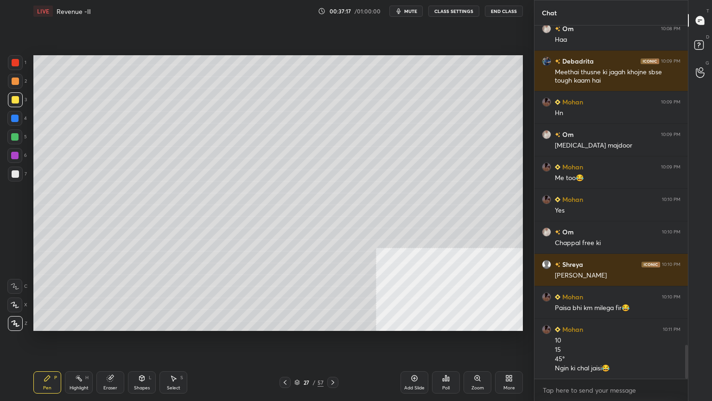
click at [142, 326] on div "Shapes" at bounding box center [142, 387] width 16 height 5
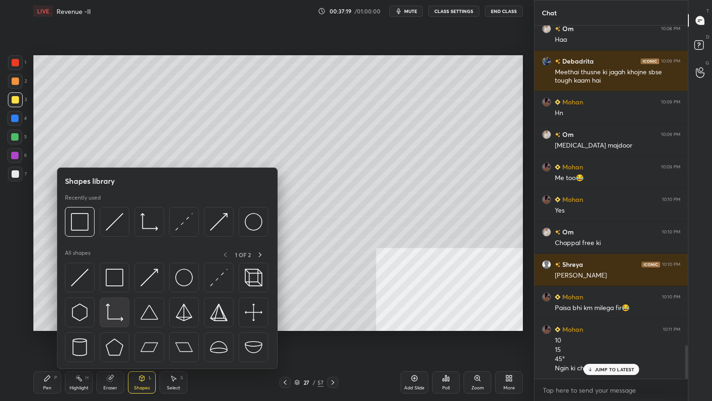
scroll to position [3361, 0]
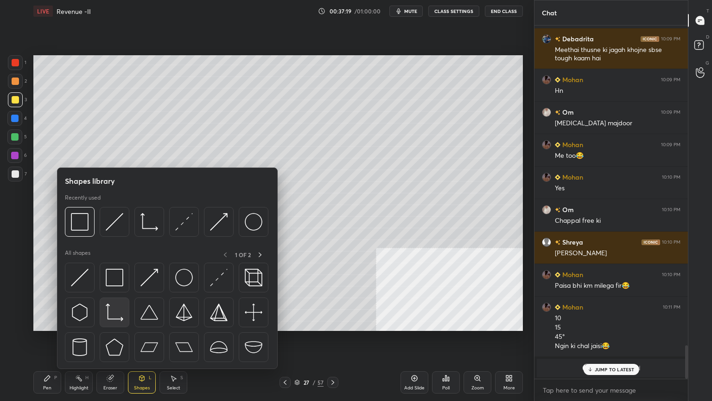
click at [115, 316] on img at bounding box center [115, 312] width 18 height 18
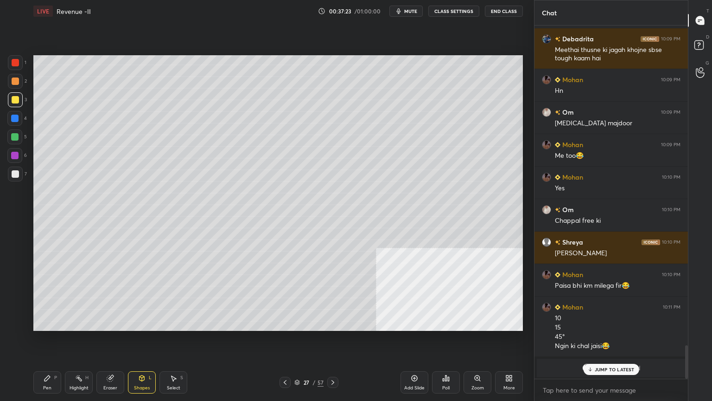
click at [55, 326] on div "Pen P" at bounding box center [47, 382] width 28 height 22
click at [12, 172] on div at bounding box center [15, 173] width 7 height 7
click at [594, 326] on div "JUMP TO LATEST" at bounding box center [611, 369] width 56 height 11
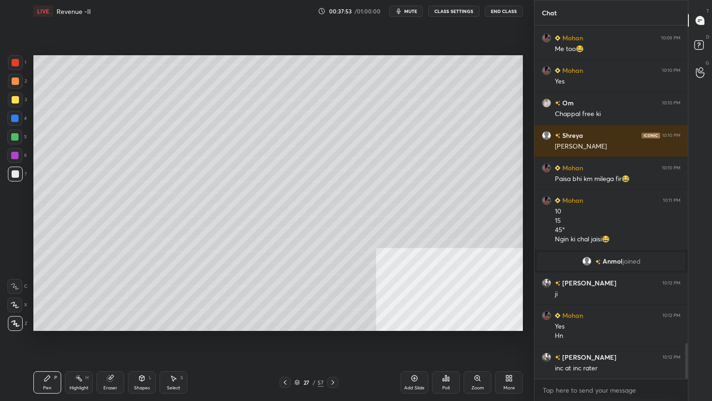
scroll to position [3132, 0]
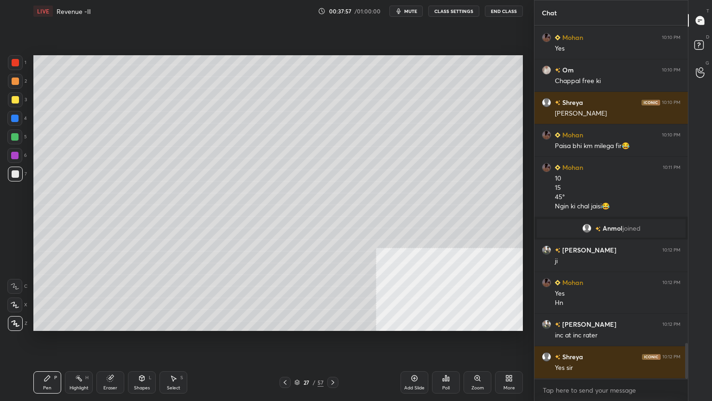
click at [15, 122] on div at bounding box center [14, 118] width 15 height 15
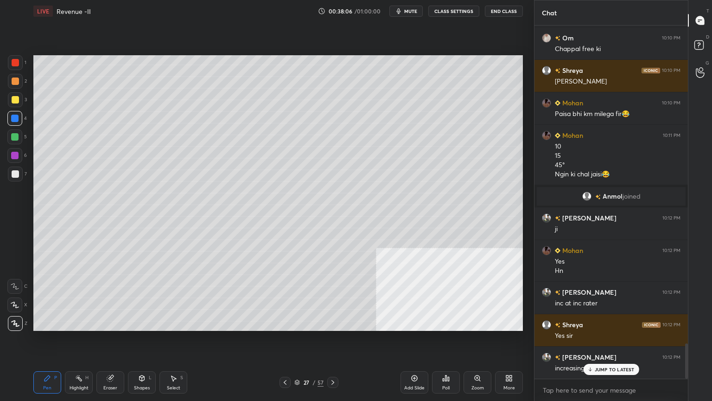
click at [17, 83] on div at bounding box center [15, 80] width 7 height 7
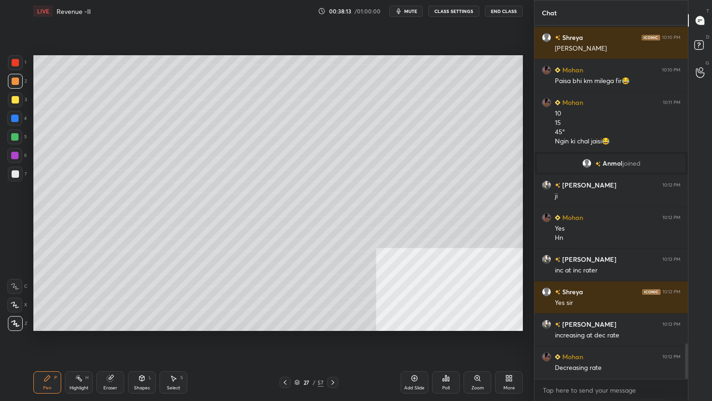
scroll to position [3229, 0]
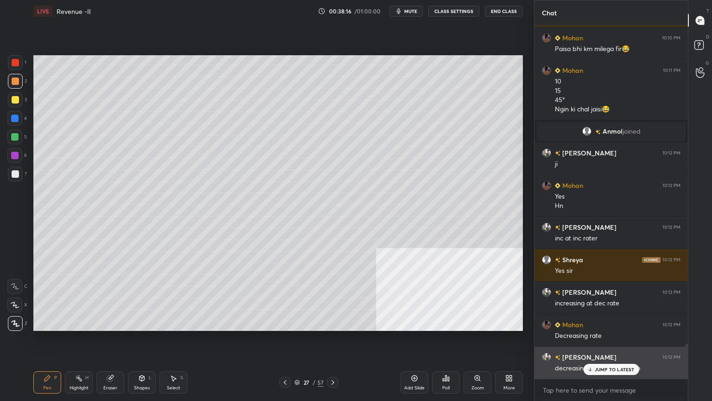
click at [597, 326] on p "JUMP TO LATEST" at bounding box center [615, 369] width 40 height 6
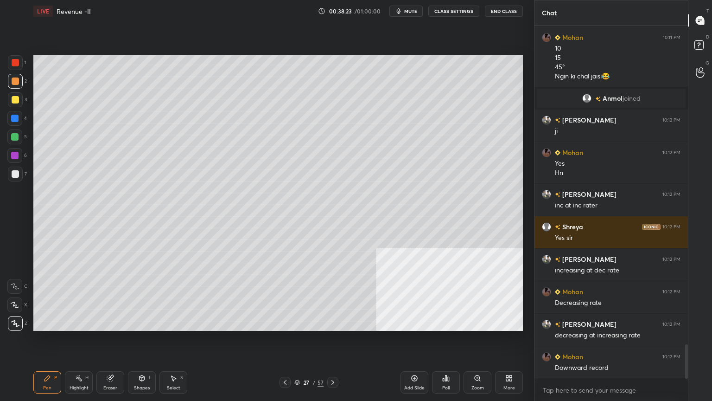
scroll to position [3294, 0]
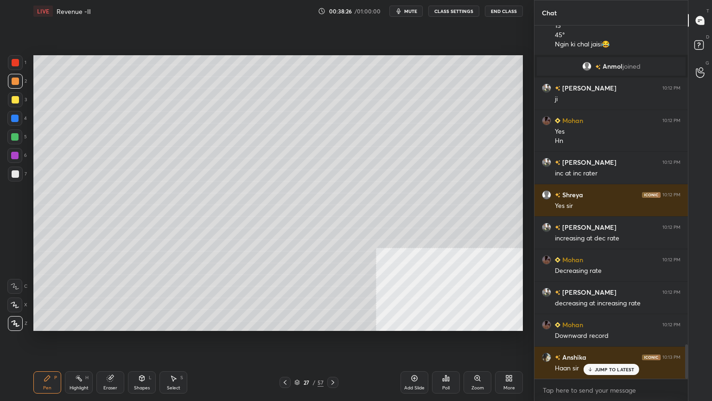
click at [18, 179] on div at bounding box center [15, 173] width 15 height 15
click at [8, 98] on div at bounding box center [15, 99] width 15 height 15
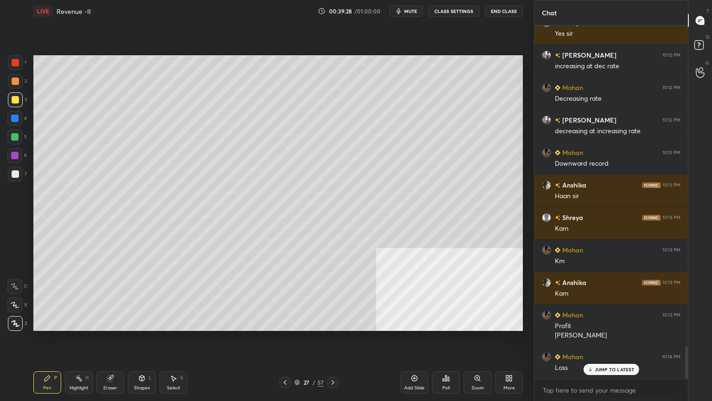
scroll to position [3498, 0]
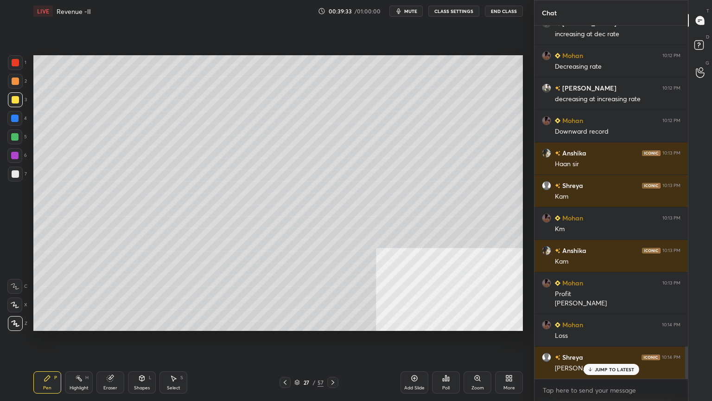
click at [421, 326] on div "Add Slide" at bounding box center [414, 387] width 20 height 5
drag, startPoint x: 11, startPoint y: 136, endPoint x: 17, endPoint y: 137, distance: 5.7
click at [12, 136] on div at bounding box center [14, 136] width 7 height 7
click at [280, 326] on div at bounding box center [284, 382] width 11 height 11
click at [332, 326] on icon at bounding box center [332, 381] width 7 height 7
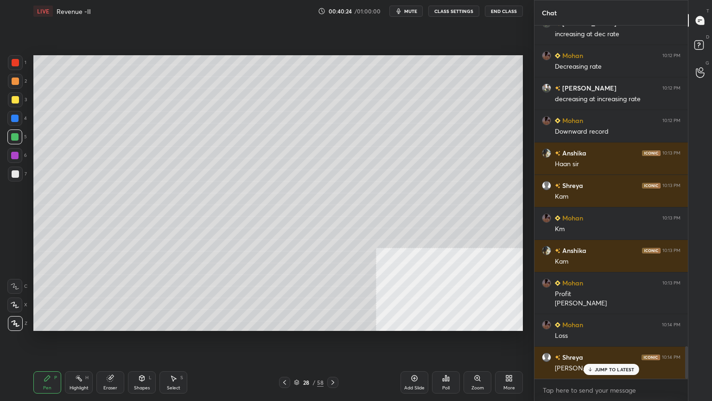
click at [289, 326] on div at bounding box center [284, 382] width 11 height 11
click at [315, 326] on div "Pen P Highlight H Eraser Shapes L Select S 27 / 58 Add Slide Poll Zoom More" at bounding box center [278, 382] width 490 height 37
click at [280, 326] on div "Pen P Highlight H Eraser Shapes L Select S 27 / 58 Add Slide Poll Zoom More" at bounding box center [278, 382] width 490 height 37
click at [283, 326] on icon at bounding box center [284, 381] width 7 height 7
drag, startPoint x: 287, startPoint y: 379, endPoint x: 287, endPoint y: 384, distance: 5.1
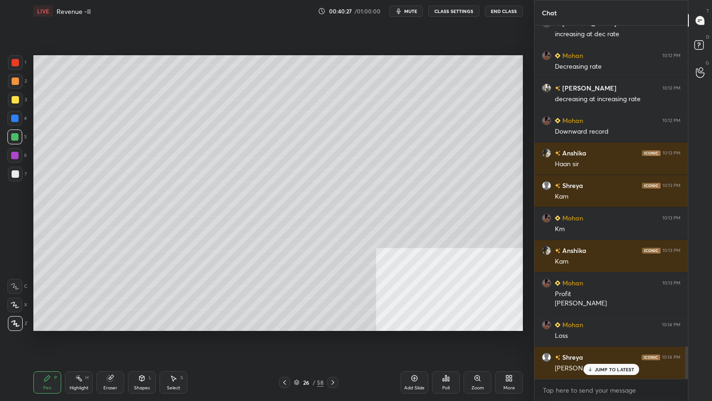
click at [287, 326] on div at bounding box center [284, 382] width 11 height 11
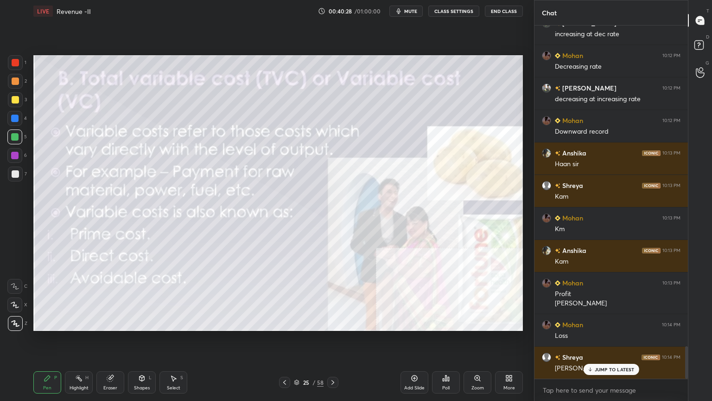
click at [313, 326] on div "/" at bounding box center [314, 382] width 3 height 6
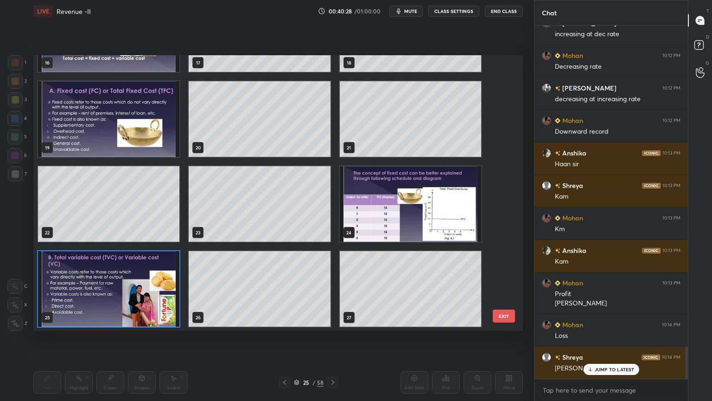
scroll to position [273, 485]
drag, startPoint x: 507, startPoint y: 146, endPoint x: 510, endPoint y: 152, distance: 6.5
click at [510, 152] on div "13 14 15 16 17 18 19 20 21 22 23 24 25 26 27 EXIT" at bounding box center [278, 192] width 490 height 275
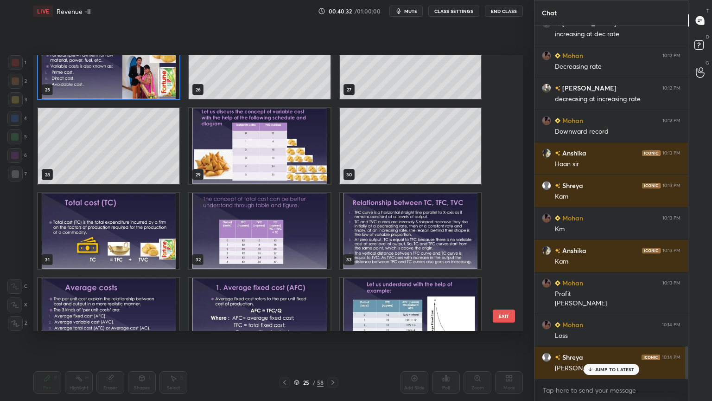
scroll to position [3531, 0]
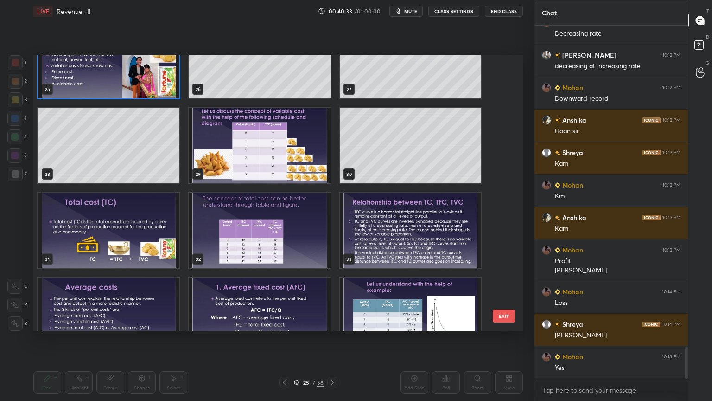
click at [263, 171] on img "grid" at bounding box center [259, 146] width 141 height 76
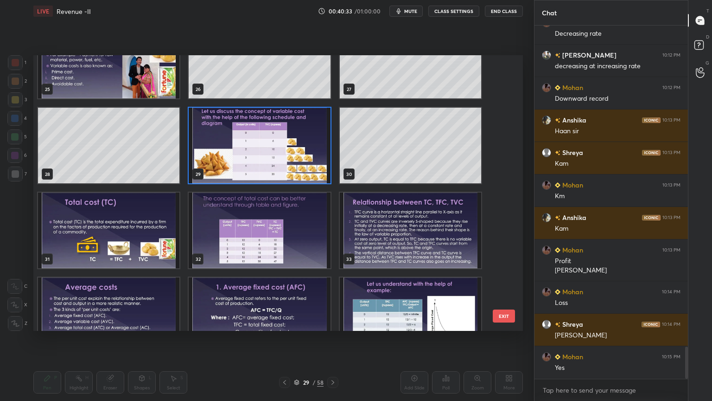
click at [265, 171] on img "grid" at bounding box center [259, 146] width 141 height 76
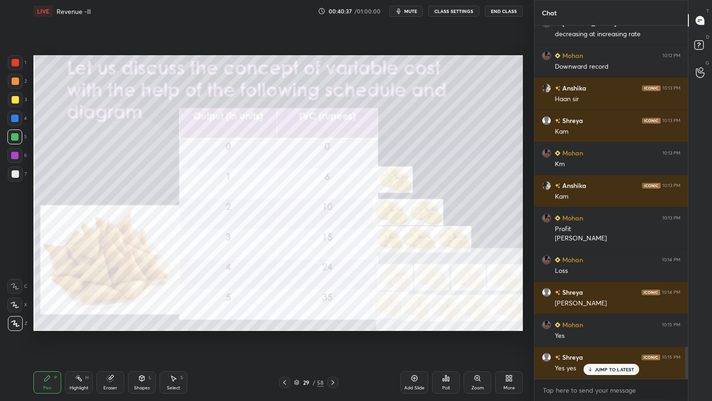
scroll to position [3604, 0]
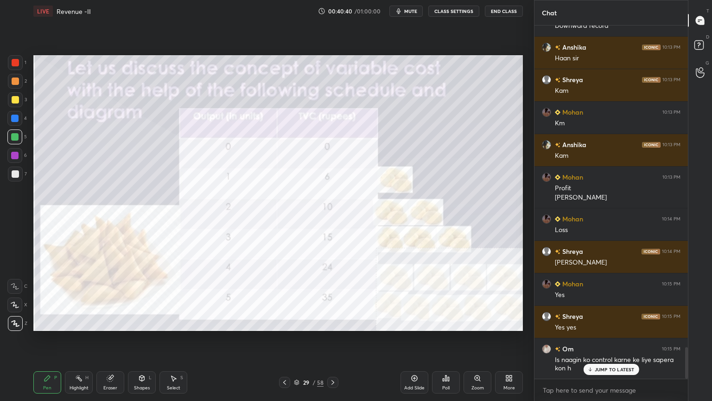
click at [603, 326] on p "JUMP TO LATEST" at bounding box center [615, 369] width 40 height 6
click at [13, 70] on div "1" at bounding box center [17, 64] width 19 height 19
click at [16, 64] on div at bounding box center [15, 62] width 7 height 7
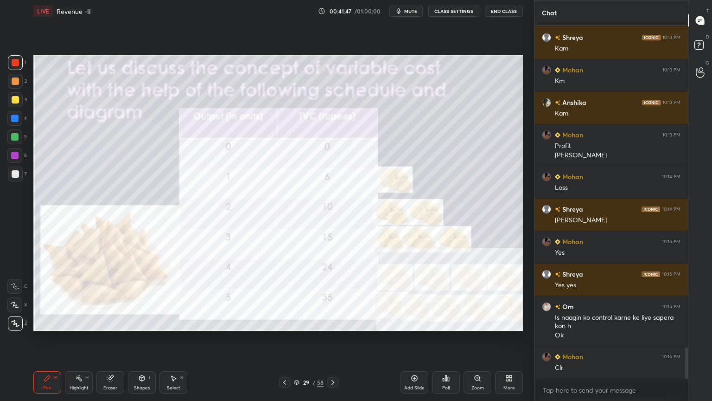
scroll to position [3678, 0]
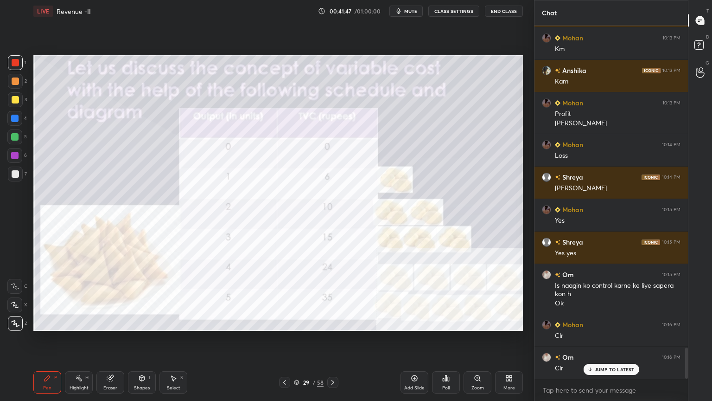
click at [12, 81] on div at bounding box center [15, 80] width 7 height 7
click at [595, 326] on div "JUMP TO LATEST" at bounding box center [611, 350] width 56 height 11
click at [492, 326] on div "Add Slide Poll Zoom More" at bounding box center [462, 382] width 122 height 52
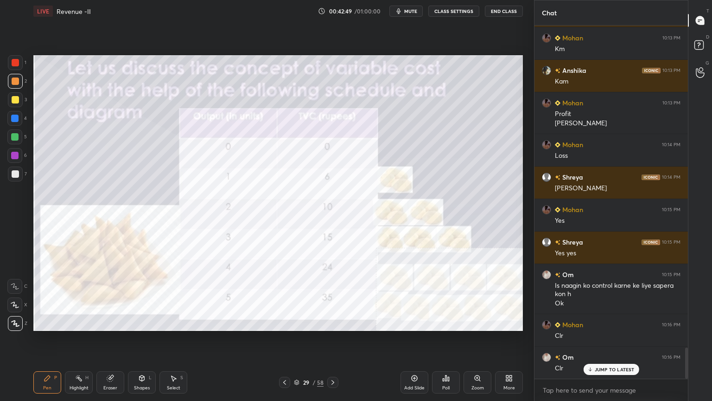
click at [336, 326] on icon at bounding box center [332, 381] width 7 height 7
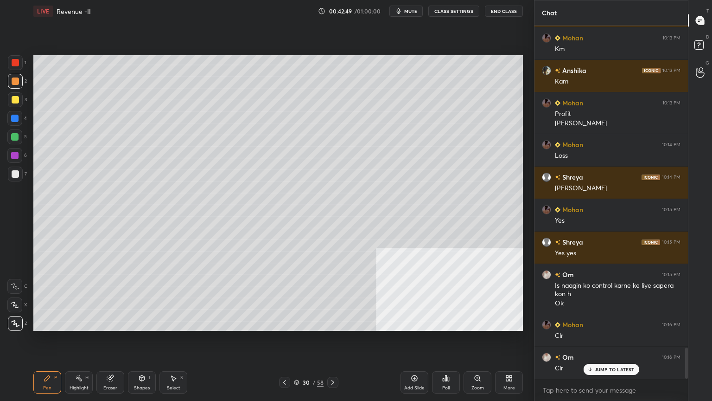
click at [332, 326] on icon at bounding box center [333, 382] width 3 height 5
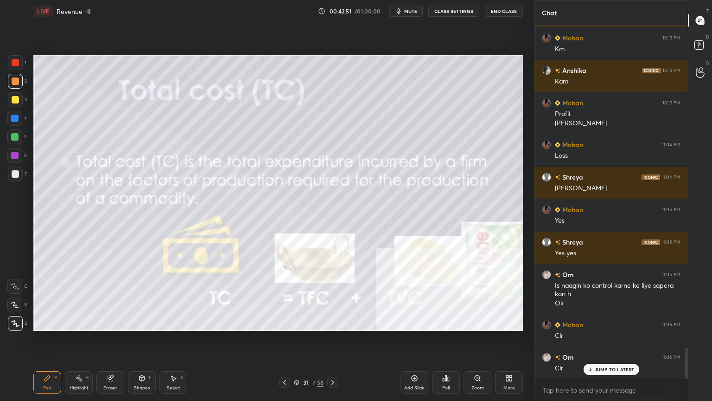
click at [284, 326] on icon at bounding box center [284, 381] width 7 height 7
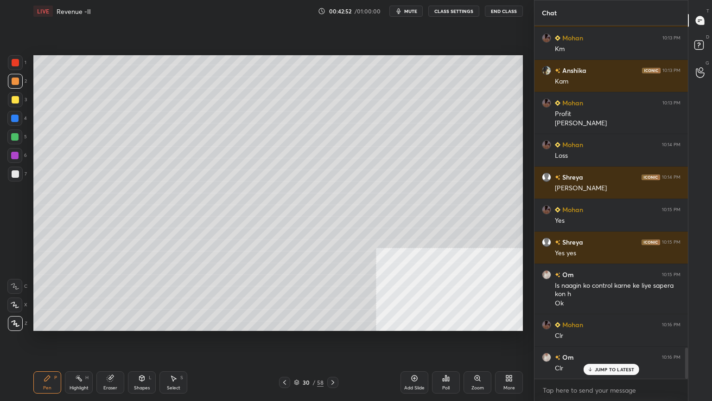
click at [413, 326] on div "Add Slide" at bounding box center [414, 387] width 20 height 5
click at [132, 326] on div "Shapes L" at bounding box center [142, 382] width 28 height 22
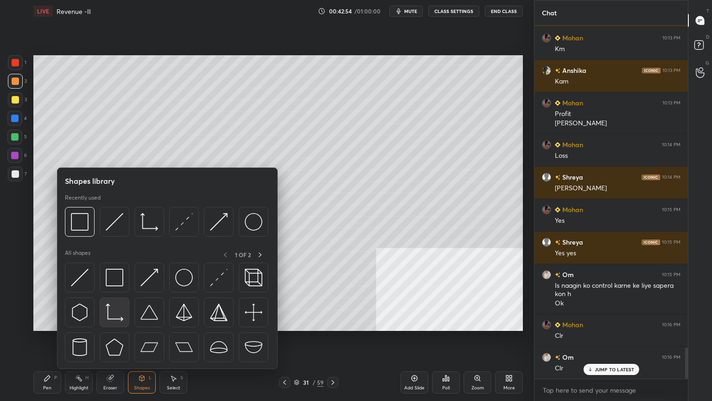
click at [109, 311] on img at bounding box center [115, 312] width 18 height 18
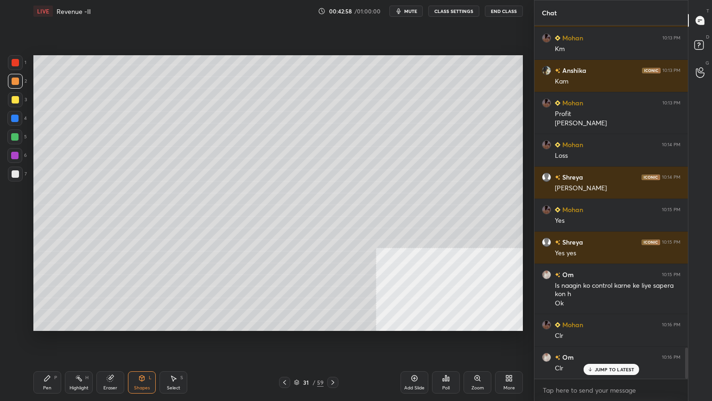
click at [46, 326] on icon at bounding box center [47, 377] width 7 height 7
click at [17, 172] on div at bounding box center [15, 173] width 7 height 7
click at [284, 326] on icon at bounding box center [284, 381] width 7 height 7
click at [280, 326] on div at bounding box center [284, 382] width 11 height 11
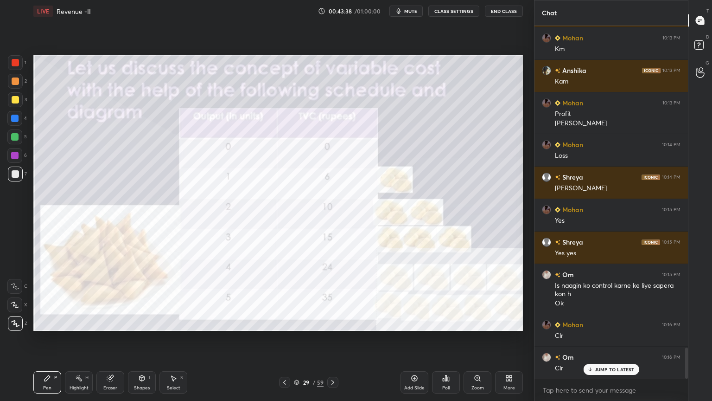
click at [331, 326] on icon at bounding box center [332, 381] width 7 height 7
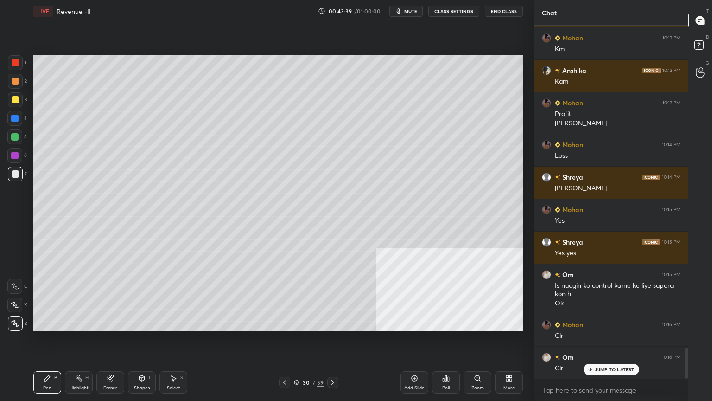
click at [335, 326] on icon at bounding box center [332, 381] width 7 height 7
click at [332, 326] on icon at bounding box center [332, 381] width 7 height 7
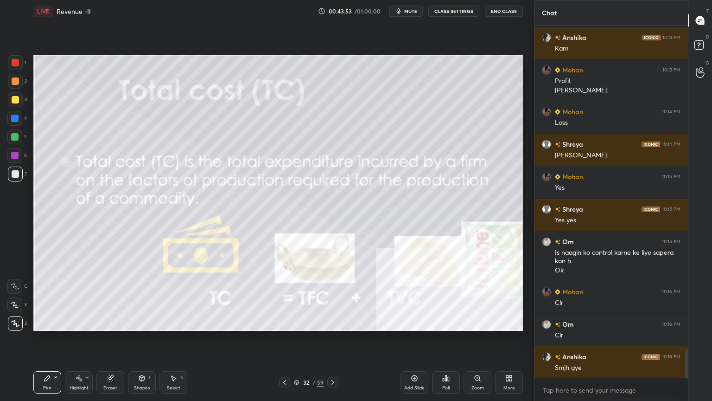
scroll to position [3776, 0]
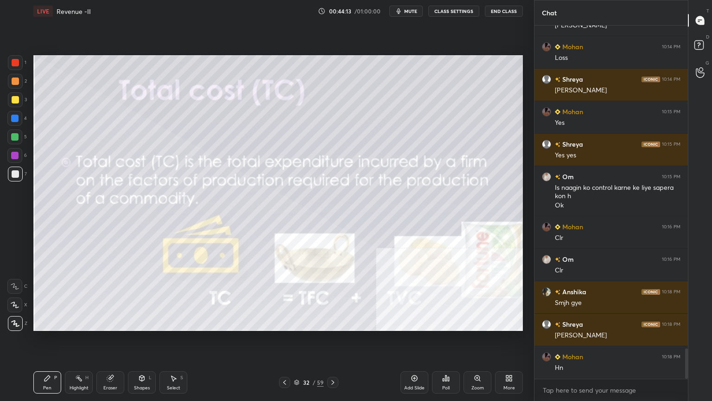
click at [331, 326] on icon at bounding box center [332, 381] width 7 height 7
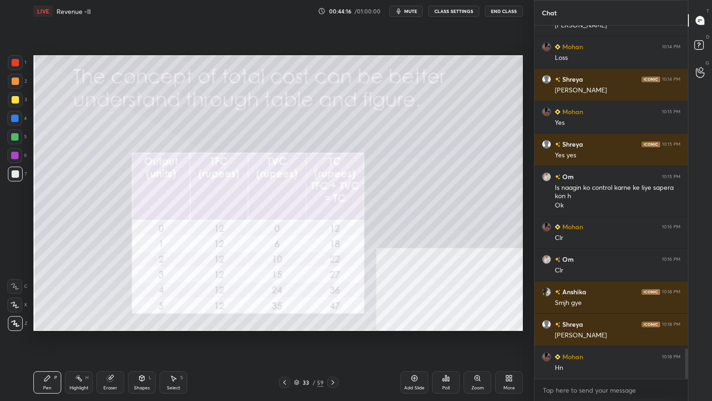
click at [13, 65] on div at bounding box center [15, 62] width 7 height 7
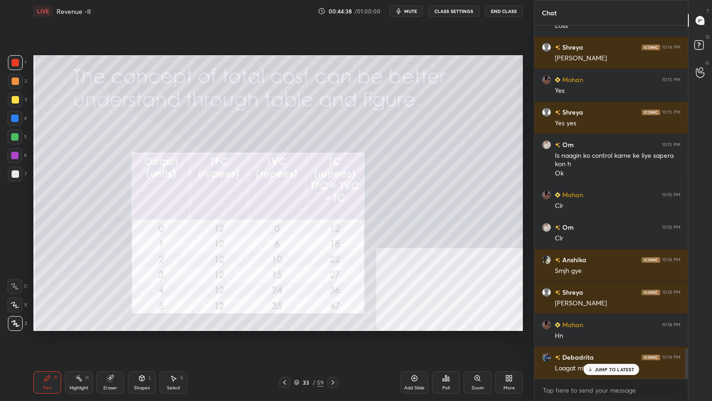
click at [595, 326] on p "JUMP TO LATEST" at bounding box center [615, 369] width 40 height 6
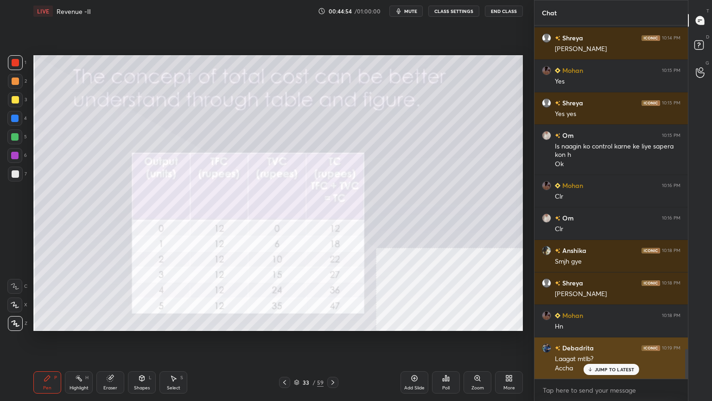
click at [599, 326] on p "JUMP TO LATEST" at bounding box center [615, 369] width 40 height 6
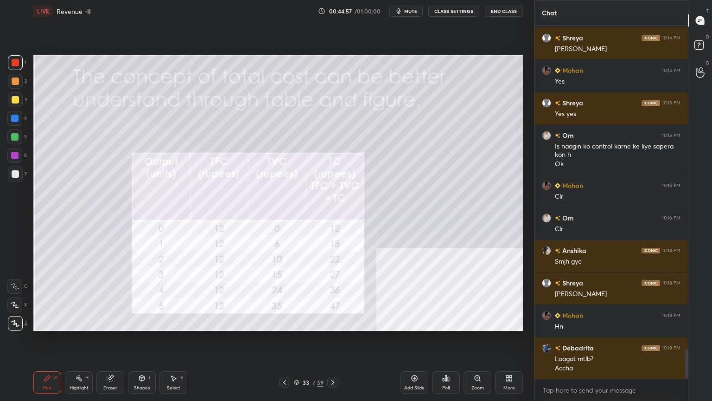
scroll to position [3850, 0]
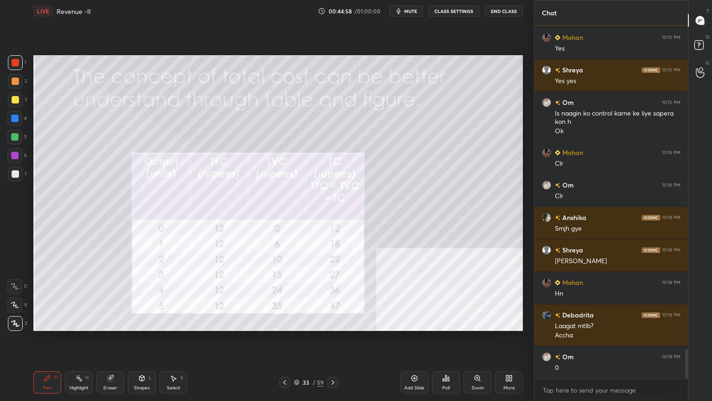
click at [8, 174] on div at bounding box center [15, 173] width 15 height 15
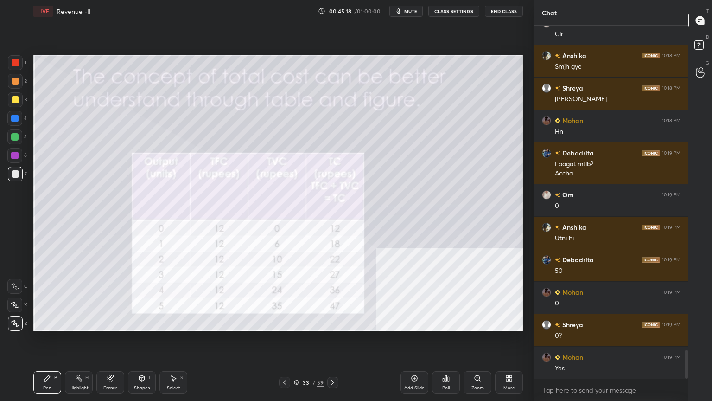
scroll to position [4045, 0]
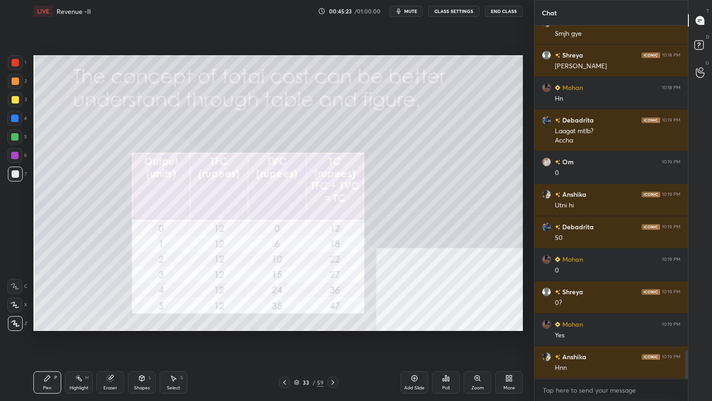
drag, startPoint x: 22, startPoint y: 61, endPoint x: 18, endPoint y: 61, distance: 4.7
click at [22, 61] on div "1" at bounding box center [17, 62] width 19 height 15
click at [14, 64] on div at bounding box center [15, 62] width 7 height 7
click at [14, 61] on div at bounding box center [15, 62] width 7 height 7
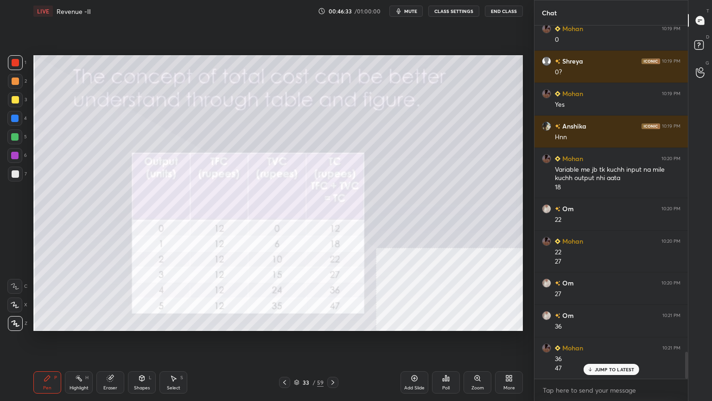
scroll to position [4308, 0]
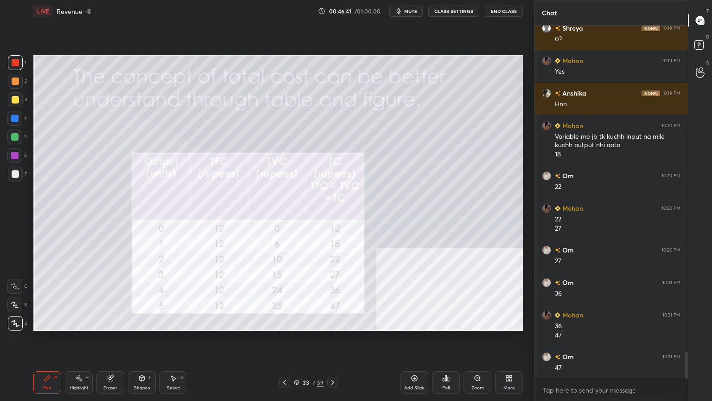
click at [335, 326] on icon at bounding box center [332, 381] width 7 height 7
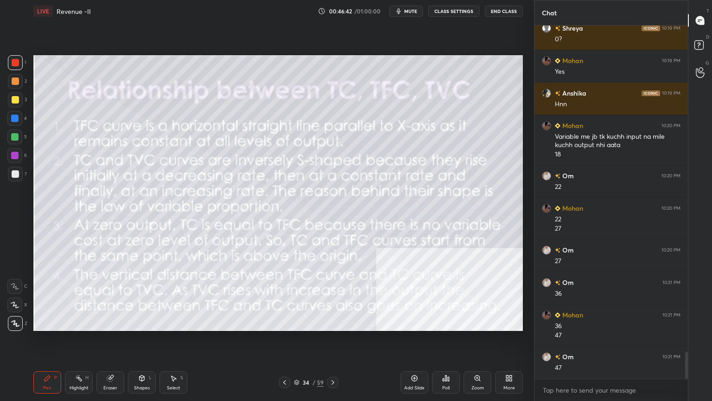
click at [342, 326] on div "34 / 59" at bounding box center [309, 382] width 184 height 11
click at [332, 326] on icon at bounding box center [332, 381] width 7 height 7
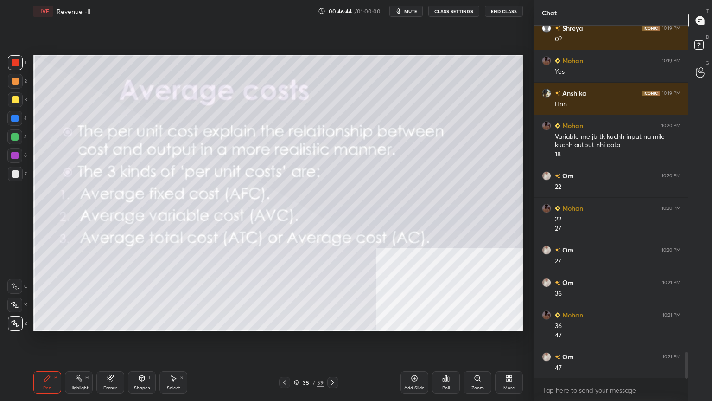
click at [273, 326] on div "Pen P Highlight H Eraser Shapes L Select S 35 / 59 Add Slide Poll Zoom More" at bounding box center [278, 382] width 490 height 37
click at [283, 326] on icon at bounding box center [284, 381] width 7 height 7
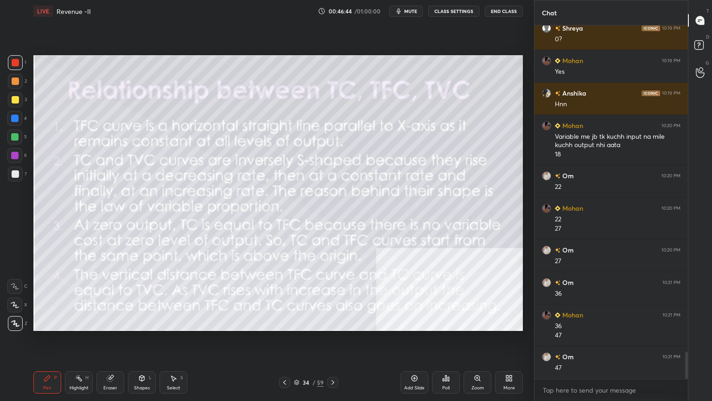
click at [287, 326] on icon at bounding box center [284, 381] width 7 height 7
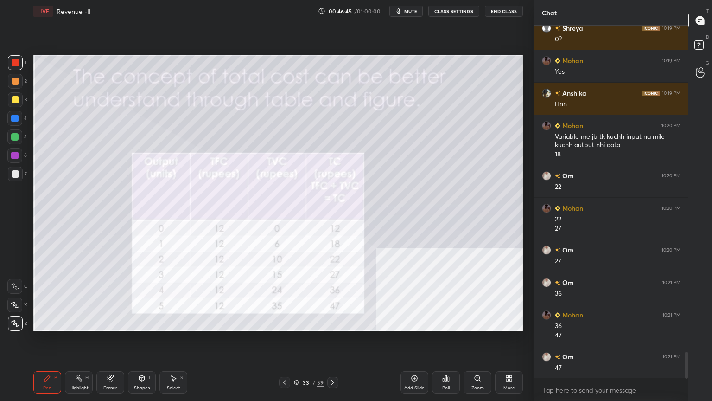
click at [415, 326] on div "Add Slide" at bounding box center [415, 382] width 28 height 22
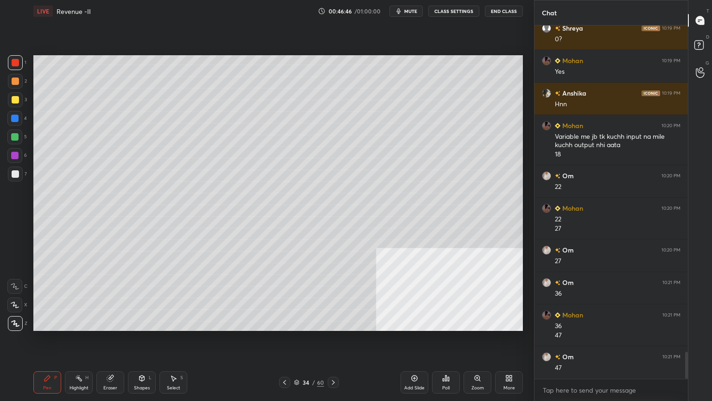
click at [145, 326] on div "Shapes" at bounding box center [142, 387] width 16 height 5
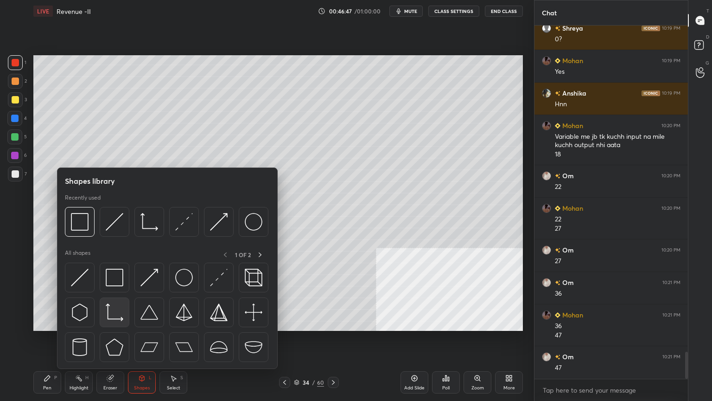
click at [111, 308] on img at bounding box center [115, 312] width 18 height 18
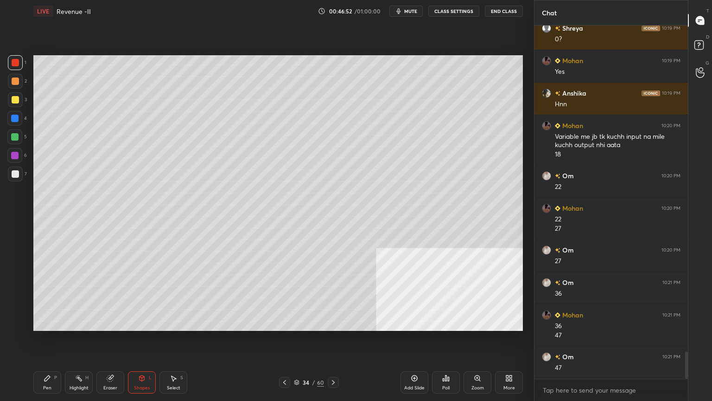
scroll to position [4340, 0]
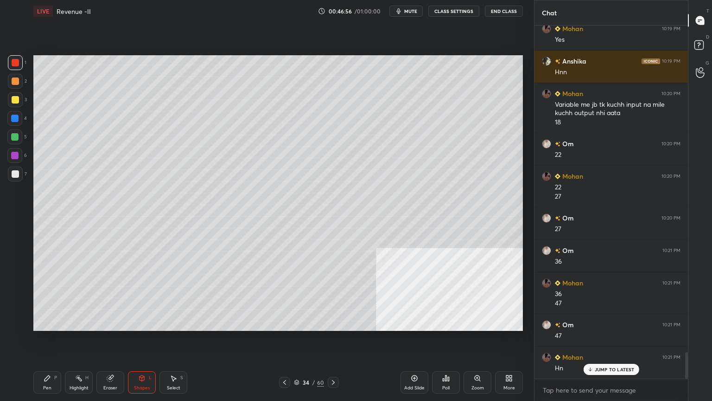
click at [43, 326] on div "Pen P" at bounding box center [47, 382] width 28 height 22
click at [14, 169] on div at bounding box center [15, 173] width 15 height 15
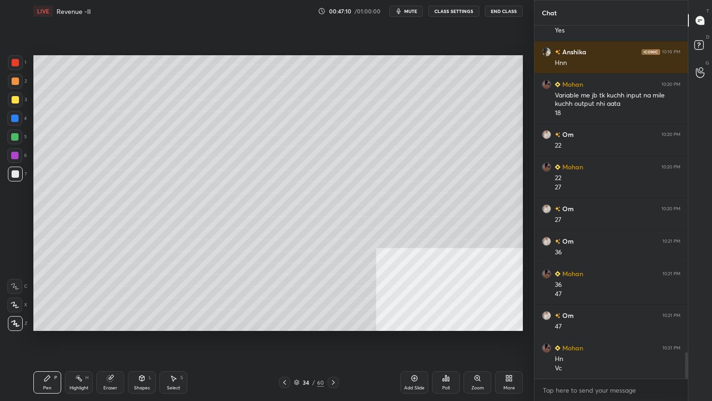
click at [145, 326] on div "Shapes" at bounding box center [142, 387] width 16 height 5
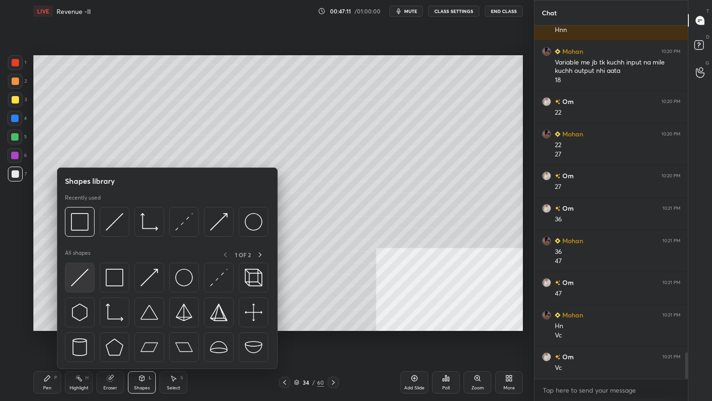
click at [84, 278] on img at bounding box center [80, 277] width 18 height 18
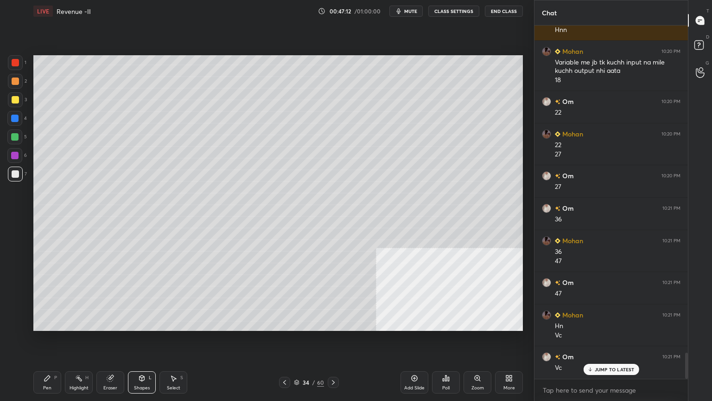
scroll to position [4414, 0]
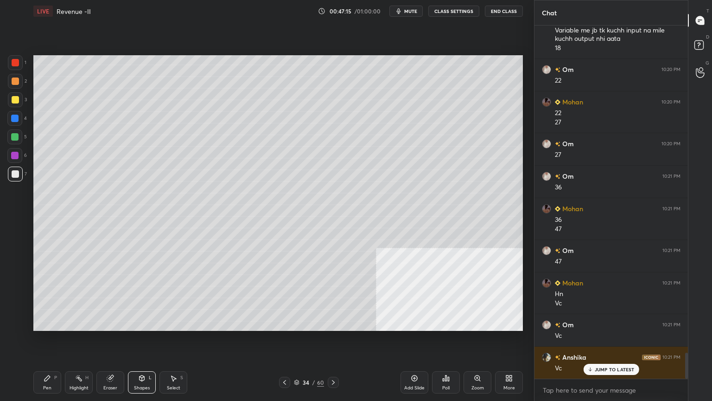
click at [54, 326] on div "Pen P" at bounding box center [47, 382] width 28 height 22
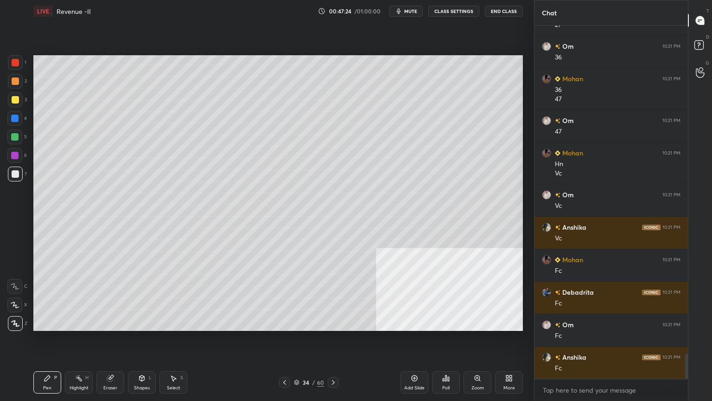
scroll to position [4577, 0]
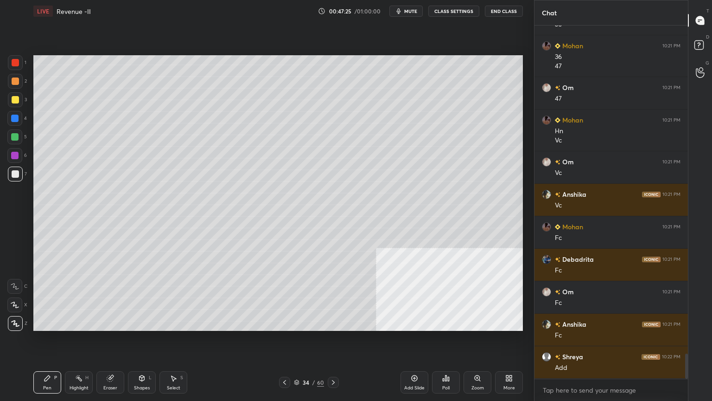
click at [143, 326] on div "Shapes" at bounding box center [142, 387] width 16 height 5
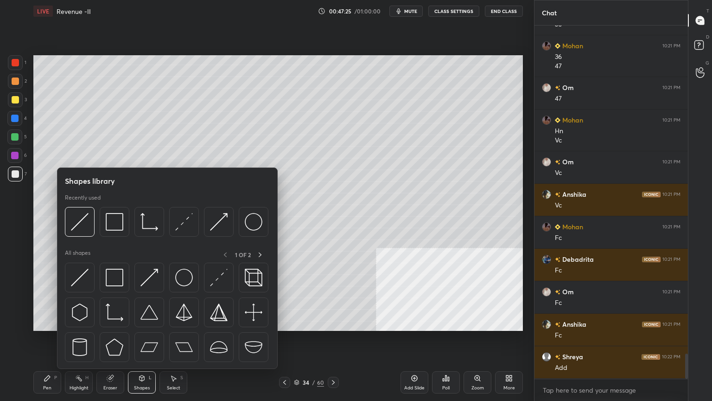
scroll to position [4609, 0]
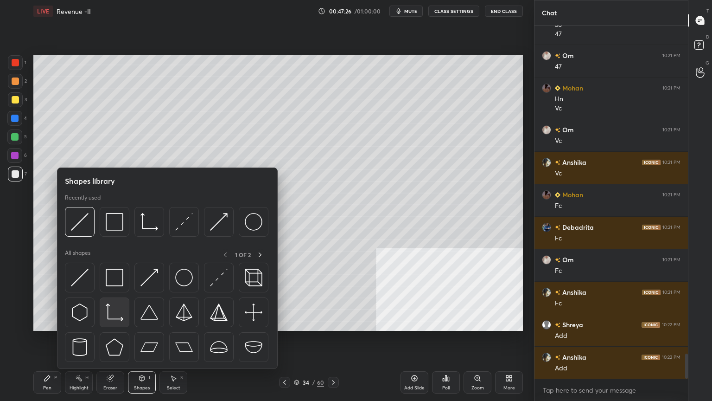
click at [115, 310] on img at bounding box center [115, 312] width 18 height 18
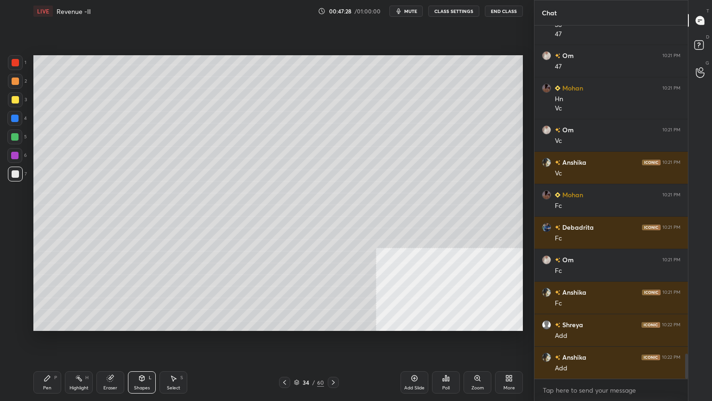
scroll to position [4642, 0]
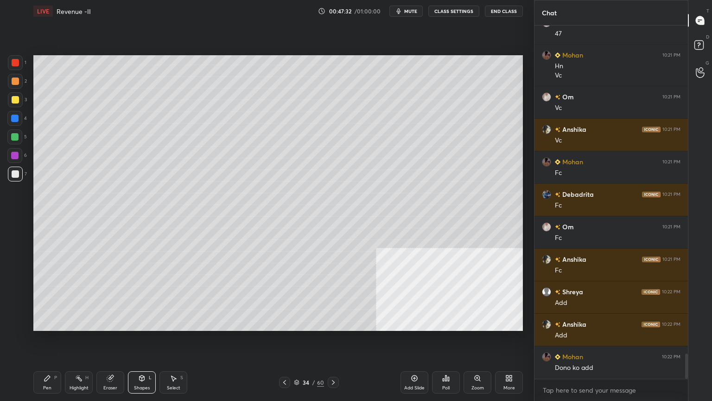
click at [15, 118] on div at bounding box center [14, 118] width 7 height 7
click at [12, 176] on div at bounding box center [15, 173] width 7 height 7
click at [13, 98] on div at bounding box center [15, 99] width 7 height 7
click at [46, 326] on div "Pen" at bounding box center [47, 387] width 8 height 5
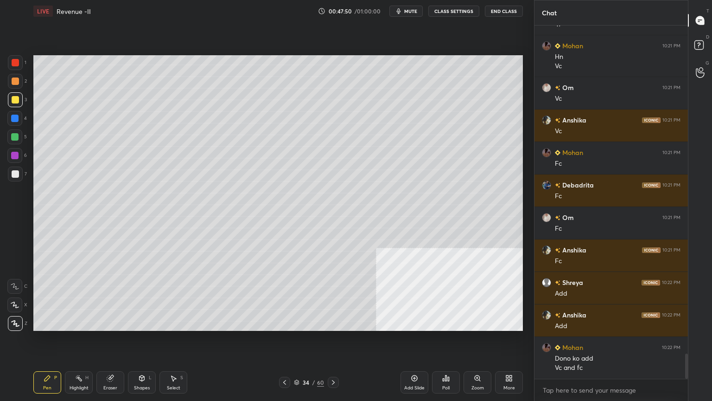
click at [141, 326] on icon at bounding box center [141, 377] width 7 height 7
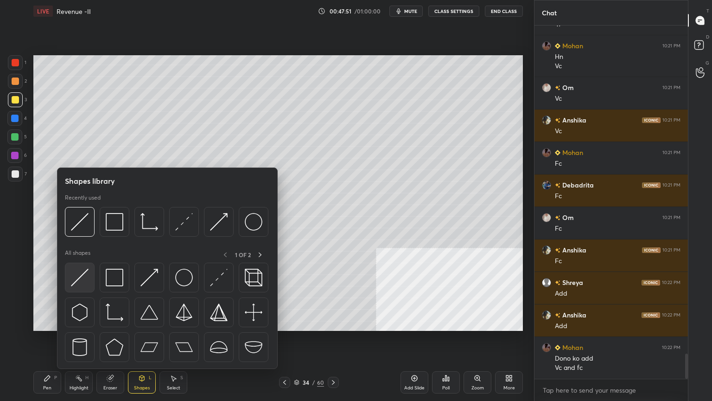
click at [87, 280] on img at bounding box center [80, 277] width 18 height 18
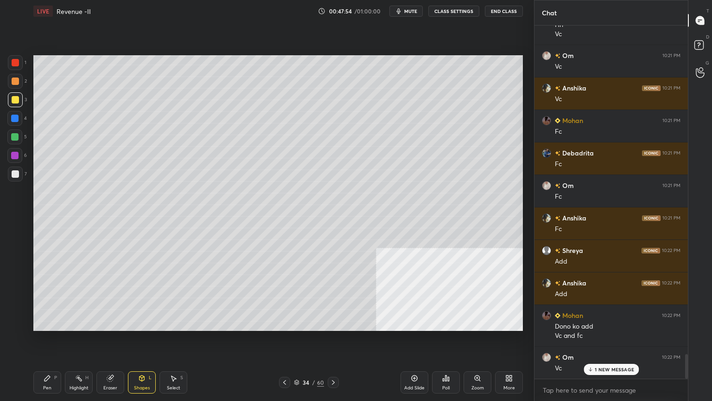
scroll to position [4716, 0]
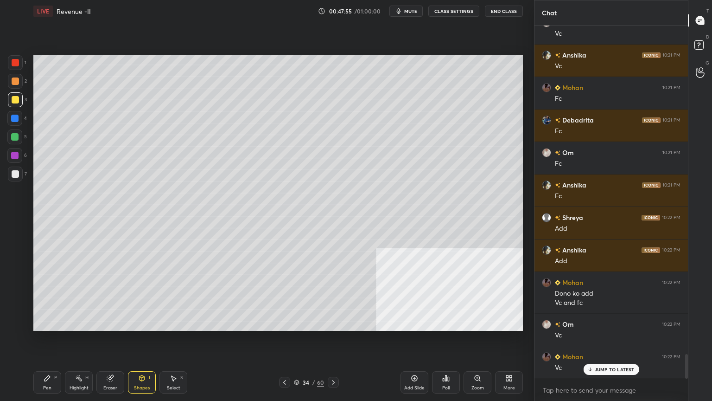
drag, startPoint x: 45, startPoint y: 381, endPoint x: 41, endPoint y: 376, distance: 6.9
click at [45, 326] on icon at bounding box center [47, 377] width 7 height 7
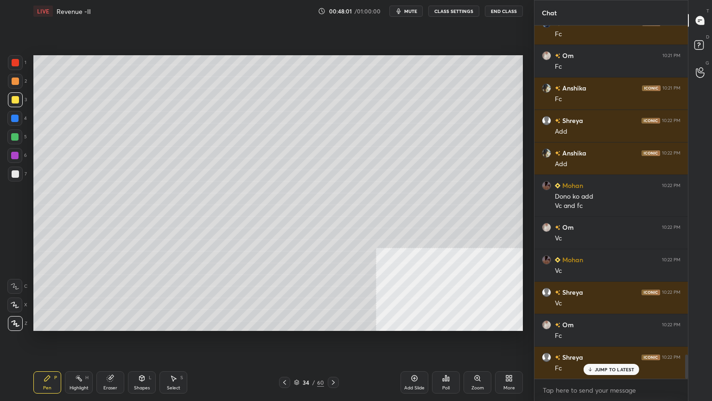
scroll to position [4846, 0]
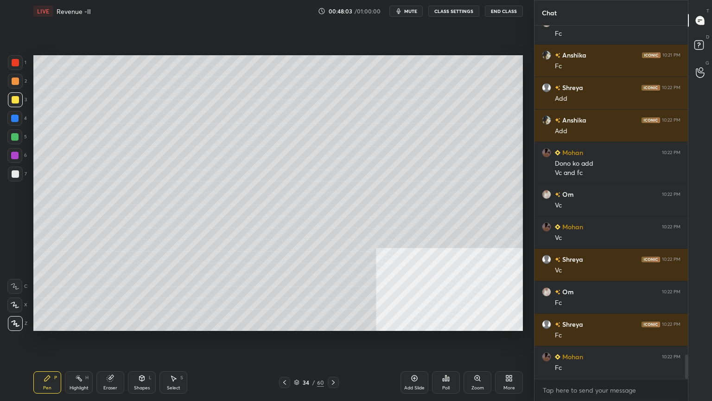
click at [14, 63] on div at bounding box center [15, 62] width 7 height 7
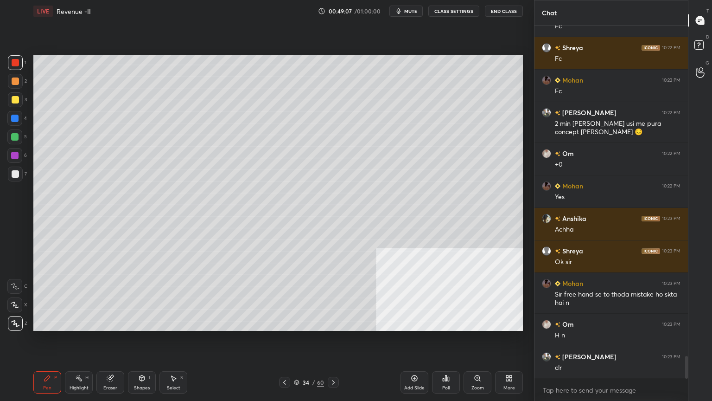
scroll to position [5154, 0]
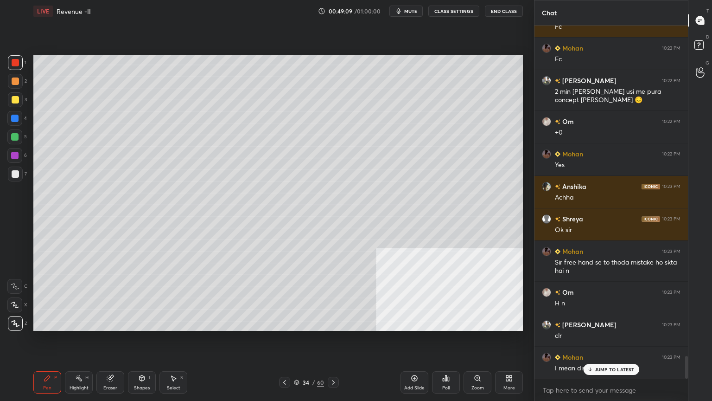
click at [594, 326] on div "JUMP TO LATEST" at bounding box center [611, 369] width 56 height 11
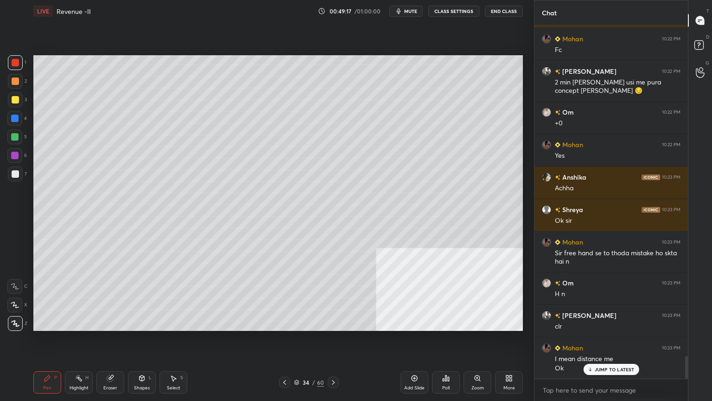
click at [337, 326] on div at bounding box center [333, 382] width 11 height 11
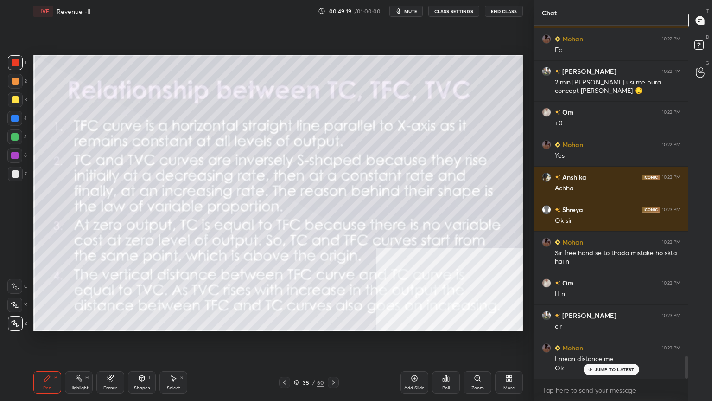
click at [335, 326] on icon at bounding box center [333, 381] width 7 height 7
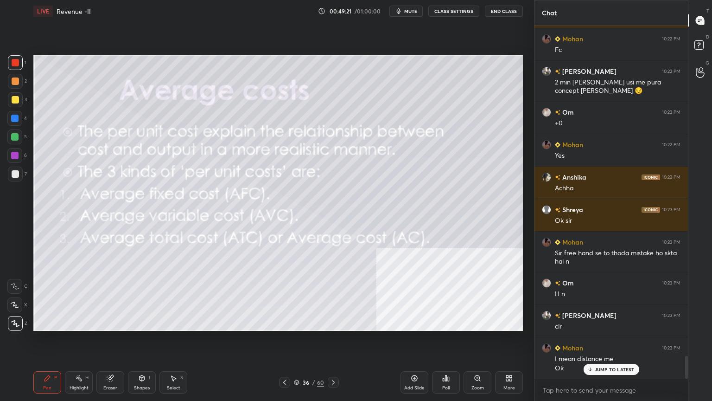
click at [284, 326] on icon at bounding box center [284, 381] width 7 height 7
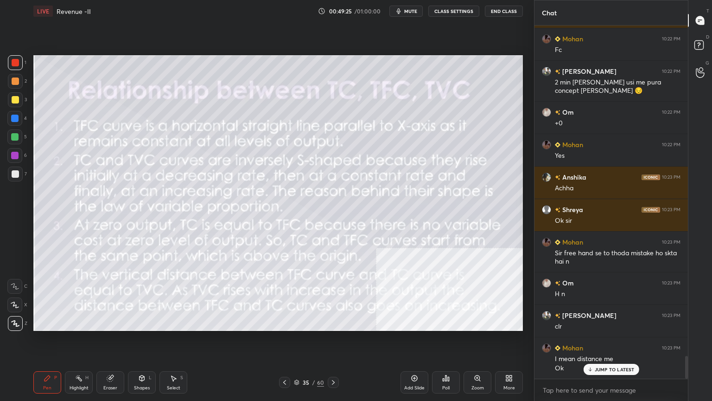
click at [290, 326] on div "35 / 60" at bounding box center [309, 382] width 60 height 11
click at [285, 326] on icon at bounding box center [284, 381] width 7 height 7
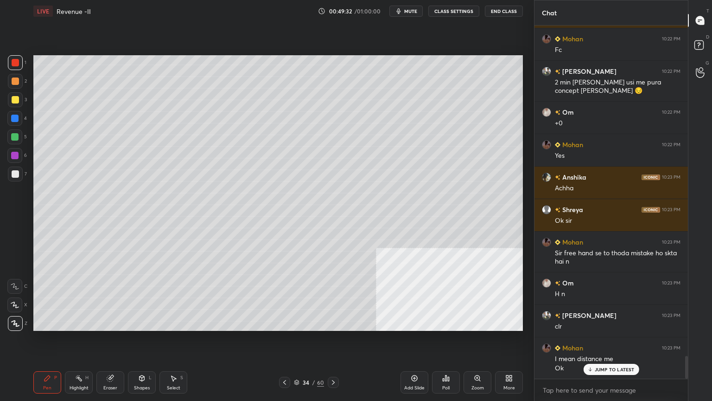
click at [330, 326] on icon at bounding box center [333, 381] width 7 height 7
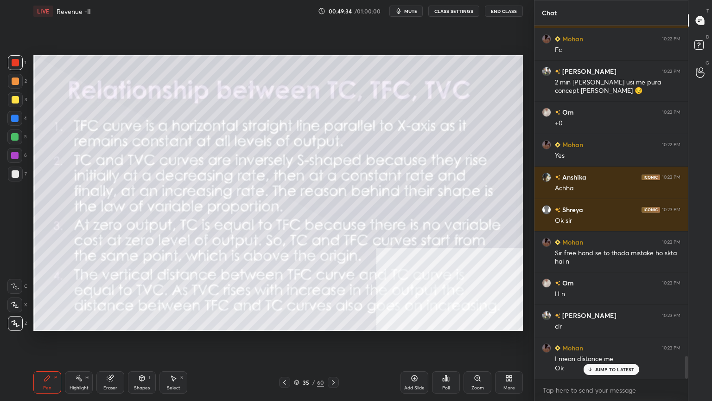
click at [290, 326] on div "35 / 60" at bounding box center [309, 382] width 60 height 11
click at [278, 326] on div "35 / 60" at bounding box center [309, 382] width 184 height 11
click at [286, 326] on div at bounding box center [284, 382] width 11 height 11
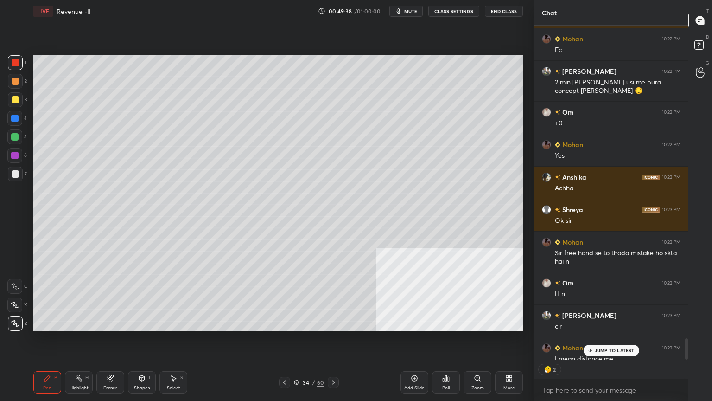
scroll to position [5215, 0]
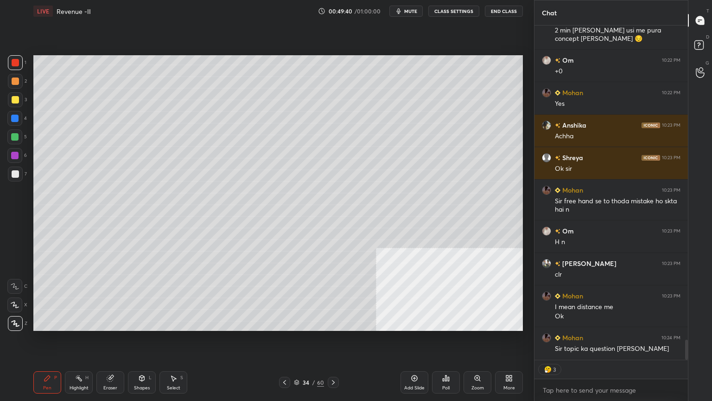
click at [334, 326] on div at bounding box center [333, 382] width 11 height 11
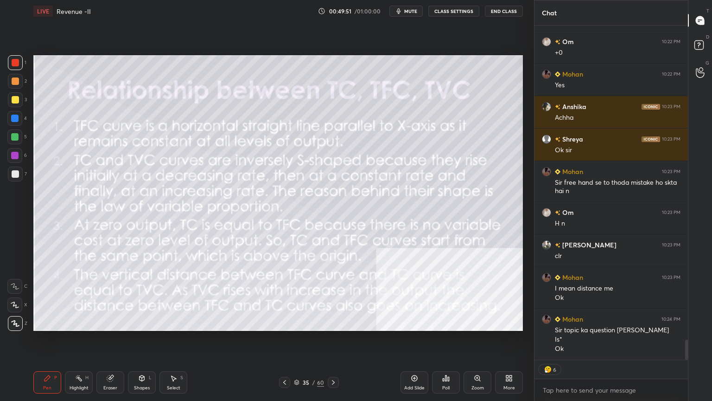
scroll to position [350, 151]
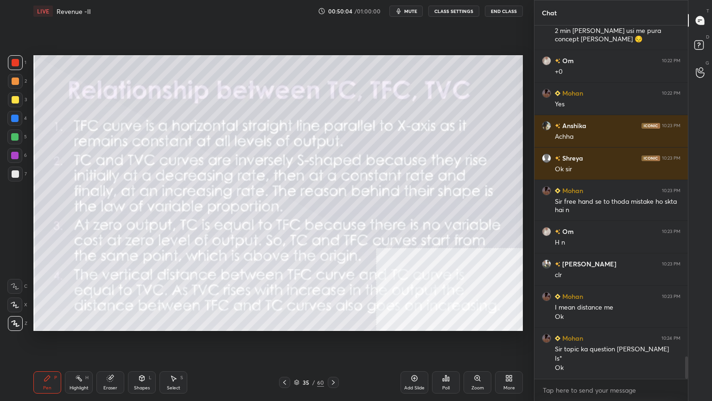
click at [287, 326] on icon at bounding box center [284, 381] width 7 height 7
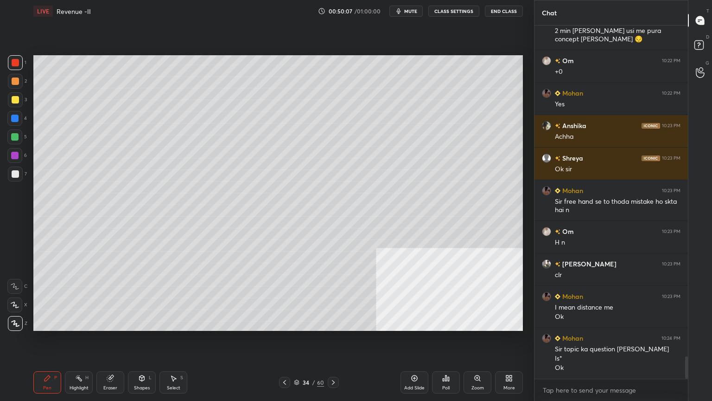
click at [12, 175] on div at bounding box center [15, 173] width 7 height 7
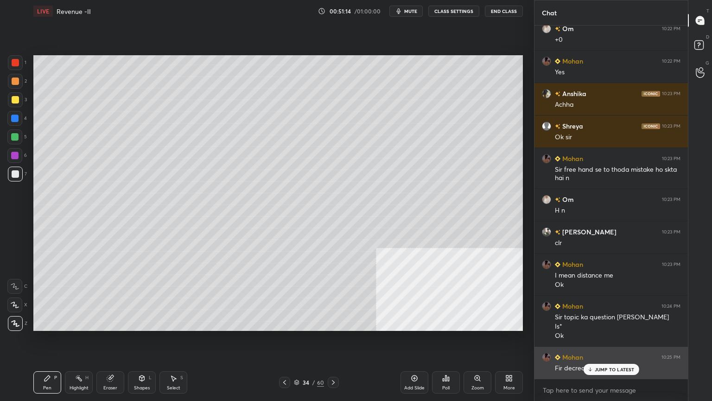
click at [587, 326] on icon at bounding box center [590, 369] width 6 height 6
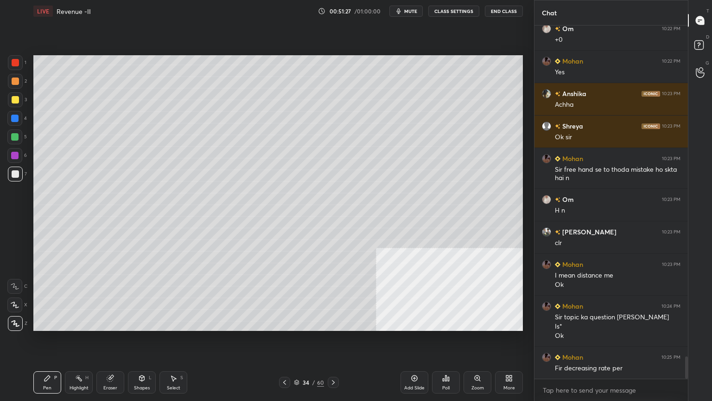
click at [333, 326] on icon at bounding box center [333, 381] width 7 height 7
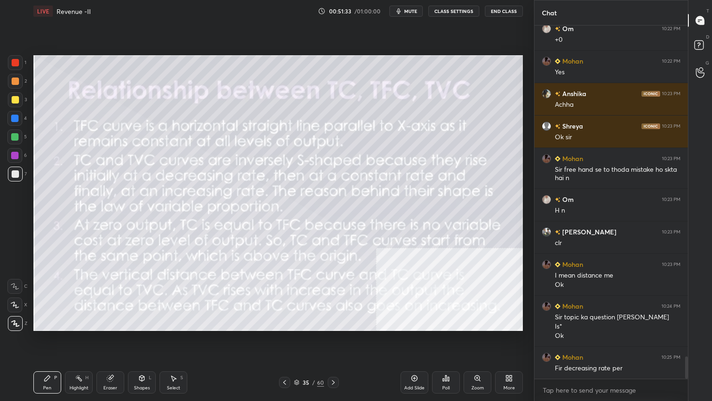
click at [11, 61] on div at bounding box center [15, 62] width 15 height 15
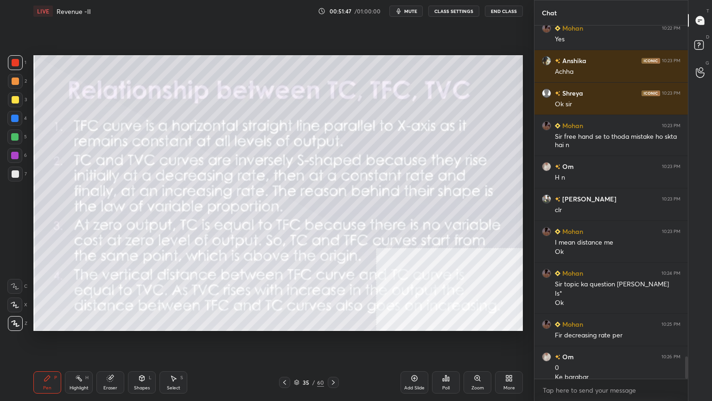
scroll to position [5289, 0]
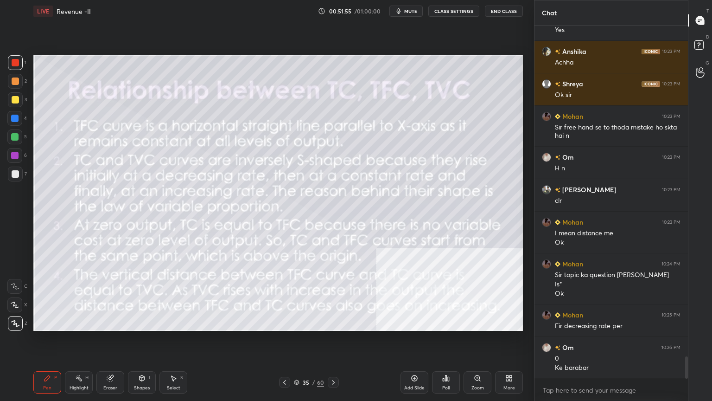
click at [290, 326] on div "35 / 60" at bounding box center [309, 382] width 60 height 11
click at [284, 326] on icon at bounding box center [284, 381] width 7 height 7
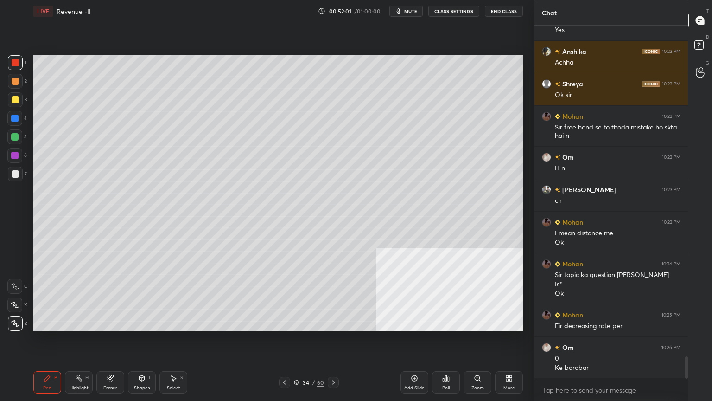
scroll to position [5321, 0]
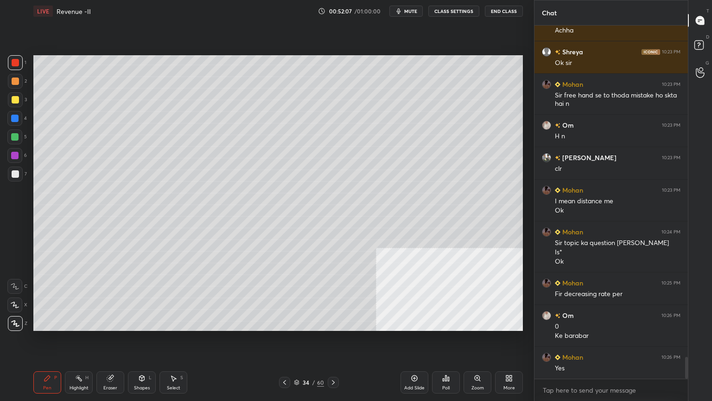
click at [333, 326] on icon at bounding box center [333, 381] width 7 height 7
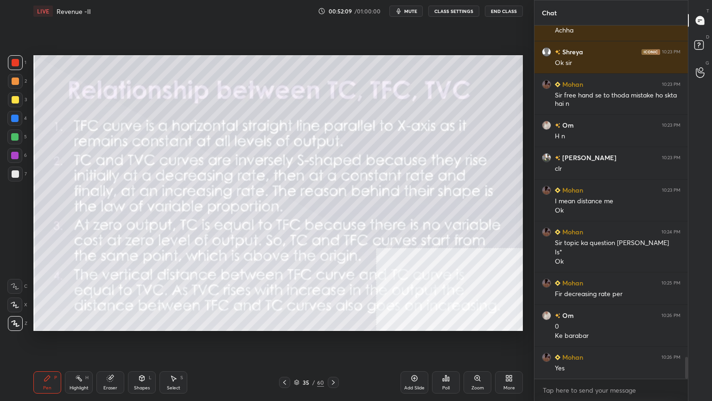
scroll to position [5354, 0]
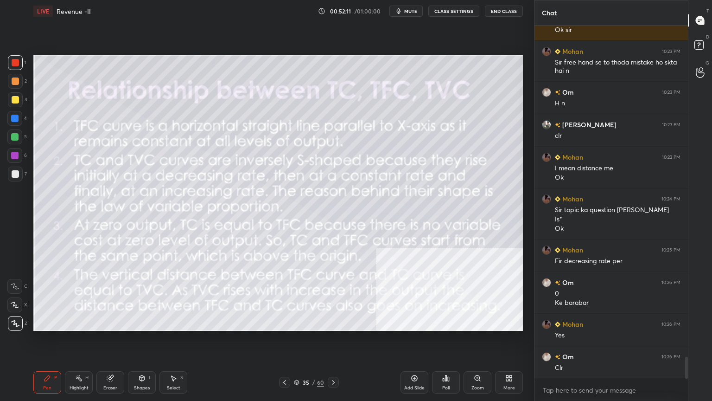
click at [335, 326] on icon at bounding box center [333, 381] width 7 height 7
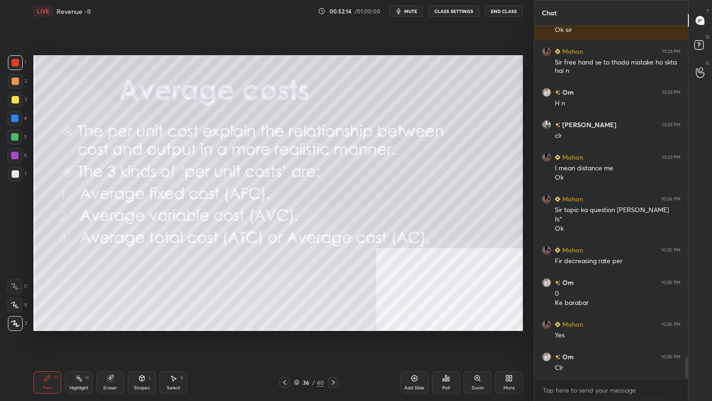
click at [244, 326] on div "Setting up your live class Poll for secs No correct answer Start poll" at bounding box center [278, 192] width 497 height 341
click at [143, 326] on div "Shapes" at bounding box center [142, 387] width 16 height 5
click at [414, 326] on div "Add Slide" at bounding box center [415, 382] width 28 height 22
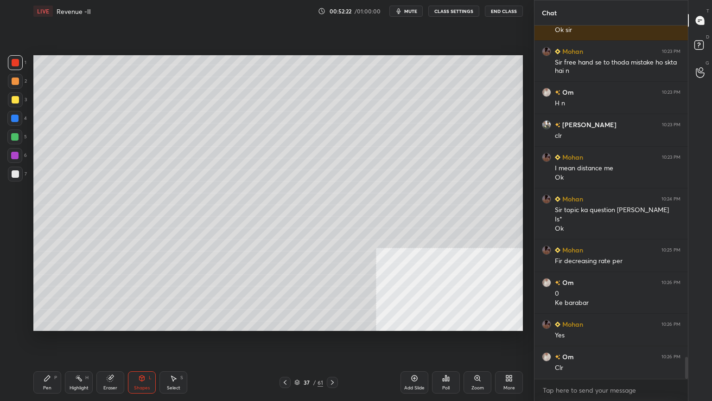
click at [48, 326] on icon at bounding box center [47, 377] width 7 height 7
click at [9, 99] on div at bounding box center [15, 99] width 15 height 15
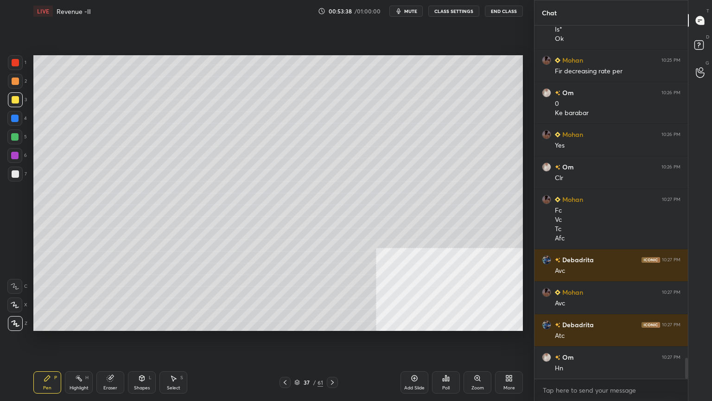
scroll to position [5577, 0]
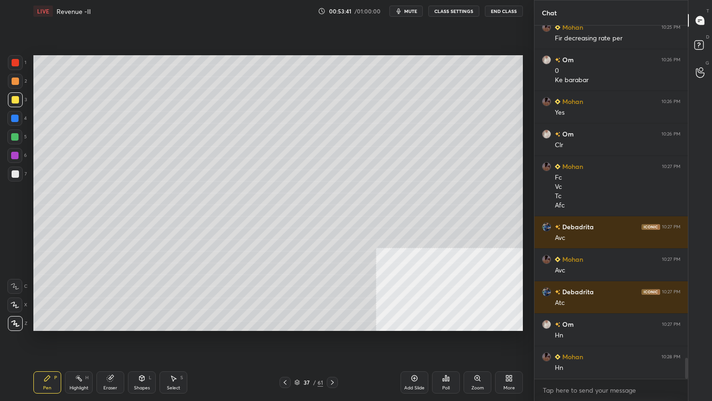
click at [332, 326] on icon at bounding box center [332, 381] width 7 height 7
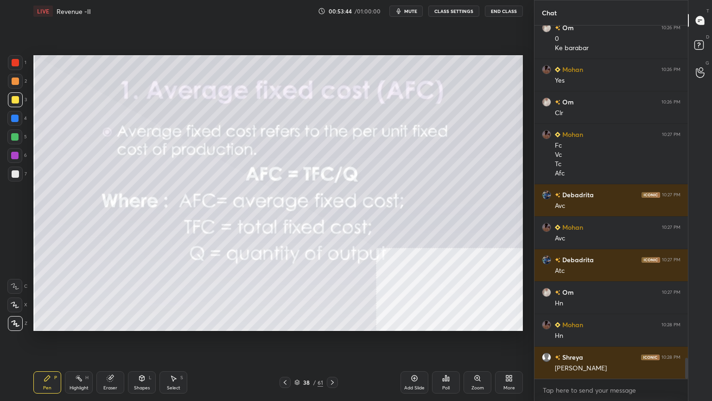
scroll to position [5642, 0]
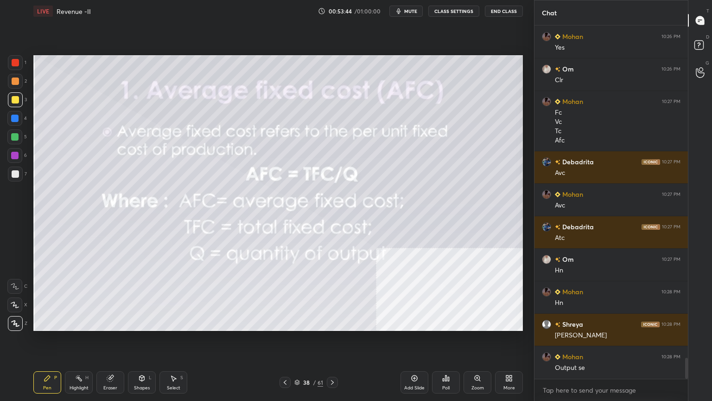
click at [332, 326] on icon at bounding box center [332, 381] width 7 height 7
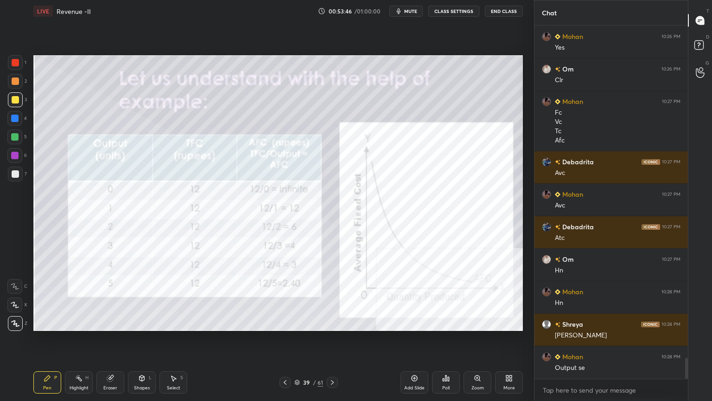
click at [417, 326] on div "Add Slide" at bounding box center [415, 382] width 28 height 22
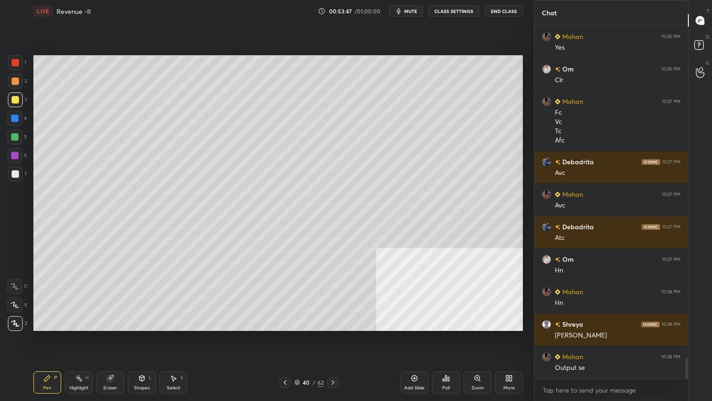
click at [144, 326] on icon at bounding box center [141, 377] width 7 height 7
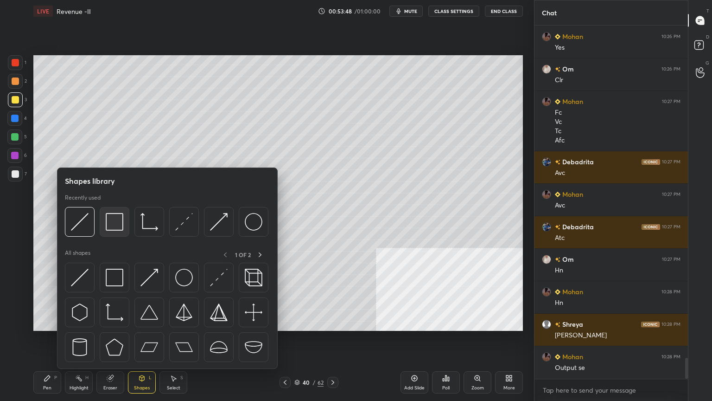
click at [116, 228] on img at bounding box center [115, 222] width 18 height 18
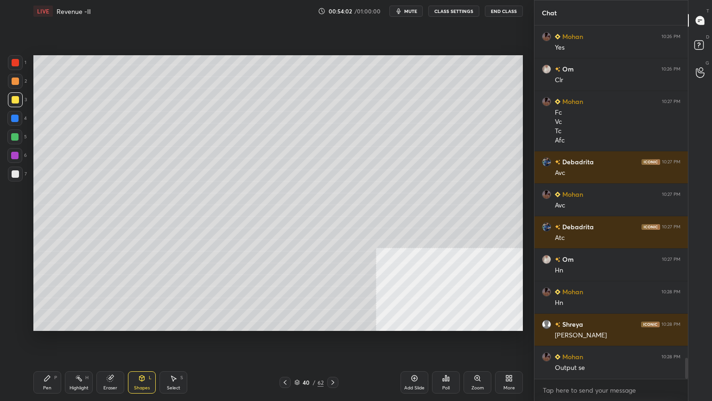
click at [53, 326] on div "Pen P" at bounding box center [47, 382] width 28 height 22
click at [15, 173] on div at bounding box center [15, 173] width 7 height 7
click at [109, 326] on div "Eraser" at bounding box center [110, 387] width 14 height 5
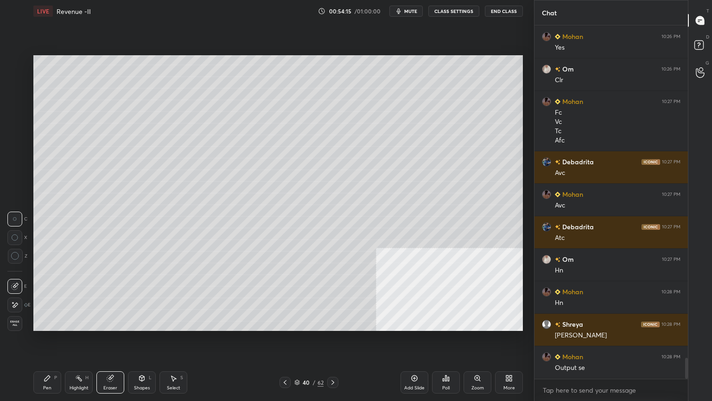
click at [45, 326] on div "Pen P" at bounding box center [47, 382] width 28 height 22
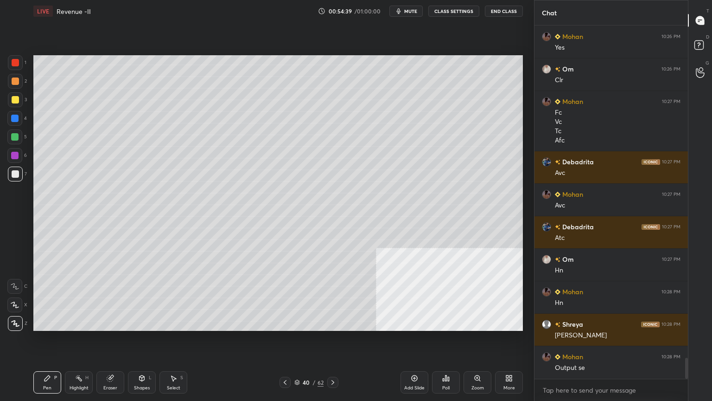
scroll to position [5674, 0]
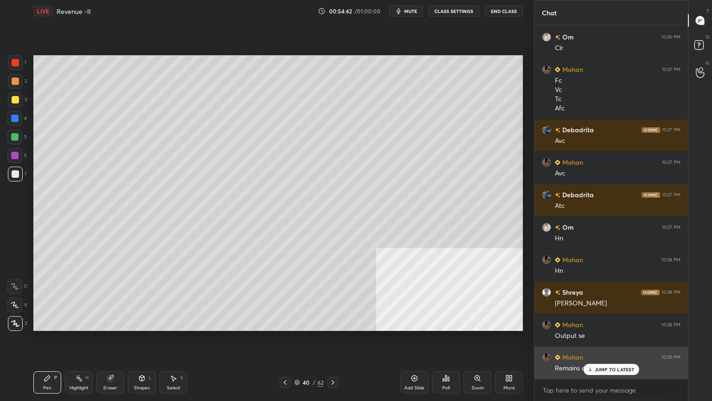
click at [601, 326] on p "JUMP TO LATEST" at bounding box center [615, 369] width 40 height 6
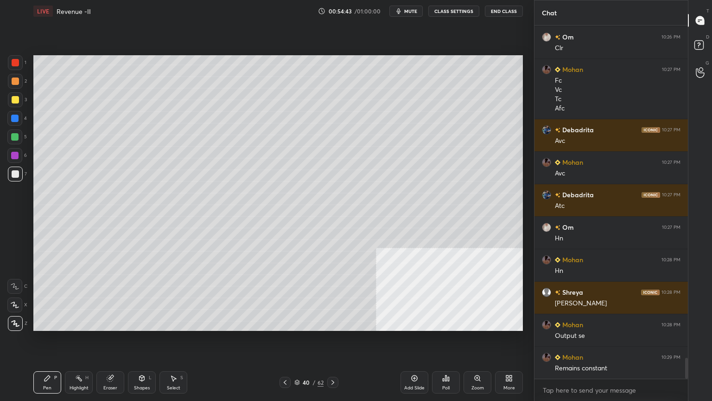
click at [11, 103] on div at bounding box center [15, 99] width 15 height 15
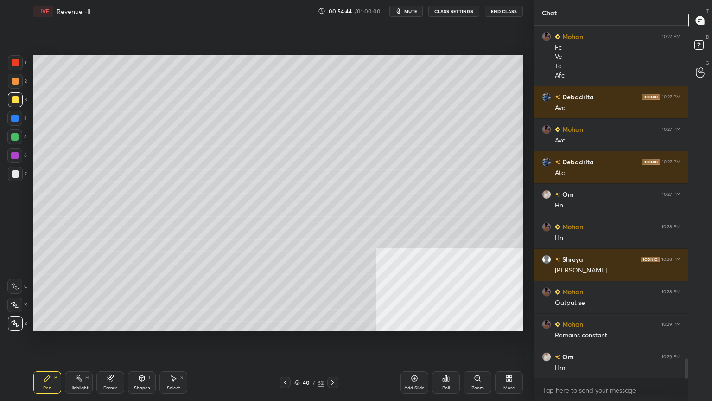
drag, startPoint x: 14, startPoint y: 121, endPoint x: 20, endPoint y: 118, distance: 7.1
click at [14, 122] on div at bounding box center [14, 118] width 15 height 15
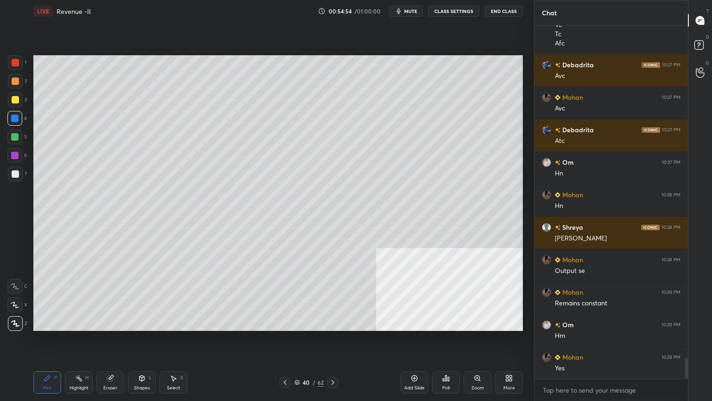
click at [282, 326] on div at bounding box center [285, 382] width 11 height 11
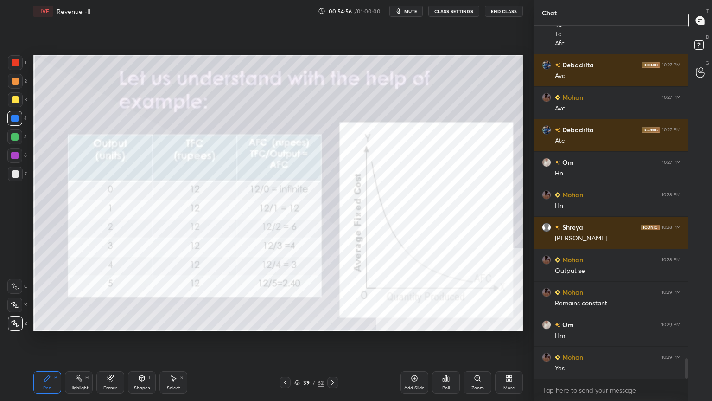
drag, startPoint x: 332, startPoint y: 378, endPoint x: 328, endPoint y: 383, distance: 6.0
click at [332, 326] on icon at bounding box center [332, 381] width 7 height 7
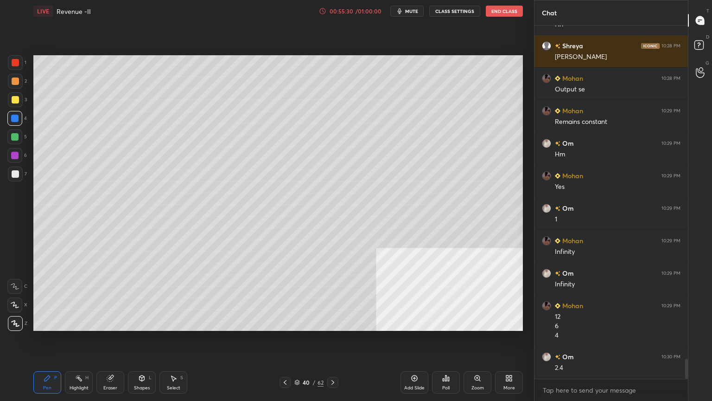
scroll to position [5952, 0]
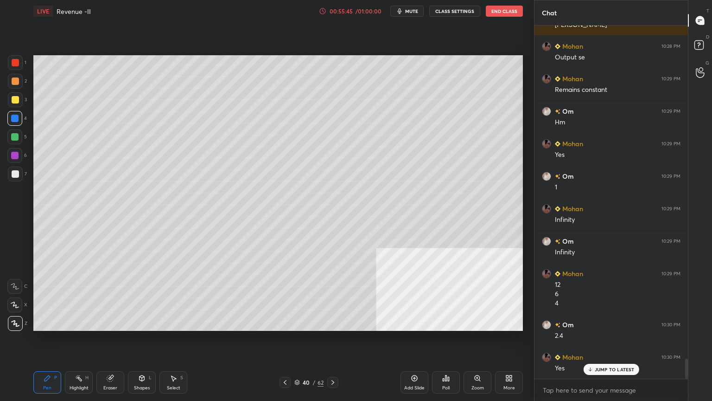
click at [303, 326] on div "40" at bounding box center [306, 382] width 9 height 6
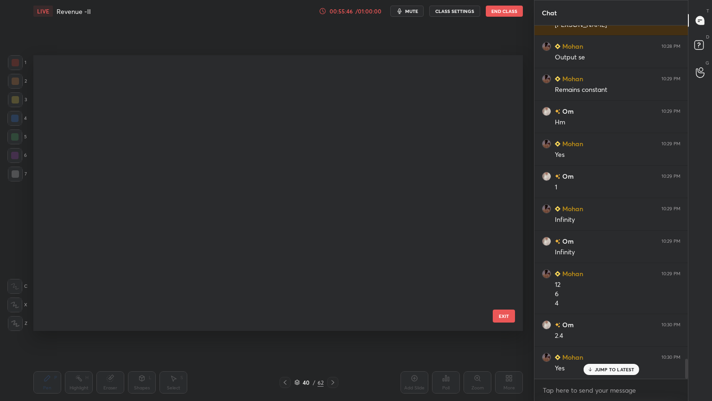
scroll to position [273, 485]
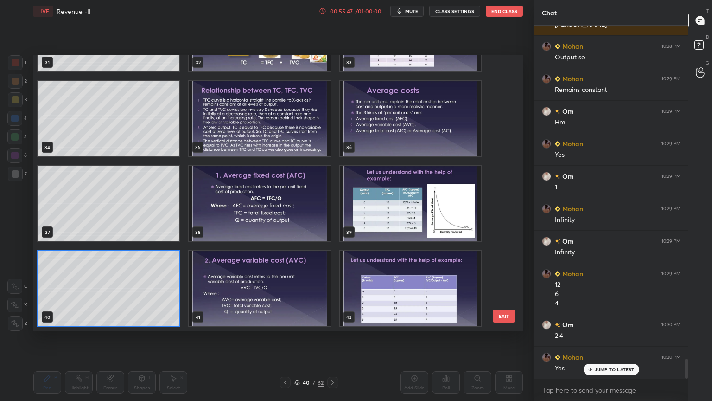
drag, startPoint x: 507, startPoint y: 208, endPoint x: 507, endPoint y: 201, distance: 7.4
click at [508, 199] on div "31 32 33 34 35 36 37 38 39 40 41 42 43 44 45 EXIT" at bounding box center [278, 192] width 490 height 275
click at [507, 202] on div "31 32 33 34 35 36 37 38 39 40 41 42 43 44 45 EXIT" at bounding box center [278, 192] width 490 height 275
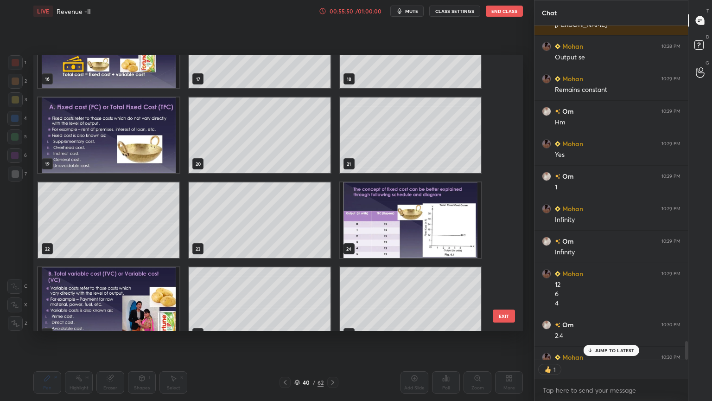
scroll to position [458, 0]
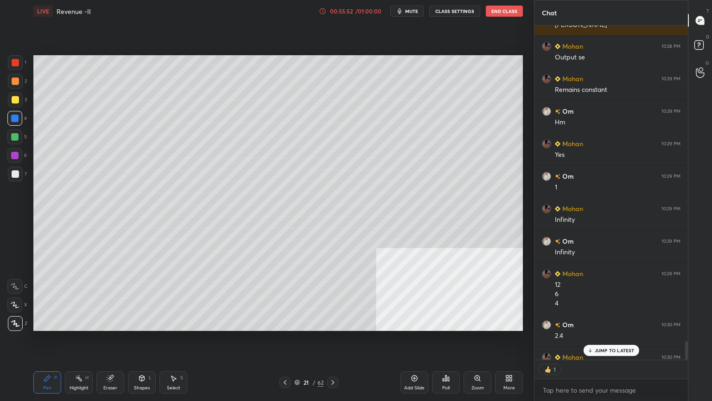
click at [619, 326] on div "JUMP TO LATEST" at bounding box center [611, 350] width 56 height 11
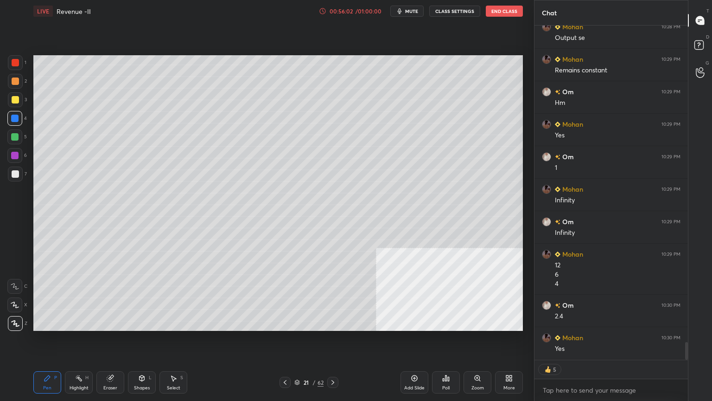
click at [16, 135] on div at bounding box center [14, 136] width 7 height 7
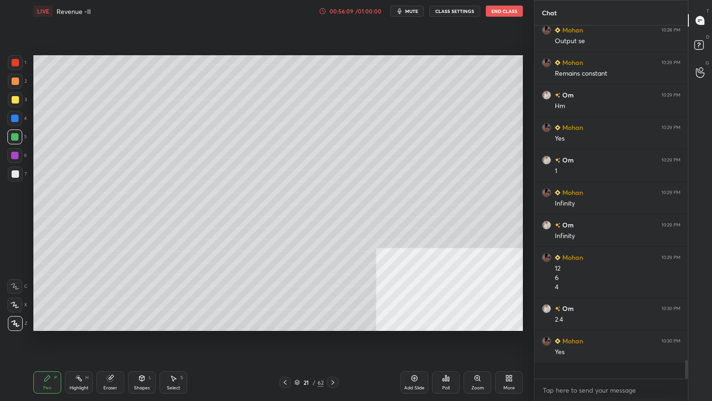
scroll to position [350, 151]
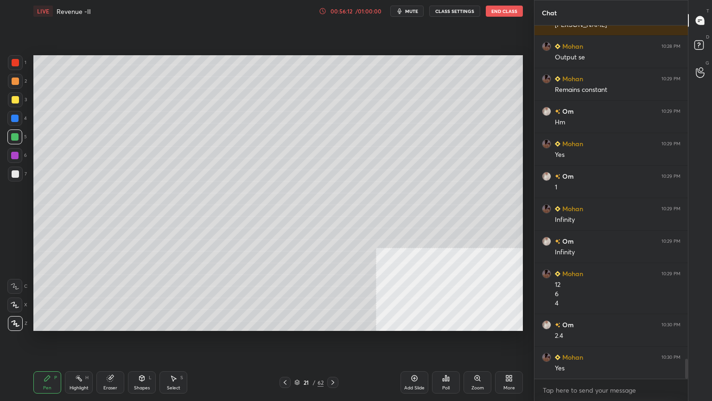
click at [113, 326] on div "Eraser" at bounding box center [110, 387] width 14 height 5
click at [8, 319] on div "Erase all" at bounding box center [14, 323] width 15 height 15
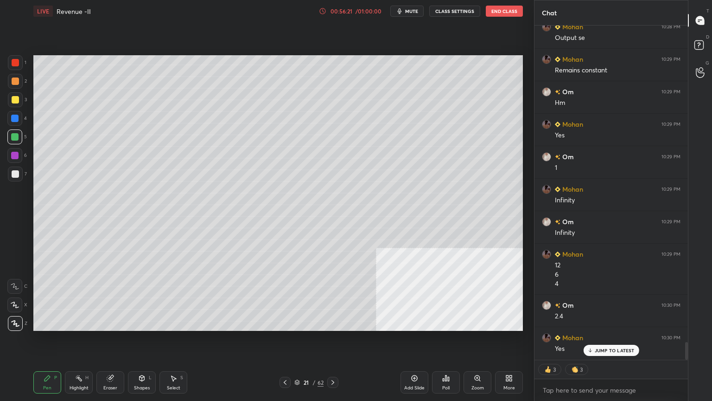
drag, startPoint x: 688, startPoint y: 352, endPoint x: 678, endPoint y: 357, distance: 11.6
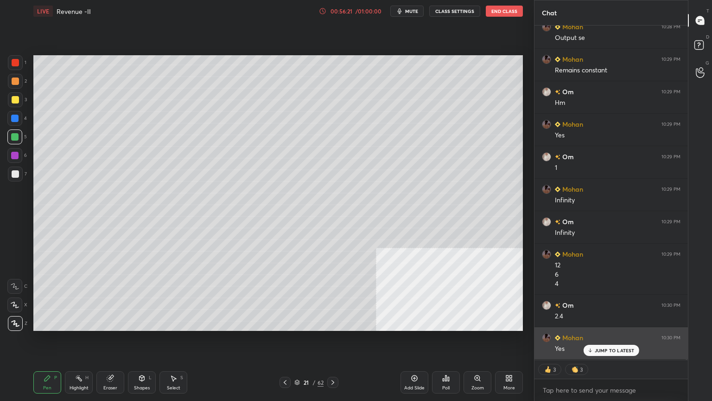
click at [685, 326] on div "Shreya 10:28 PM [PERSON_NAME] 10:28 PM Output [PERSON_NAME] 10:29 PM Remains co…" at bounding box center [611, 213] width 153 height 375
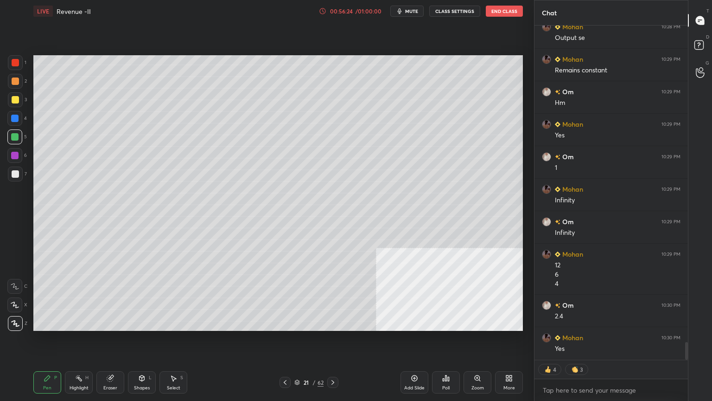
scroll to position [6004, 0]
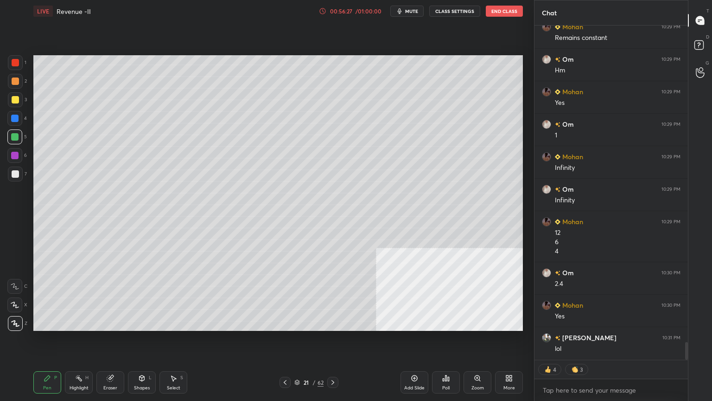
click at [48, 326] on icon at bounding box center [48, 378] width 6 height 6
click at [146, 326] on div "Shapes" at bounding box center [142, 387] width 16 height 5
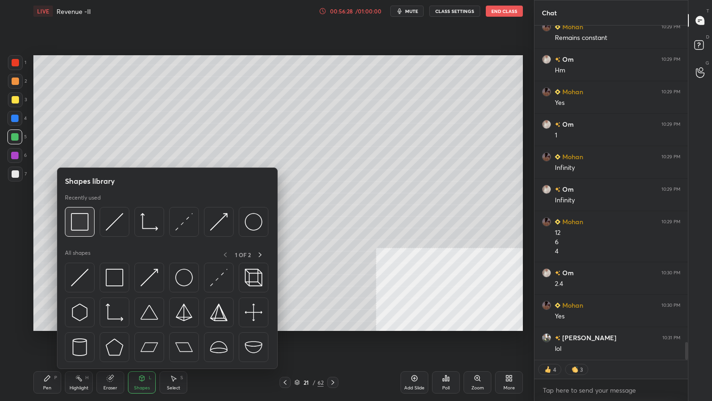
click at [77, 221] on img at bounding box center [80, 222] width 18 height 18
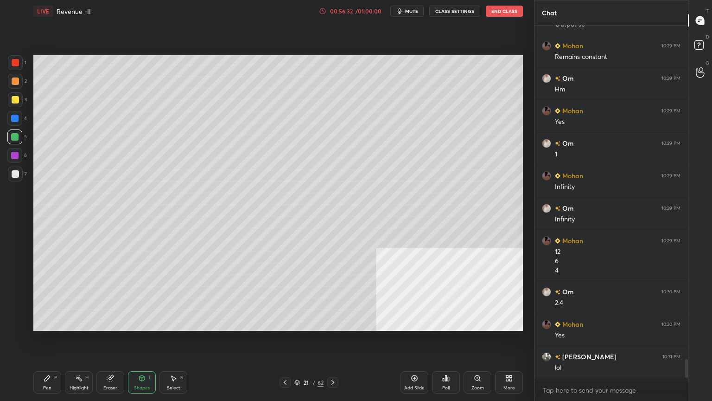
scroll to position [350, 151]
drag, startPoint x: 55, startPoint y: 383, endPoint x: 54, endPoint y: 375, distance: 8.0
click at [54, 326] on div "Pen P" at bounding box center [47, 382] width 28 height 22
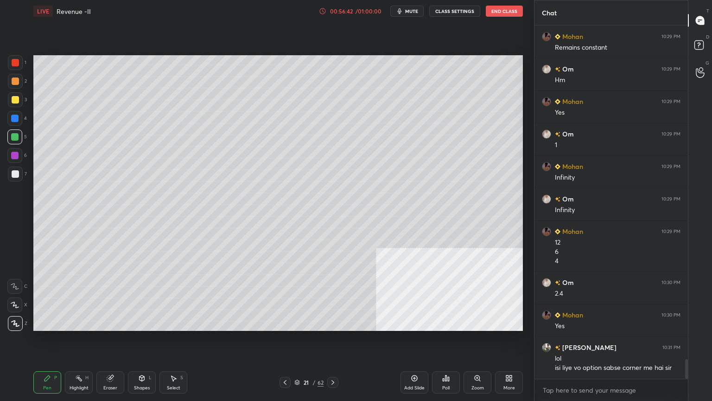
scroll to position [6026, 0]
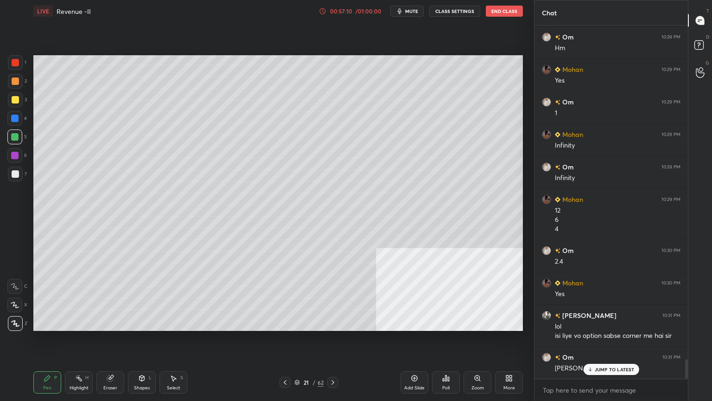
click at [603, 326] on p "JUMP TO LATEST" at bounding box center [615, 369] width 40 height 6
click at [41, 326] on div "Pen P" at bounding box center [47, 382] width 28 height 22
click at [12, 99] on div at bounding box center [15, 99] width 7 height 7
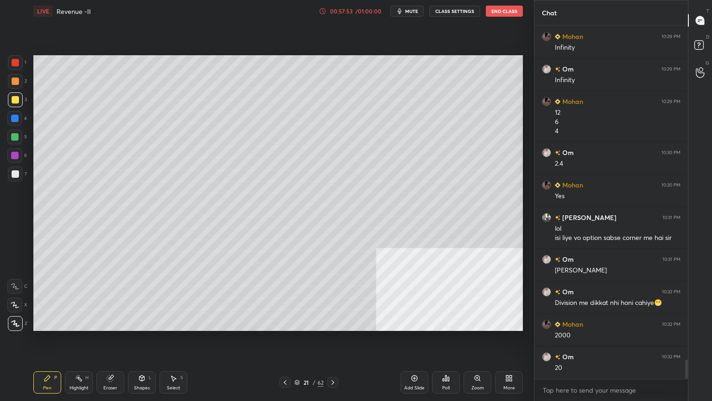
scroll to position [6156, 0]
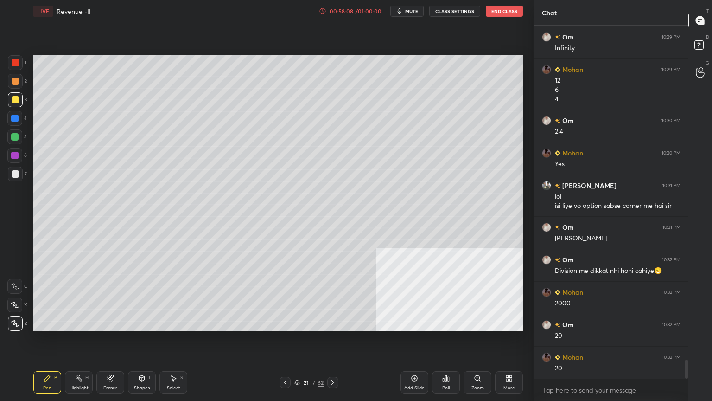
drag, startPoint x: 80, startPoint y: 347, endPoint x: 93, endPoint y: 347, distance: 13.0
click at [82, 326] on div "Setting up your live class Poll for secs No correct answer Start poll" at bounding box center [278, 192] width 497 height 341
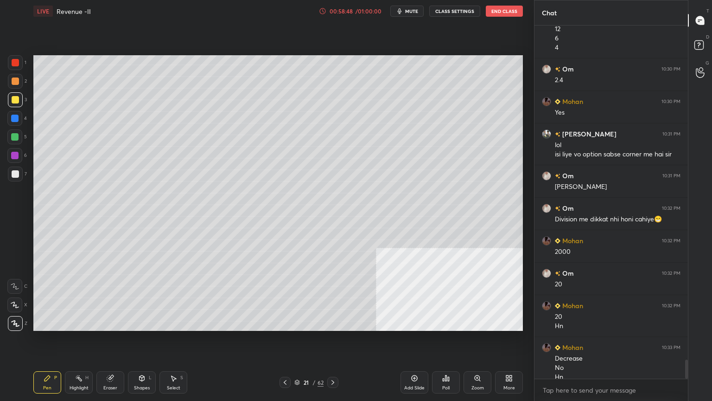
scroll to position [6217, 0]
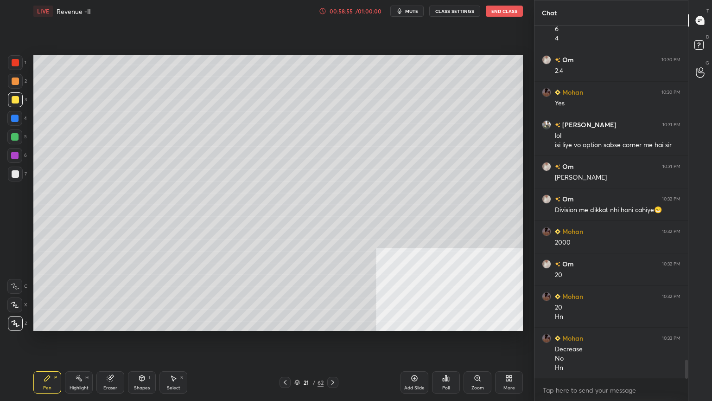
click at [410, 326] on div "Add Slide" at bounding box center [415, 382] width 28 height 22
click at [147, 326] on div "Shapes L" at bounding box center [142, 382] width 28 height 22
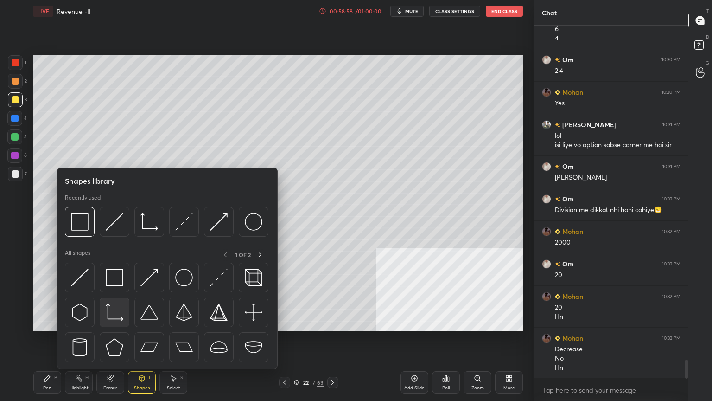
click at [109, 303] on div at bounding box center [115, 312] width 30 height 30
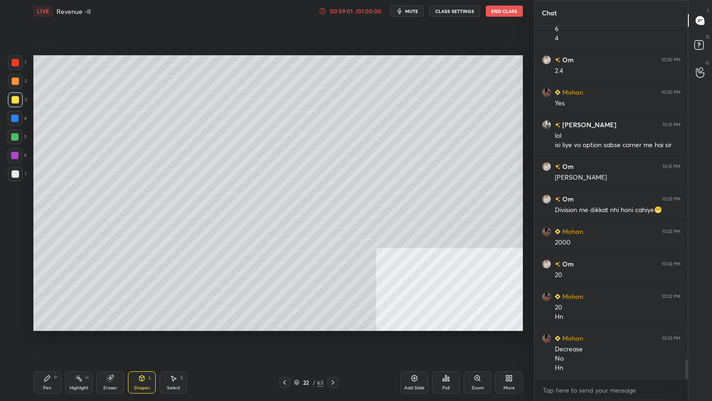
click at [43, 326] on div "Pen P Highlight H Eraser Shapes L Select S 22 / 63 Add Slide Poll Zoom More" at bounding box center [278, 382] width 490 height 37
click at [47, 326] on div "Pen" at bounding box center [47, 387] width 8 height 5
click at [15, 85] on div at bounding box center [15, 81] width 15 height 15
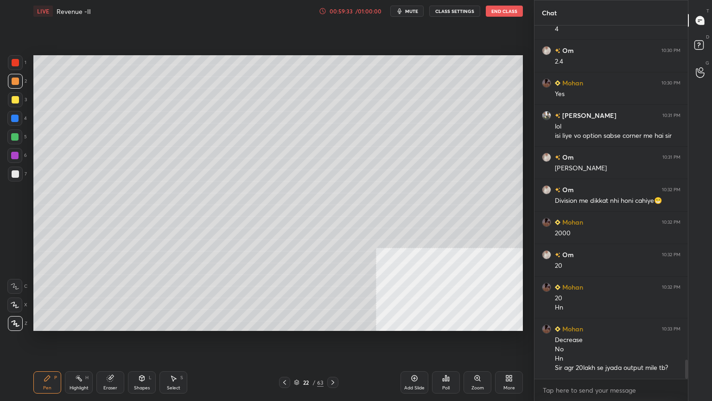
click at [50, 326] on icon at bounding box center [47, 377] width 7 height 7
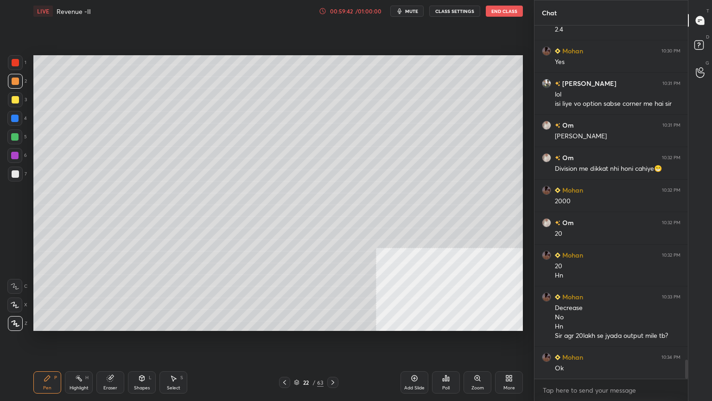
scroll to position [6291, 0]
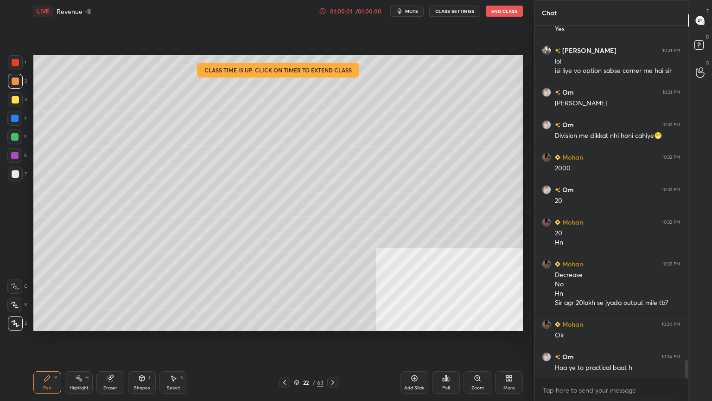
drag, startPoint x: 287, startPoint y: 385, endPoint x: 281, endPoint y: 391, distance: 8.5
click at [286, 326] on div "Pen P Highlight H Eraser Shapes L Select S 22 / 63 Add Slide Poll Zoom More" at bounding box center [278, 382] width 490 height 37
click at [284, 326] on div at bounding box center [284, 382] width 11 height 11
click at [332, 326] on icon at bounding box center [332, 381] width 7 height 7
click at [309, 326] on div "22" at bounding box center [305, 382] width 9 height 6
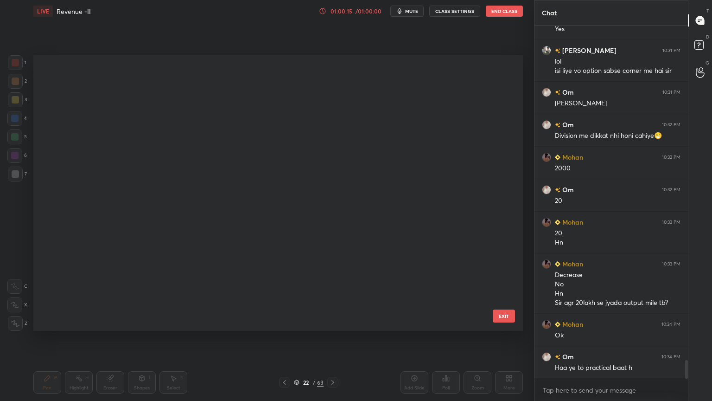
scroll to position [273, 485]
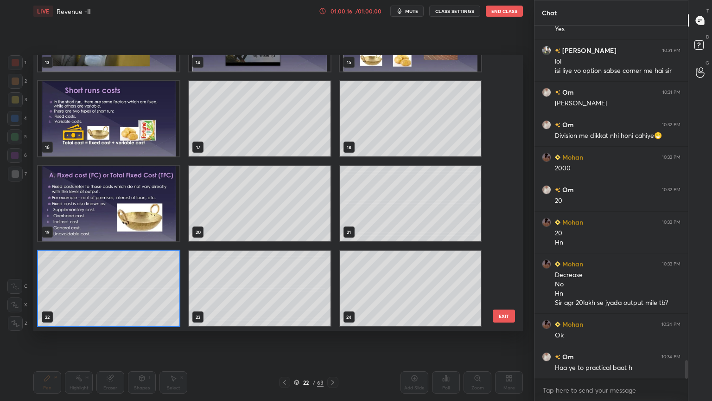
click at [499, 131] on div "13 14 15 16 17 18 19 20 21 22 23 24 25 26 27 28 29 30" at bounding box center [269, 192] width 473 height 275
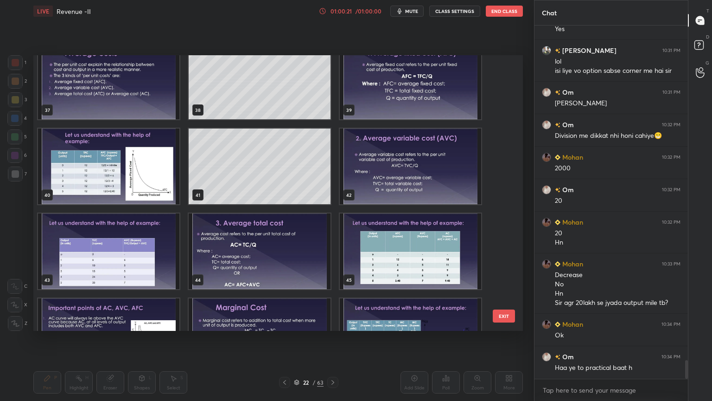
scroll to position [1029, 0]
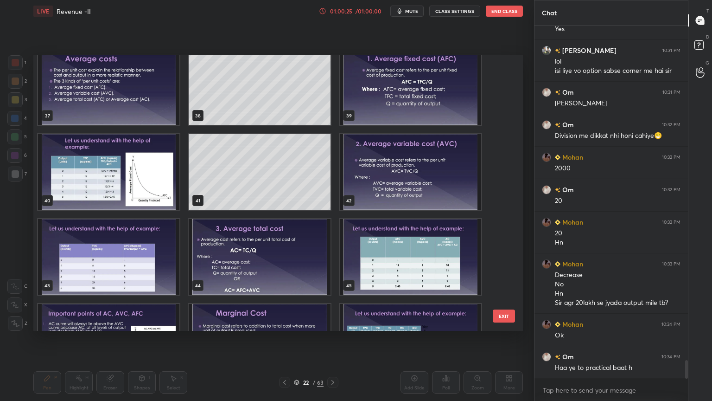
click at [418, 167] on img "grid" at bounding box center [410, 172] width 141 height 76
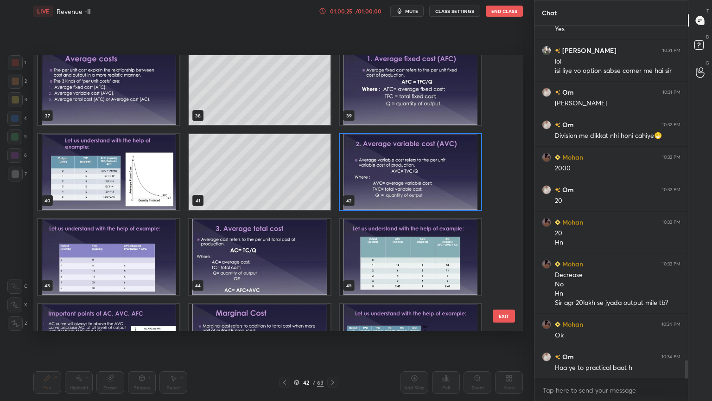
click at [422, 166] on img "grid" at bounding box center [410, 172] width 141 height 76
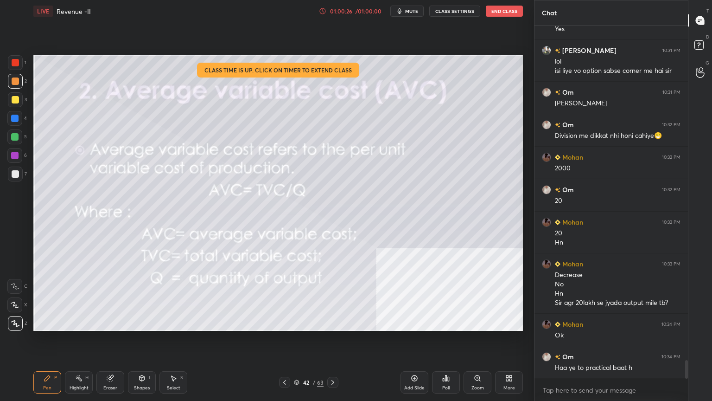
click at [419, 167] on img "grid" at bounding box center [410, 172] width 141 height 76
click at [333, 326] on icon at bounding box center [332, 381] width 7 height 7
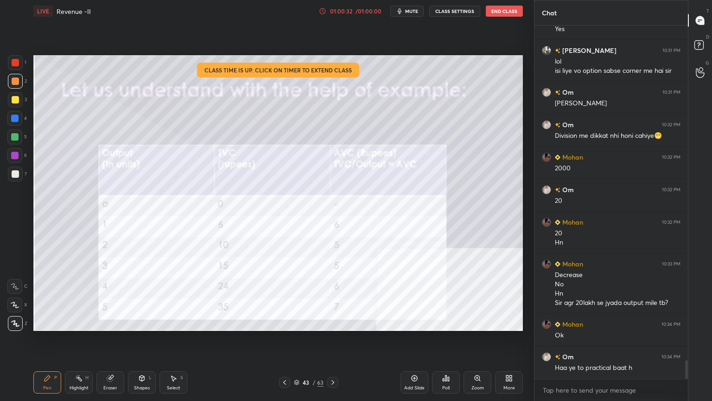
click at [328, 326] on div at bounding box center [332, 382] width 11 height 11
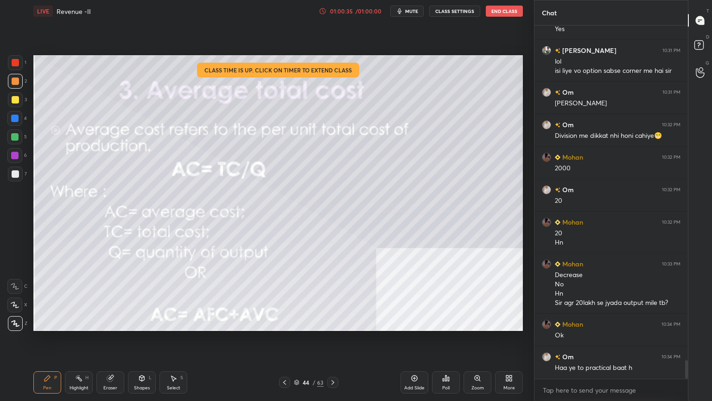
click at [344, 326] on div "LIVE Revenue -II 01:00:35 / 01:00:00 mute CLASS SETTINGS End Class Setting up y…" at bounding box center [278, 200] width 497 height 401
click at [334, 326] on icon at bounding box center [332, 381] width 7 height 7
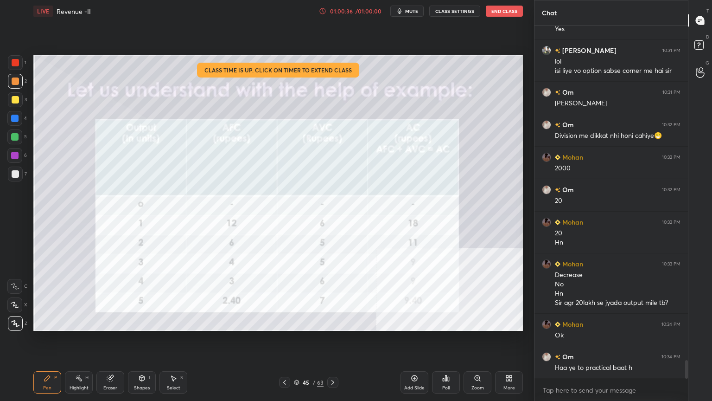
click at [336, 326] on icon at bounding box center [332, 381] width 7 height 7
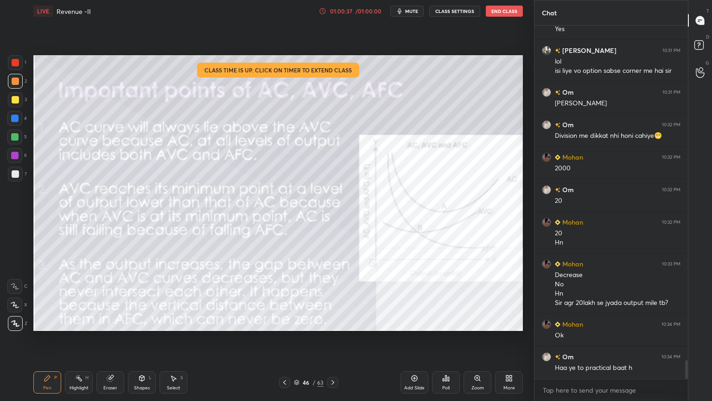
click at [335, 326] on div at bounding box center [332, 382] width 11 height 11
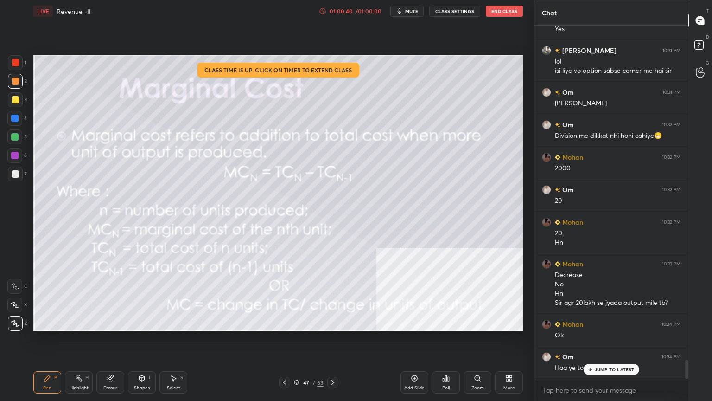
scroll to position [6323, 0]
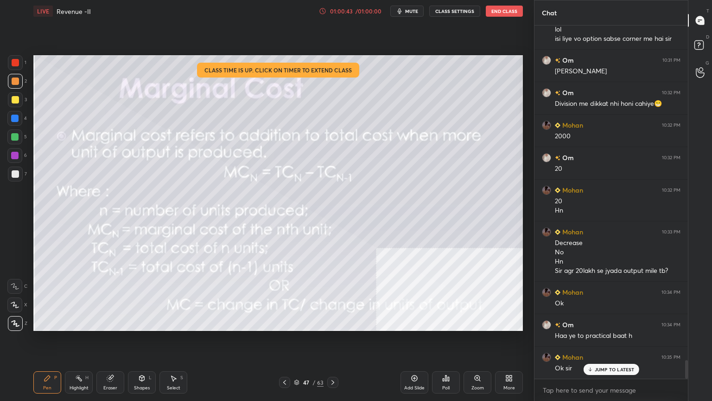
click at [333, 326] on div at bounding box center [332, 382] width 11 height 11
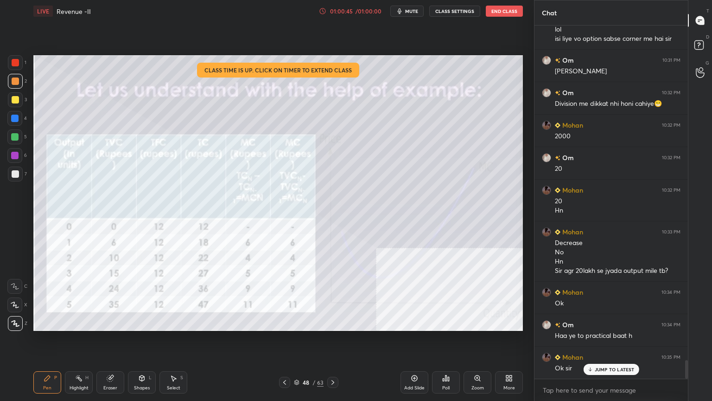
click at [336, 326] on div at bounding box center [332, 382] width 11 height 11
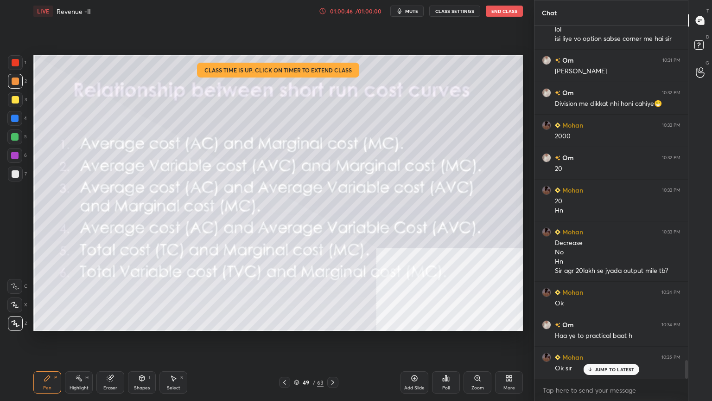
click at [313, 326] on div "Pen P Highlight H Eraser Shapes L Select S 49 / 63 Add Slide Poll Zoom More" at bounding box center [278, 382] width 490 height 37
click at [319, 326] on div "63" at bounding box center [320, 382] width 6 height 8
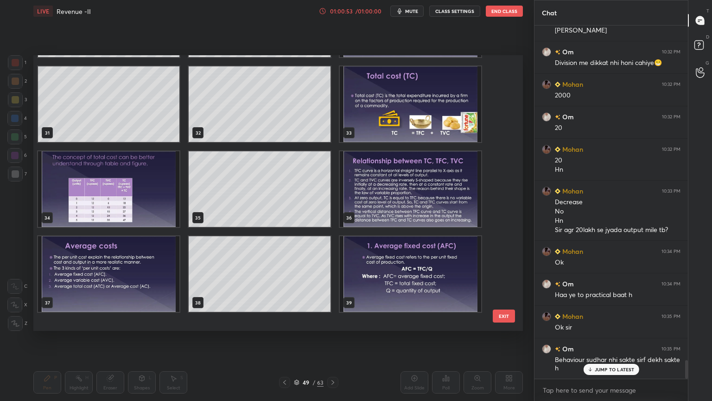
scroll to position [699, 0]
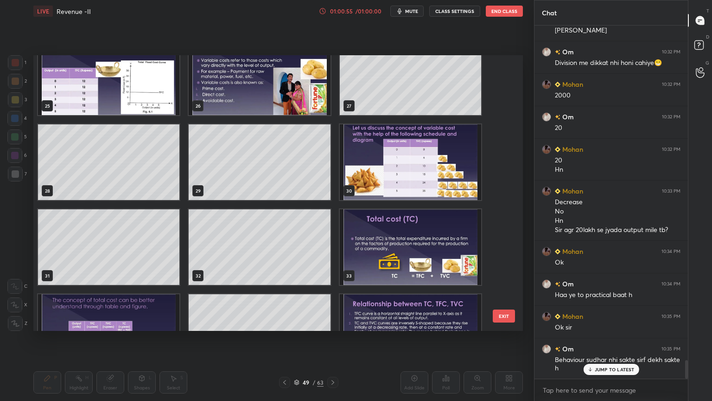
drag, startPoint x: 499, startPoint y: 169, endPoint x: 504, endPoint y: 170, distance: 4.8
click at [501, 169] on div "22 23 24 25 26 27 28 29 30 31 32 33 34 35 36" at bounding box center [269, 192] width 473 height 275
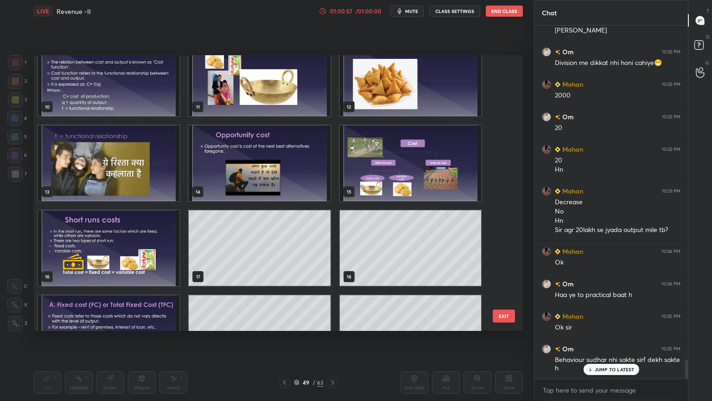
scroll to position [126, 0]
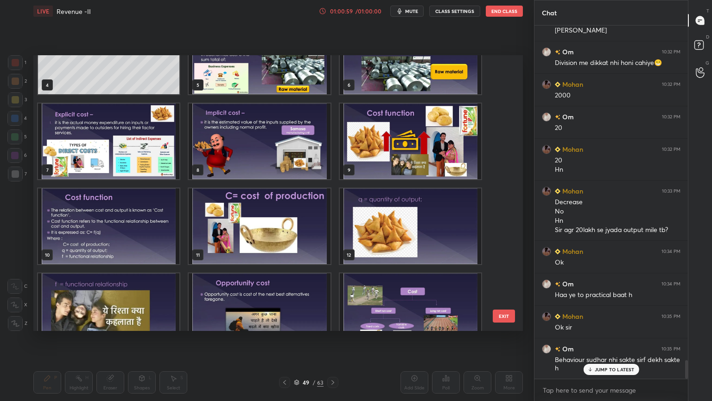
click at [500, 100] on div "1 2 3 4 5 6 7 8 9 10 11 12 13 14 15" at bounding box center [269, 192] width 473 height 275
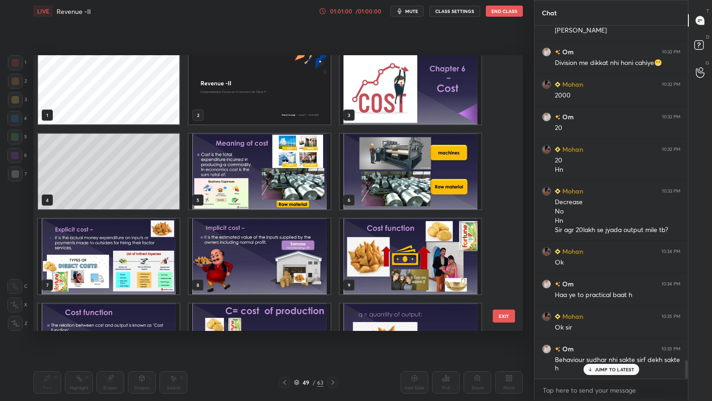
scroll to position [0, 0]
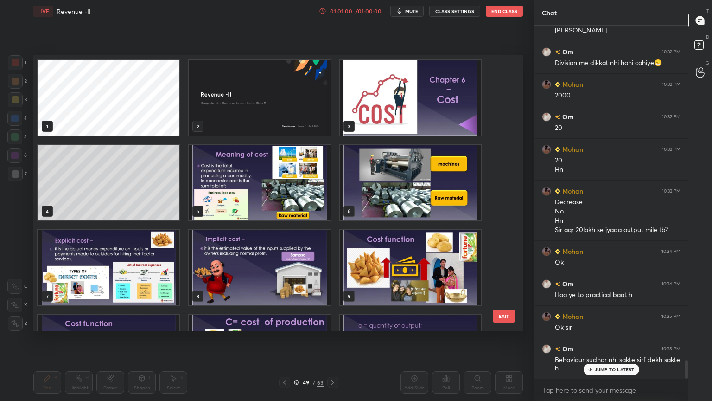
click at [409, 109] on img "grid" at bounding box center [410, 98] width 141 height 76
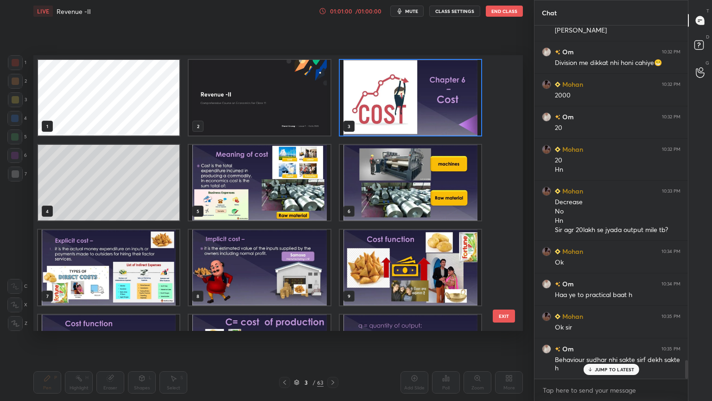
click at [412, 112] on img "grid" at bounding box center [410, 98] width 141 height 76
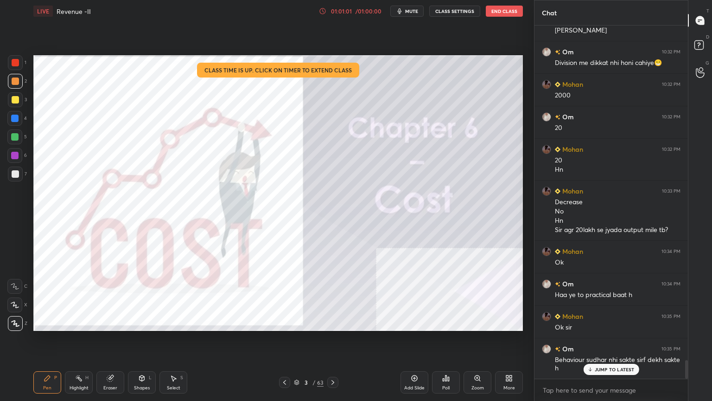
click at [412, 112] on img "grid" at bounding box center [410, 98] width 141 height 76
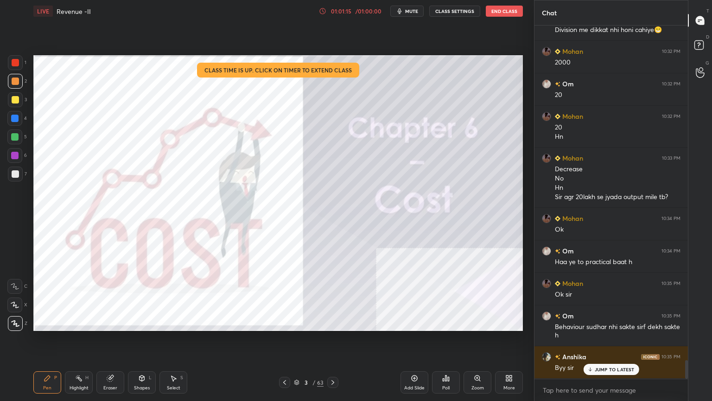
scroll to position [6428, 0]
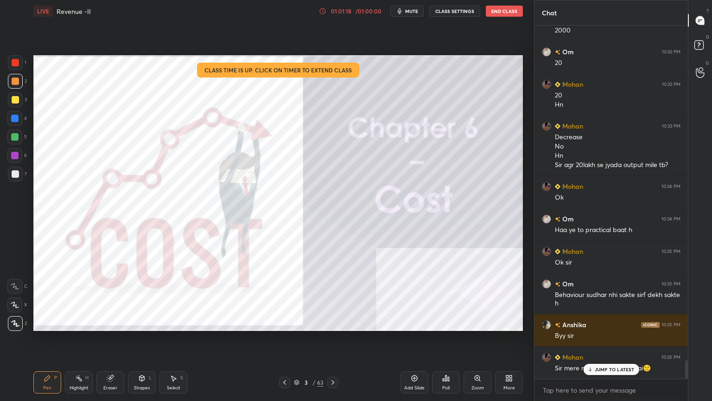
click at [589, 326] on div "JUMP TO LATEST" at bounding box center [611, 369] width 56 height 11
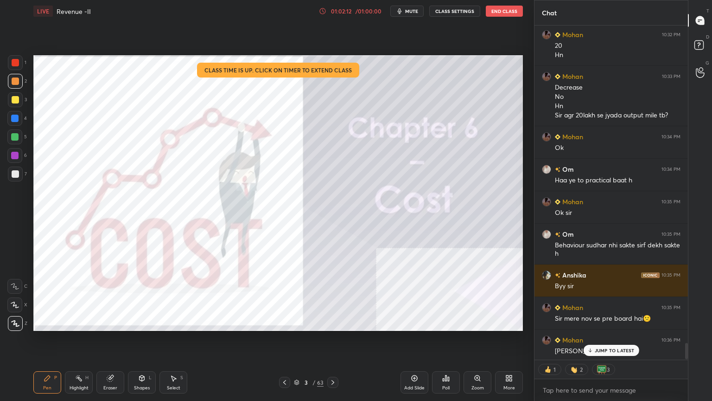
scroll to position [6480, 0]
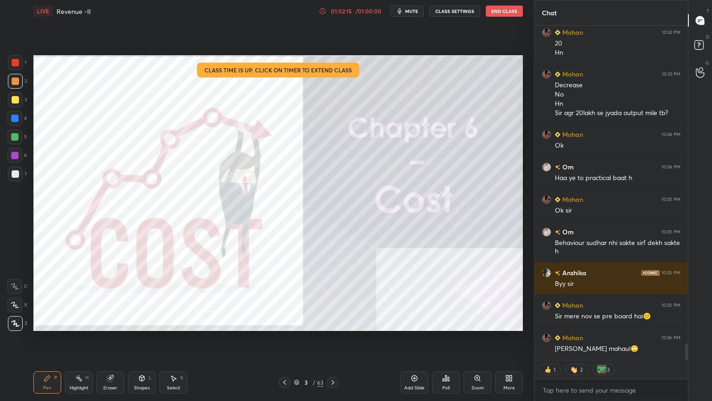
click at [509, 326] on div "More" at bounding box center [510, 387] width 12 height 5
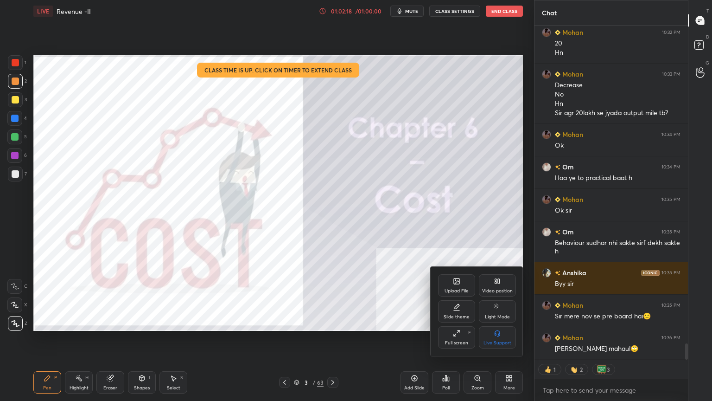
click at [388, 301] on div at bounding box center [356, 200] width 712 height 401
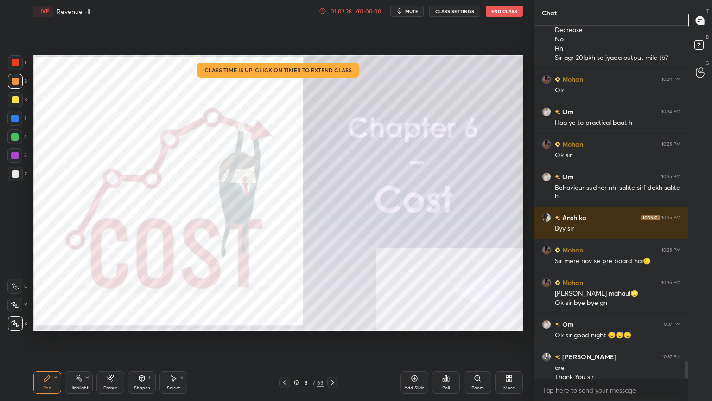
scroll to position [6545, 0]
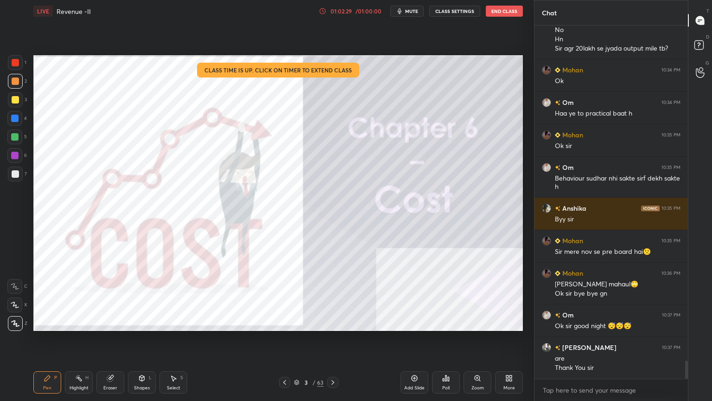
click at [498, 7] on button "End Class" at bounding box center [504, 11] width 37 height 11
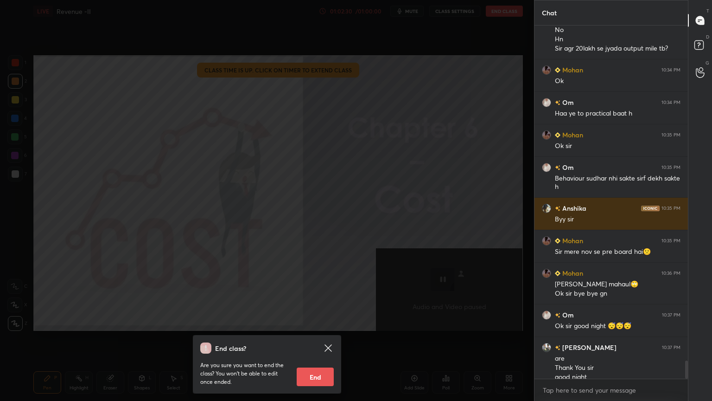
scroll to position [6554, 0]
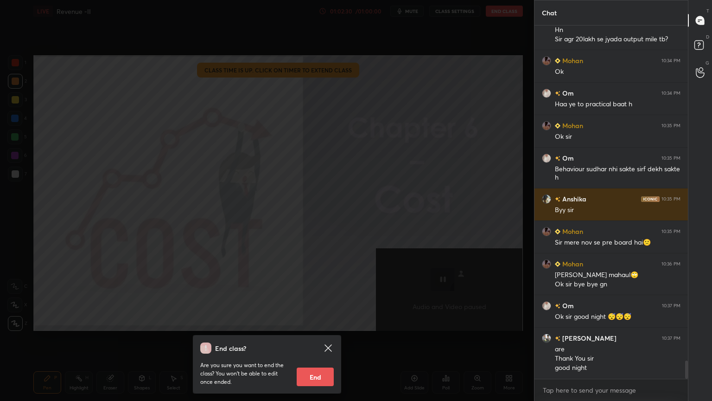
click at [328, 326] on button "End" at bounding box center [315, 376] width 37 height 19
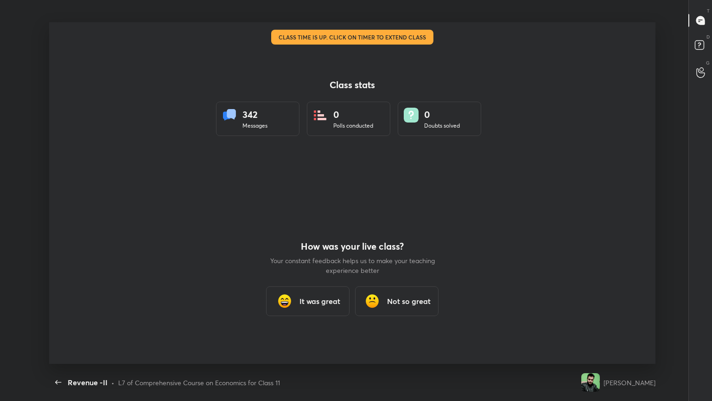
scroll to position [0, 0]
click at [50, 326] on div "Back" at bounding box center [58, 382] width 19 height 19
click at [53, 326] on icon "button" at bounding box center [58, 382] width 11 height 11
click at [62, 326] on icon "button" at bounding box center [58, 382] width 11 height 11
click at [59, 326] on icon "button" at bounding box center [58, 382] width 11 height 11
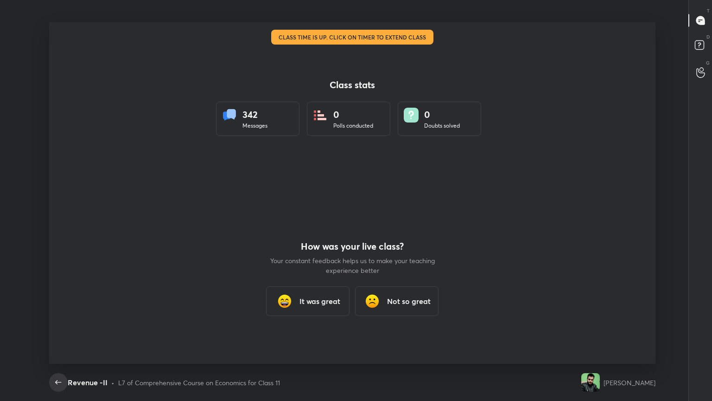
click at [59, 326] on icon "button" at bounding box center [58, 382] width 11 height 11
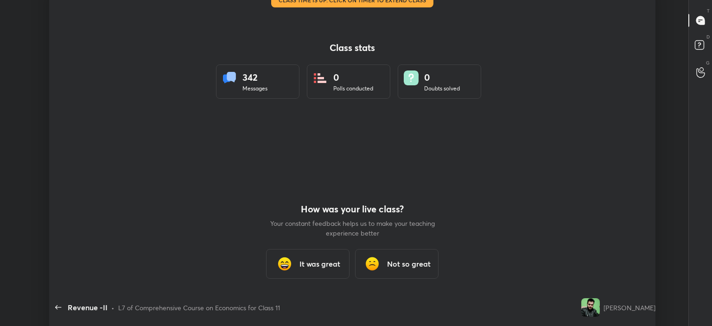
type textarea "x"
